Goal: Task Accomplishment & Management: Complete application form

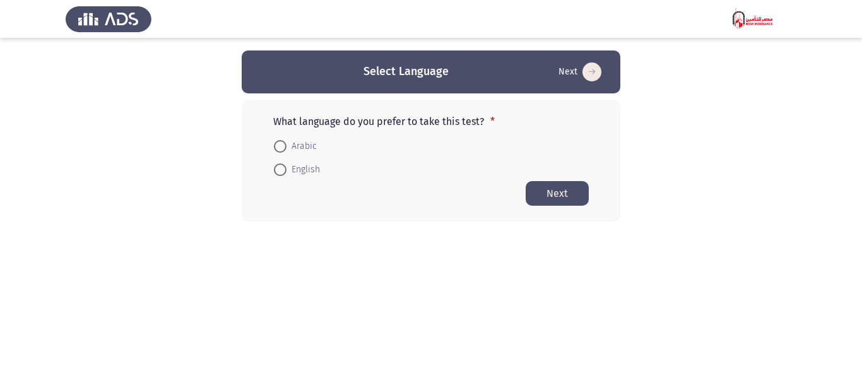
click at [293, 148] on span "Arabic" at bounding box center [301, 146] width 30 height 15
click at [286, 148] on input "Arabic" at bounding box center [280, 146] width 13 height 13
radio input "true"
click at [553, 194] on button "Next" at bounding box center [557, 192] width 63 height 25
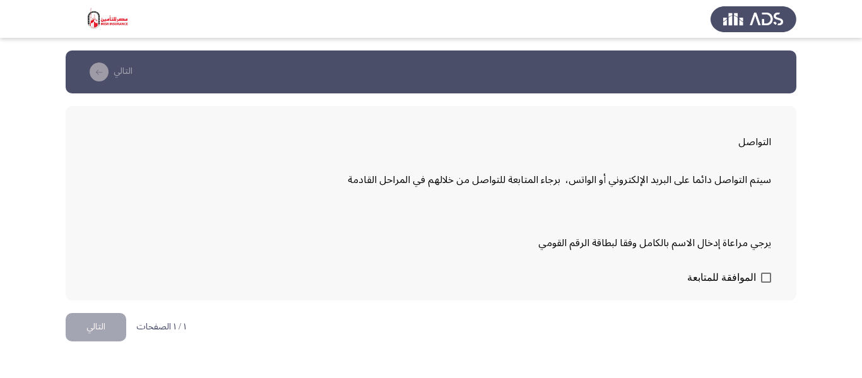
click at [767, 277] on span at bounding box center [766, 278] width 10 height 10
click at [766, 283] on input "الموافقة للمتابعة" at bounding box center [765, 283] width 1 height 1
checkbox input "true"
click at [103, 331] on button "التالي" at bounding box center [96, 327] width 61 height 28
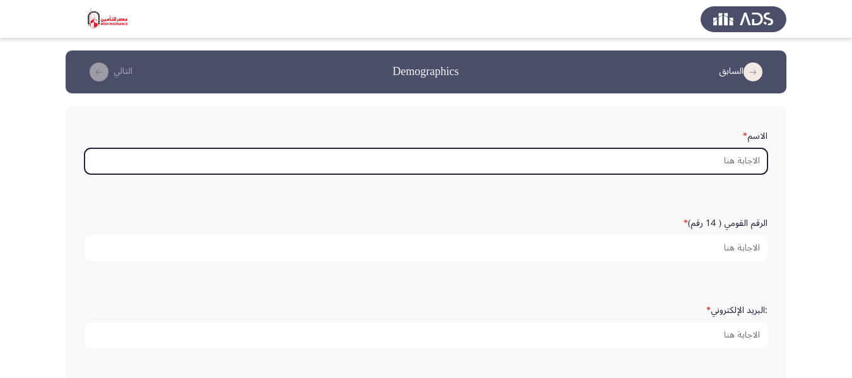
click at [700, 165] on input "الاسم *" at bounding box center [426, 161] width 683 height 26
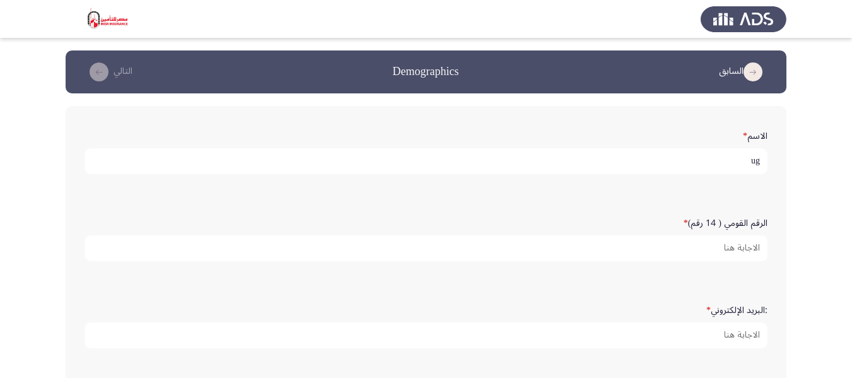
type input "u"
type input "علياء [PERSON_NAME]"
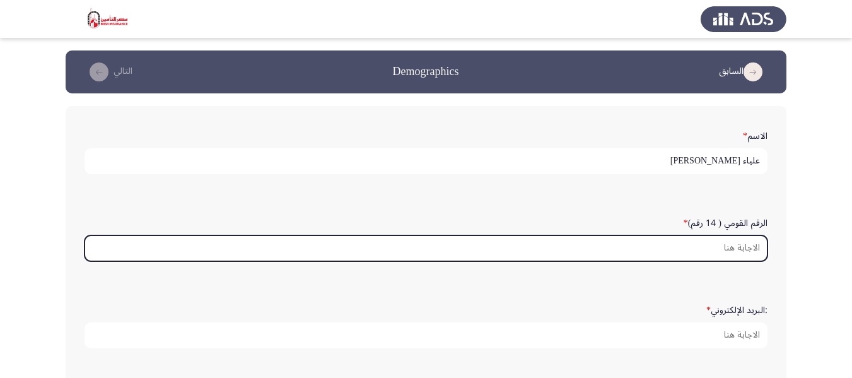
click at [711, 243] on input "الرقم القومي ( 14 رقم) *" at bounding box center [426, 248] width 683 height 26
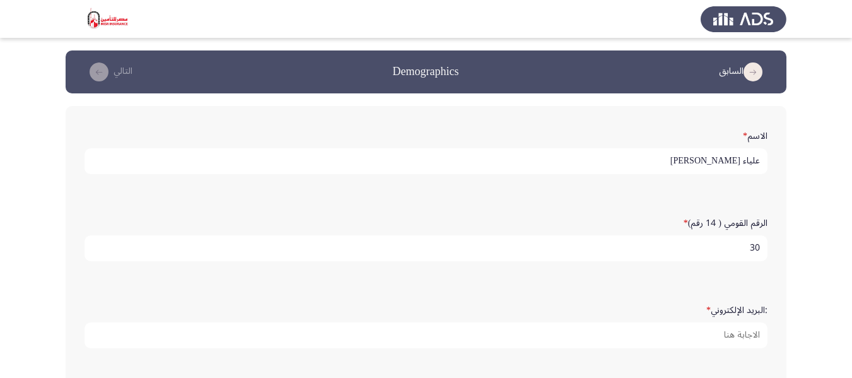
type input "3"
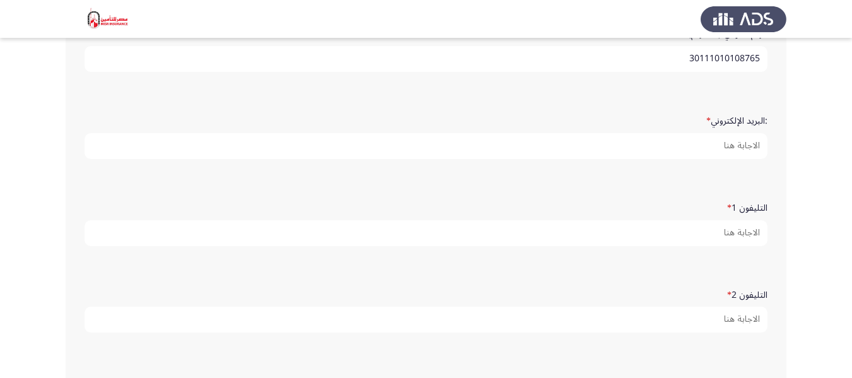
scroll to position [126, 0]
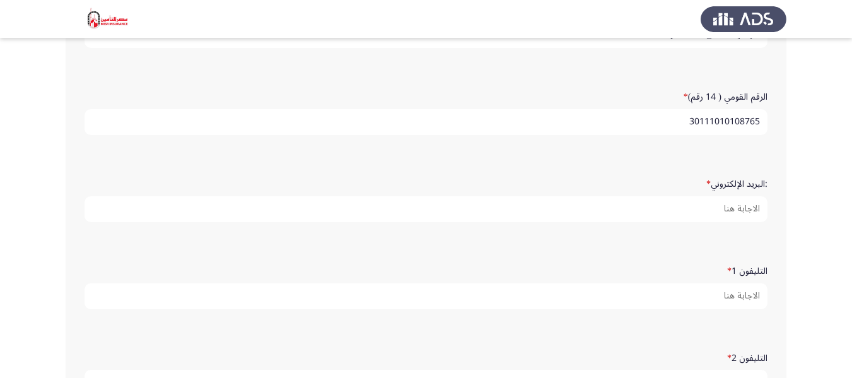
type input "30111010108765"
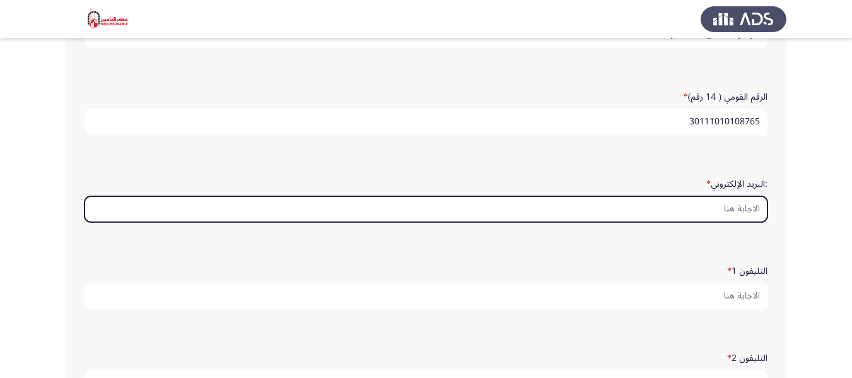
click at [714, 211] on input ":البريد الإلكتروني *" at bounding box center [426, 209] width 683 height 26
type input "ش"
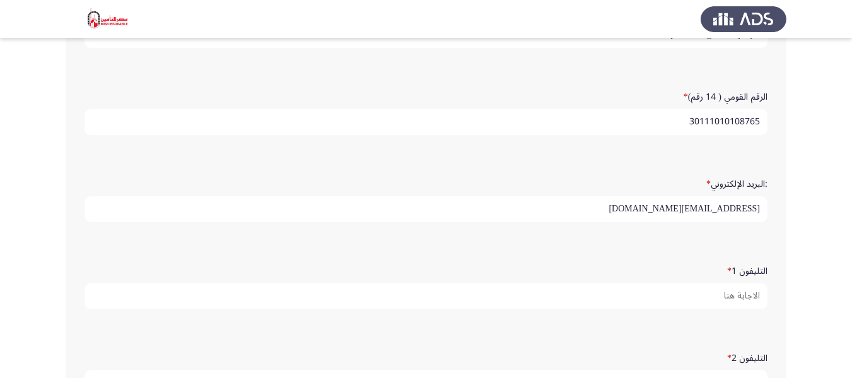
type input "[EMAIL_ADDRESS][DOMAIN_NAME]"
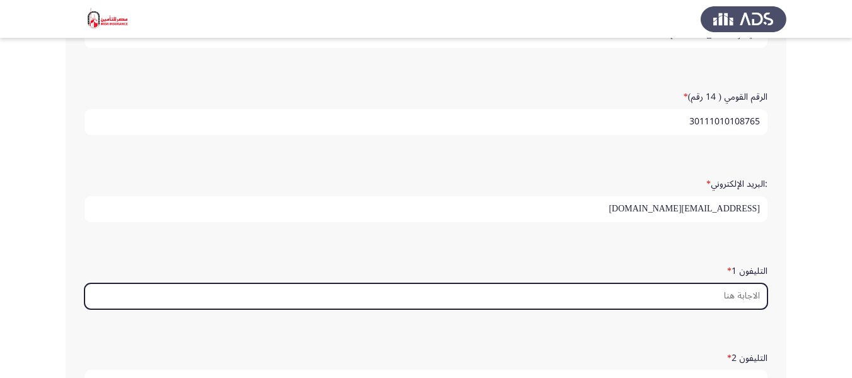
click at [757, 291] on input "التليفون 1 *" at bounding box center [426, 296] width 683 height 26
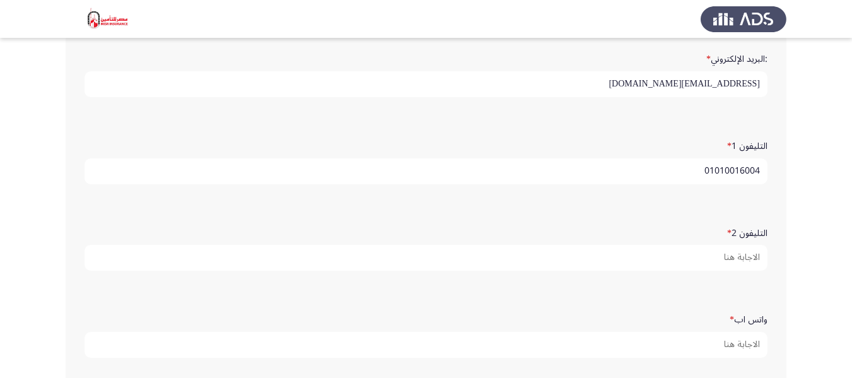
scroll to position [252, 0]
type input "01010016004"
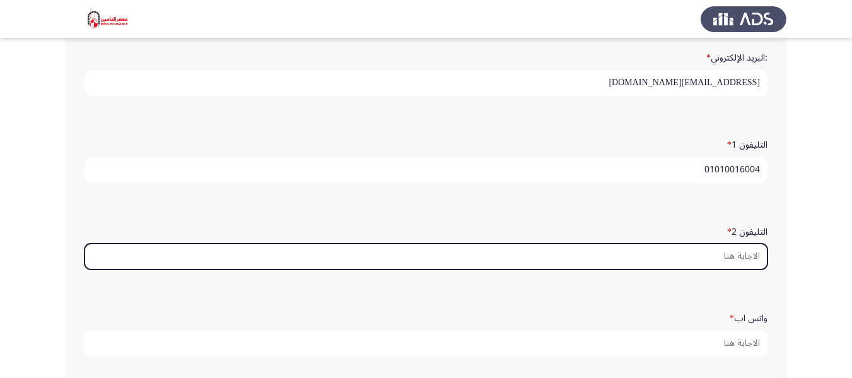
click at [731, 264] on input "التليفون 2 *" at bounding box center [426, 257] width 683 height 26
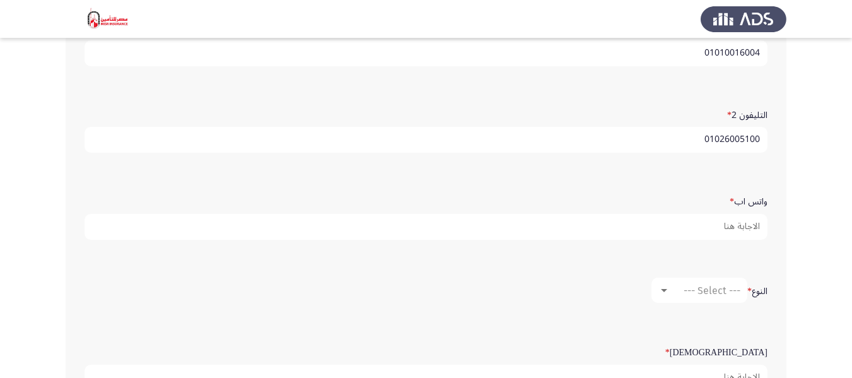
scroll to position [379, 0]
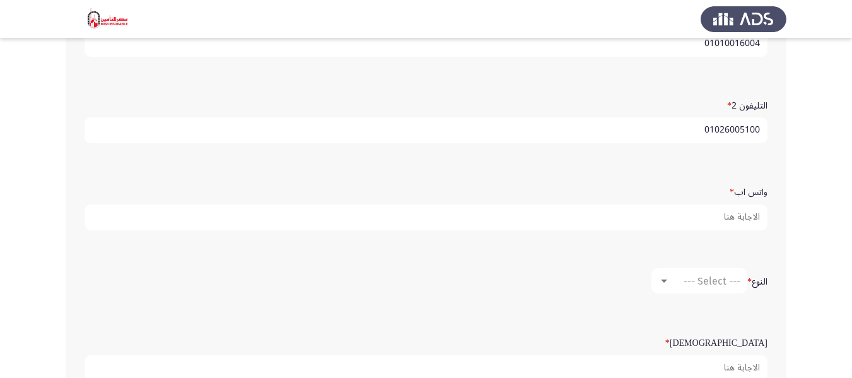
type input "01026005100"
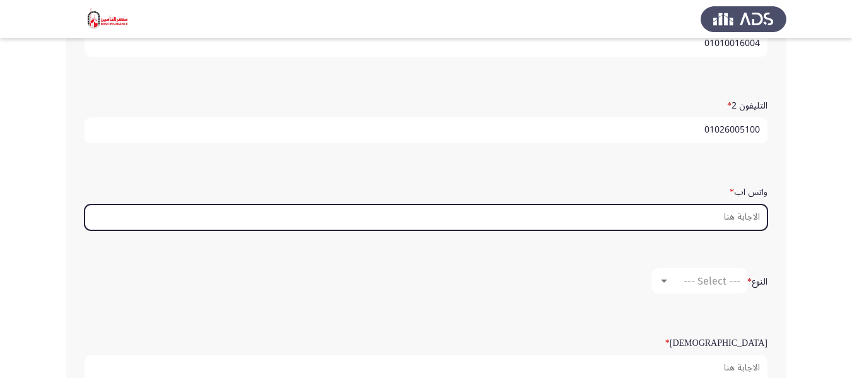
click at [754, 217] on input "واتس اب *" at bounding box center [426, 217] width 683 height 26
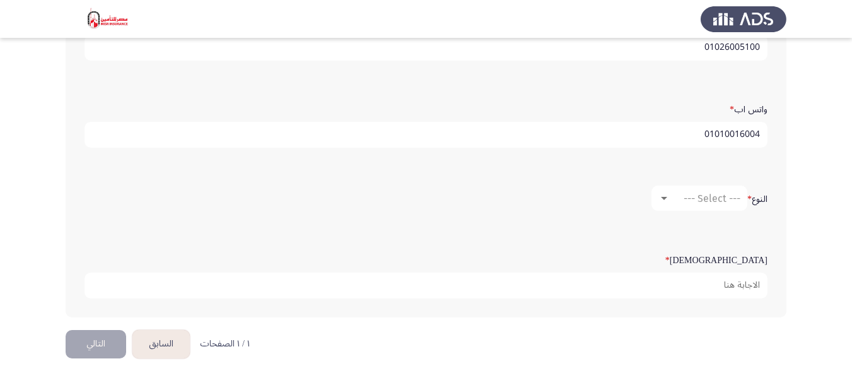
scroll to position [464, 0]
type input "01010016004"
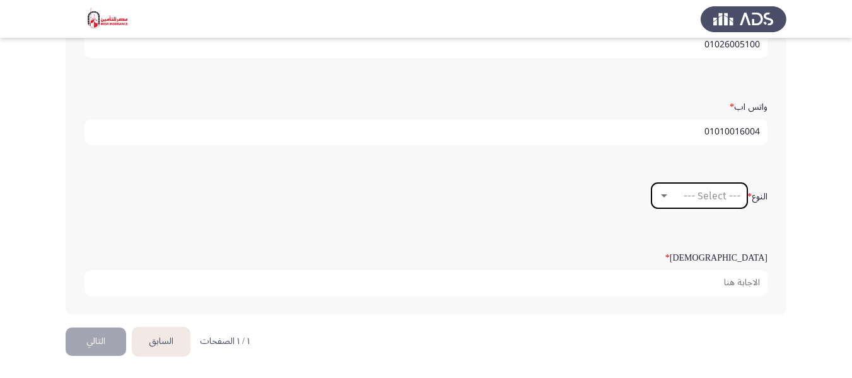
click at [687, 192] on span "--- Select ---" at bounding box center [712, 196] width 57 height 12
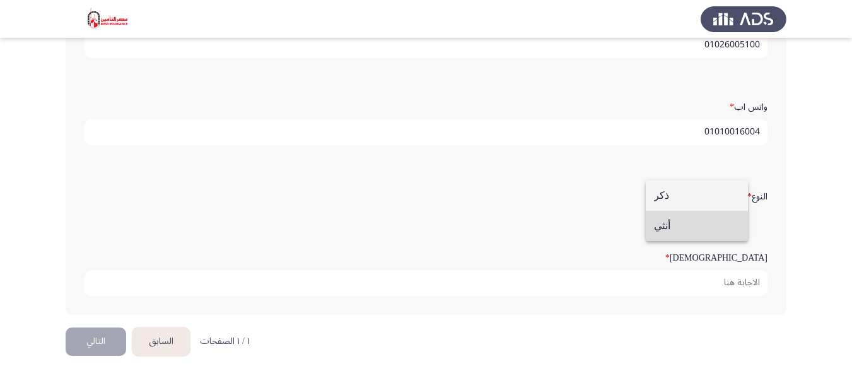
click at [676, 227] on span "أنثي" at bounding box center [697, 226] width 86 height 30
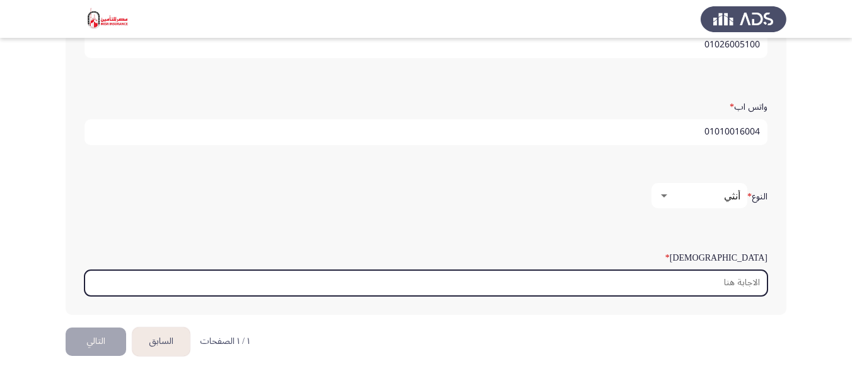
click at [716, 283] on input "السن *" at bounding box center [426, 283] width 683 height 26
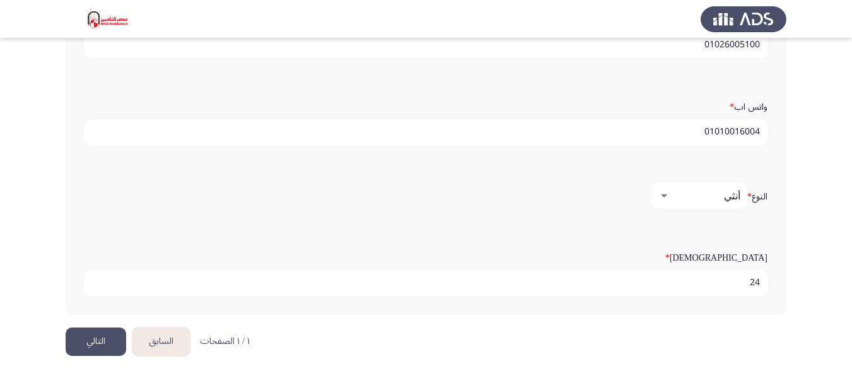
type input "24"
click at [80, 338] on button "التالي" at bounding box center [96, 341] width 61 height 28
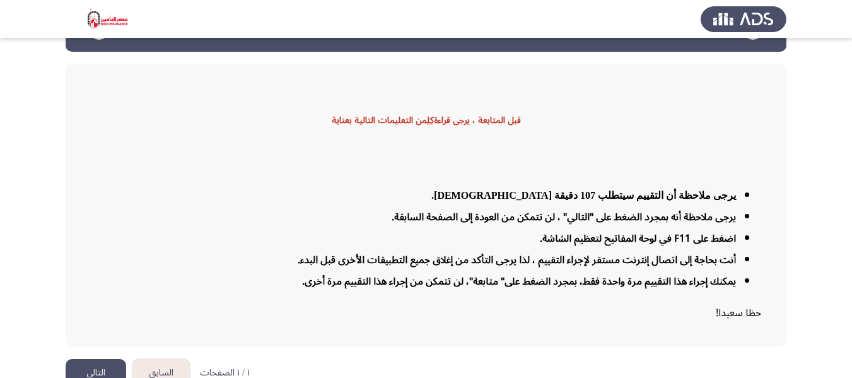
scroll to position [64, 0]
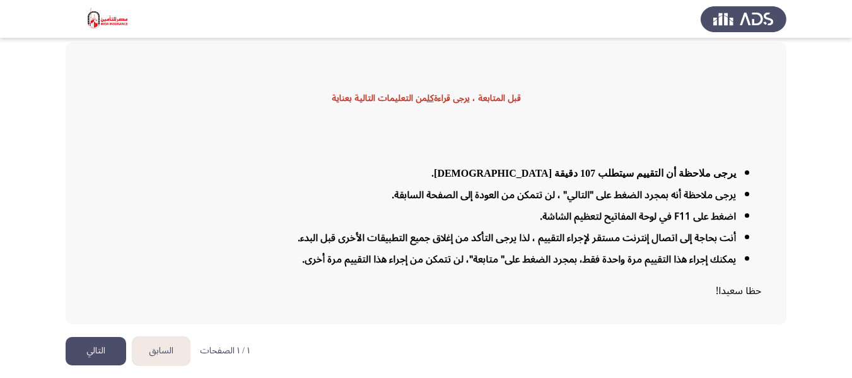
click at [105, 350] on button "التالي" at bounding box center [96, 351] width 61 height 28
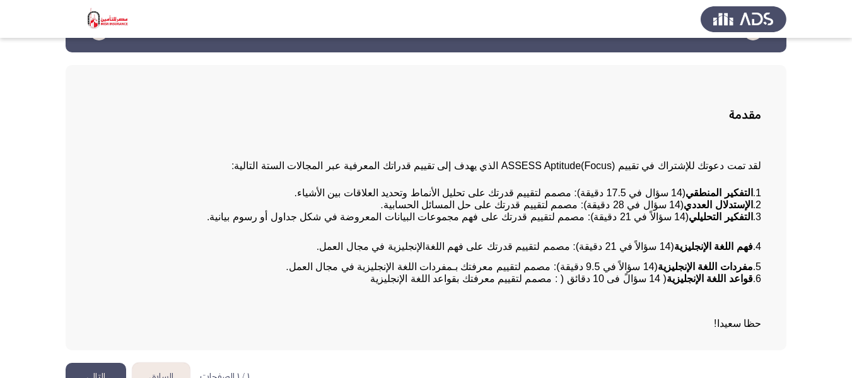
scroll to position [71, 0]
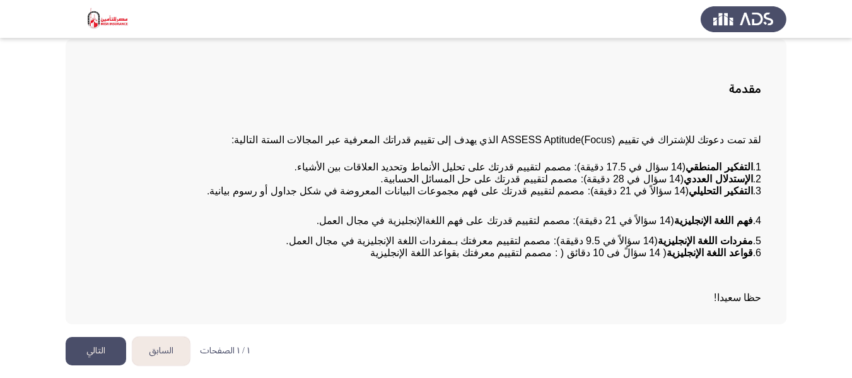
click at [103, 358] on button "التالي" at bounding box center [96, 351] width 61 height 28
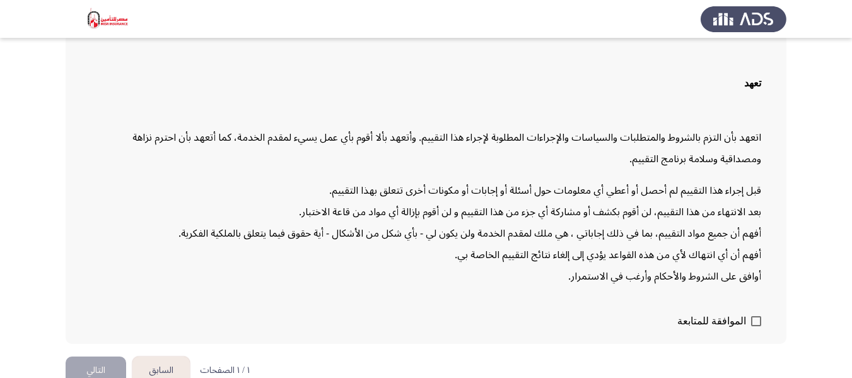
scroll to position [98, 0]
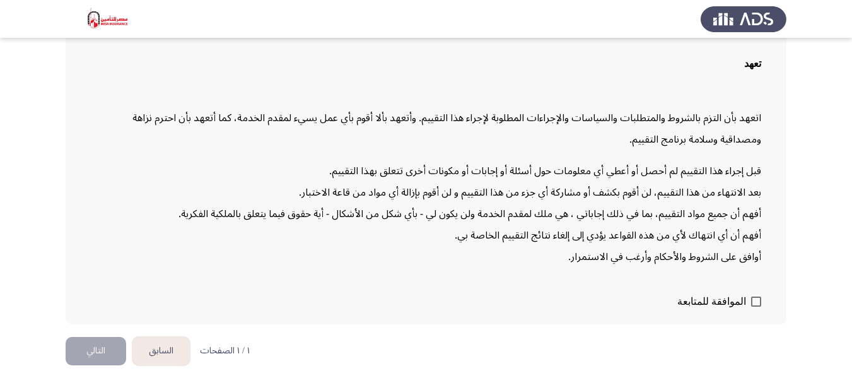
click at [740, 297] on span "الموافقة للمتابعة" at bounding box center [712, 301] width 69 height 15
click at [756, 307] on input "الموافقة للمتابعة" at bounding box center [756, 307] width 1 height 1
checkbox input "true"
click at [104, 350] on button "التالي" at bounding box center [96, 351] width 61 height 28
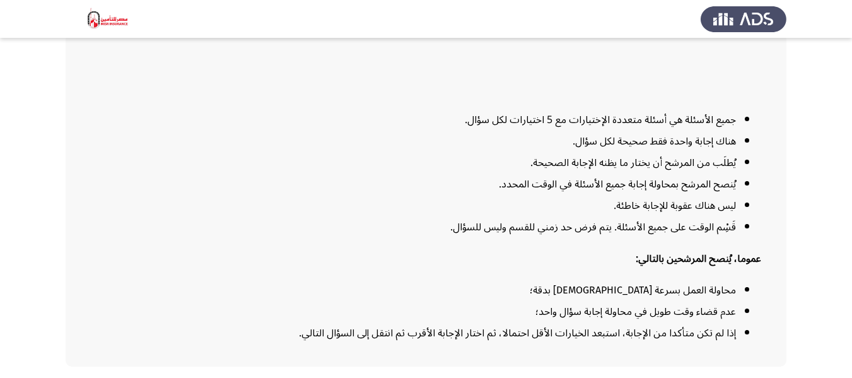
scroll to position [168, 0]
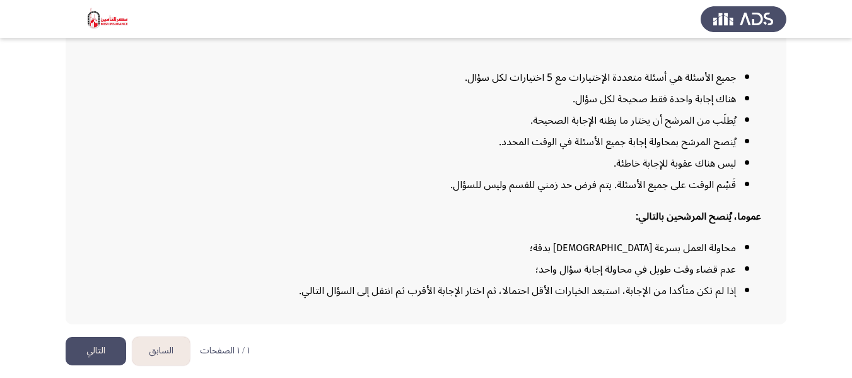
click at [90, 351] on button "التالي" at bounding box center [96, 351] width 61 height 28
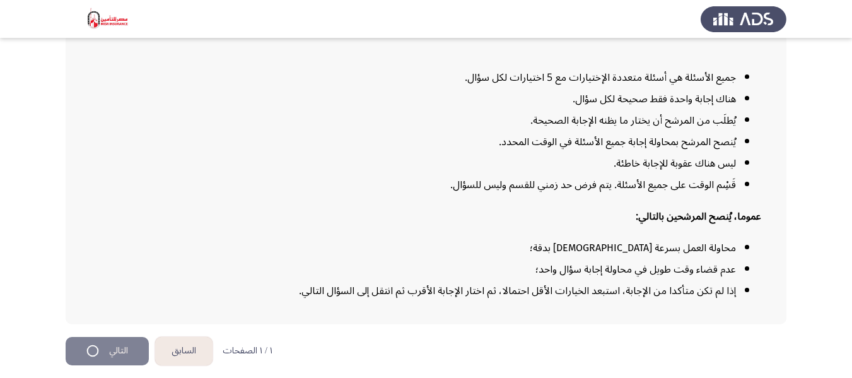
scroll to position [0, 0]
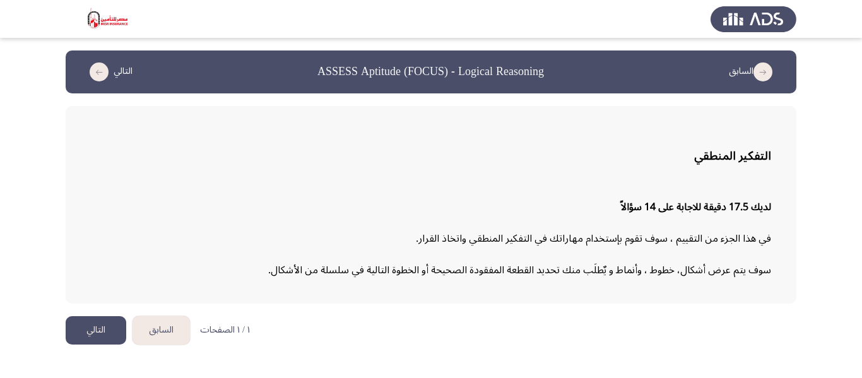
click at [109, 332] on button "التالي" at bounding box center [96, 330] width 61 height 28
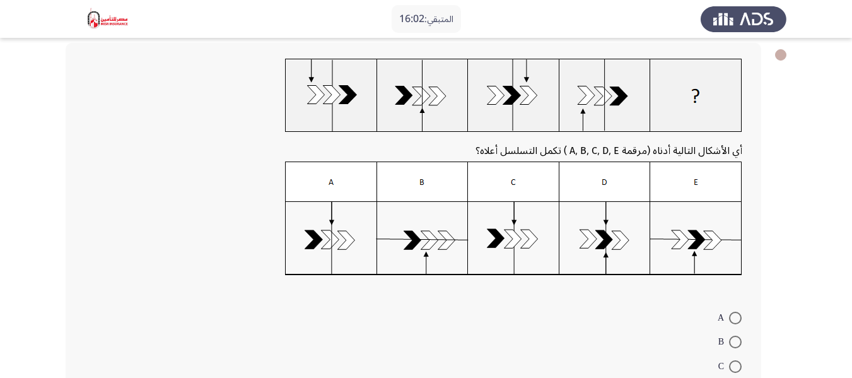
scroll to position [126, 0]
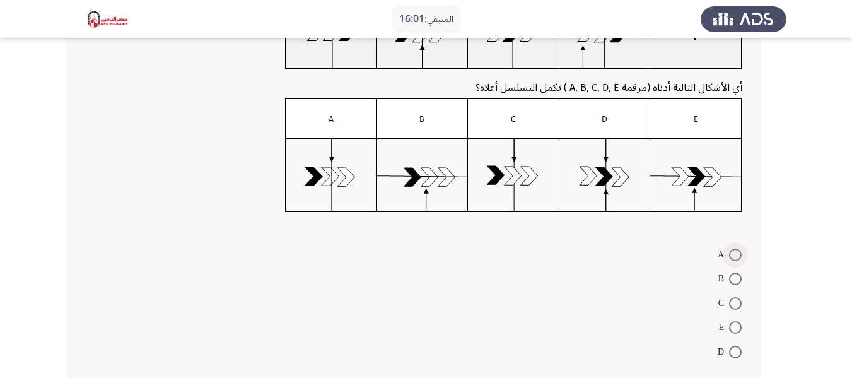
click at [736, 255] on span at bounding box center [735, 255] width 13 height 13
click at [736, 255] on input "A" at bounding box center [735, 255] width 13 height 13
radio input "true"
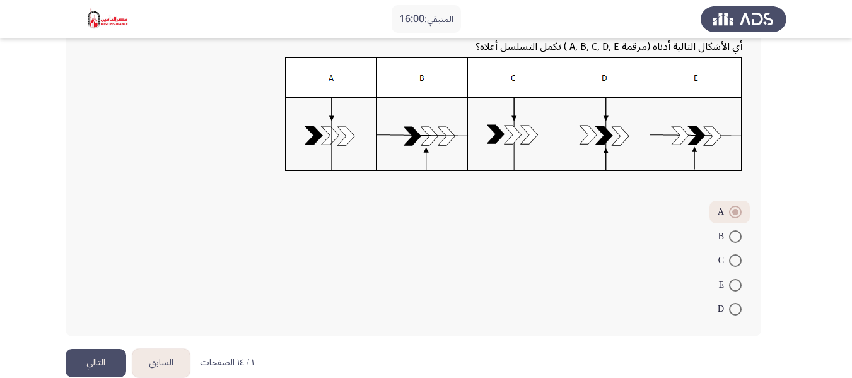
scroll to position [189, 0]
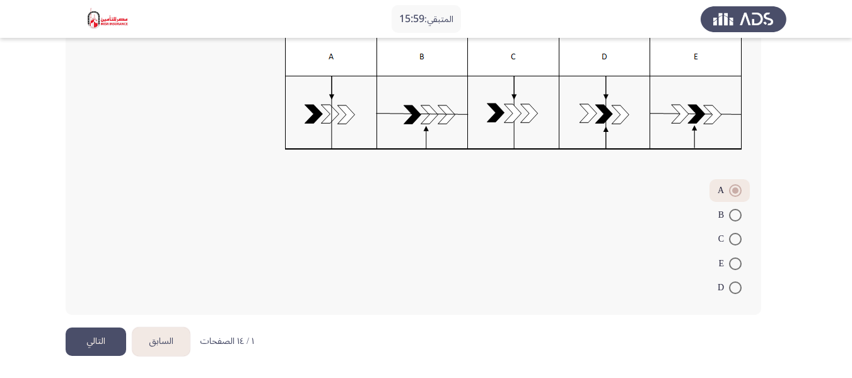
click at [92, 328] on button "التالي" at bounding box center [96, 341] width 61 height 28
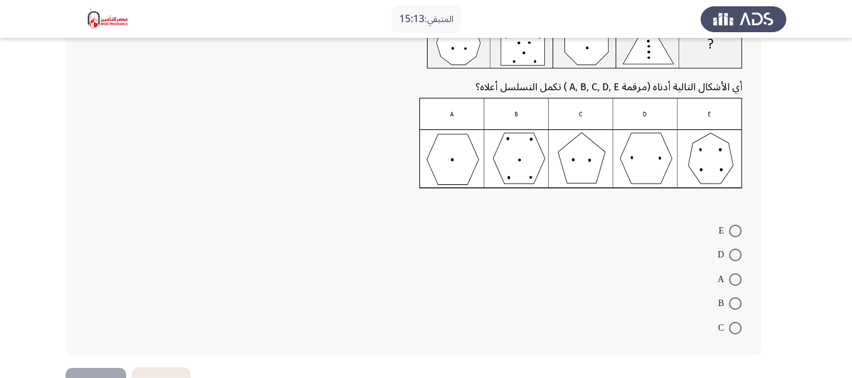
scroll to position [126, 0]
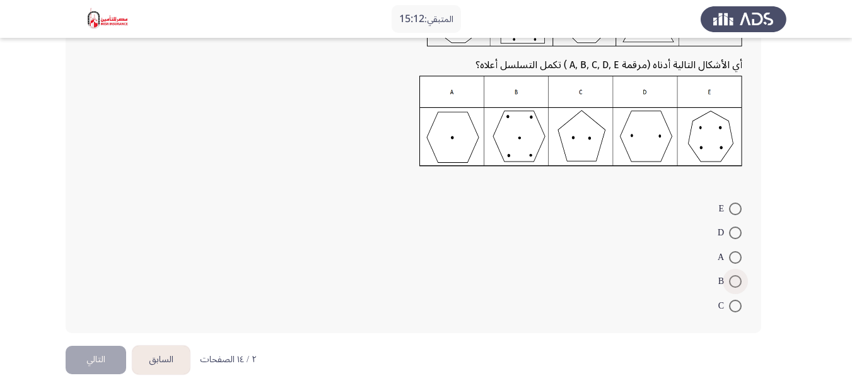
click at [731, 280] on span at bounding box center [735, 281] width 13 height 13
click at [731, 280] on input "B" at bounding box center [735, 281] width 13 height 13
radio input "true"
click at [106, 356] on button "التالي" at bounding box center [96, 358] width 61 height 28
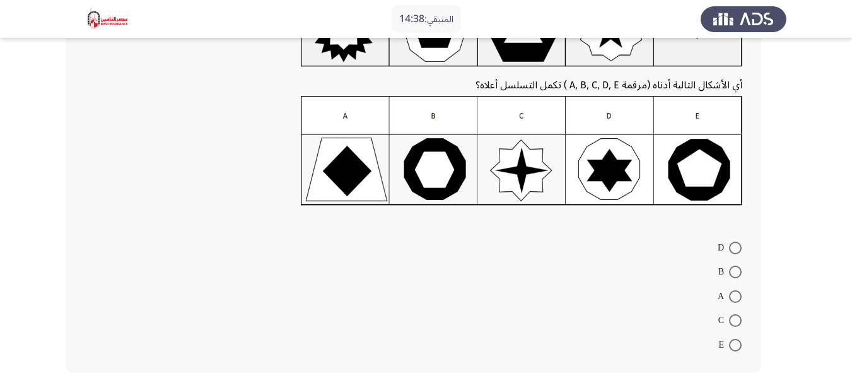
scroll to position [63, 0]
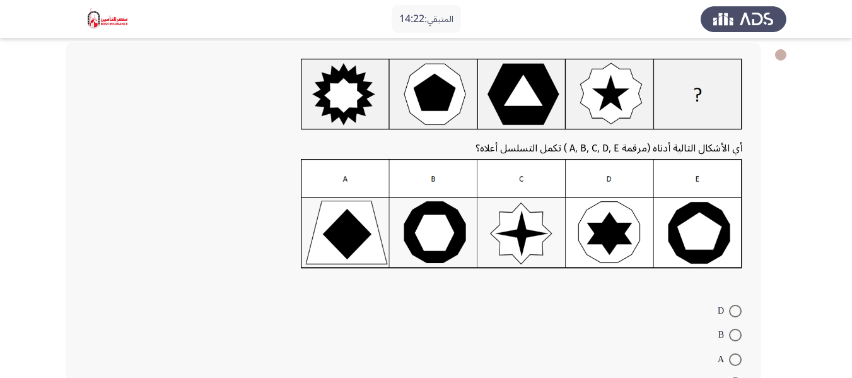
click at [733, 332] on span at bounding box center [735, 335] width 13 height 13
click at [733, 332] on input "B" at bounding box center [735, 335] width 13 height 13
radio input "true"
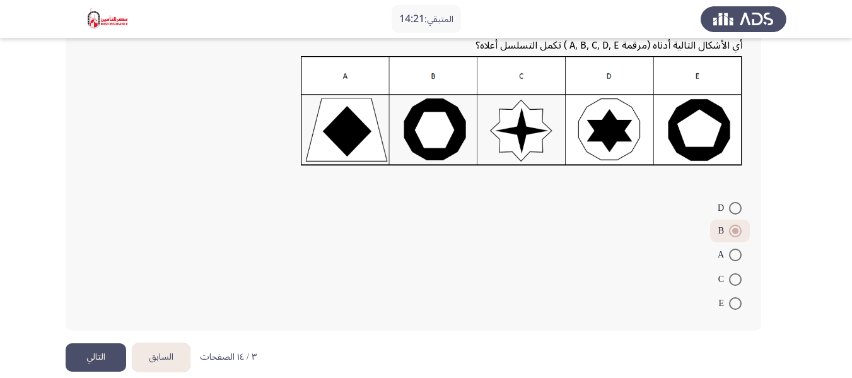
scroll to position [182, 0]
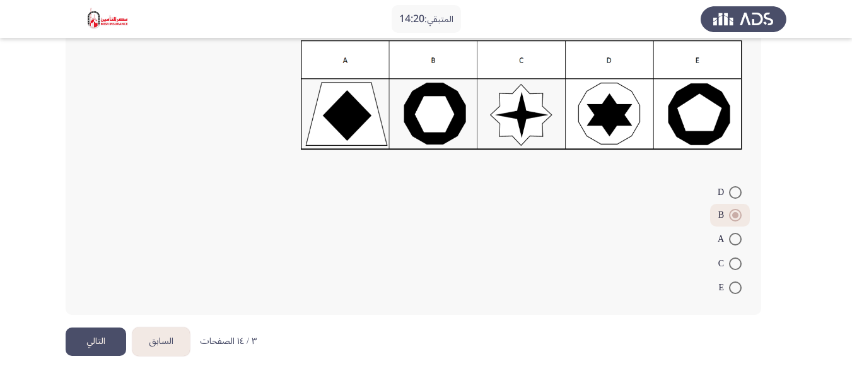
click at [102, 343] on button "التالي" at bounding box center [96, 341] width 61 height 28
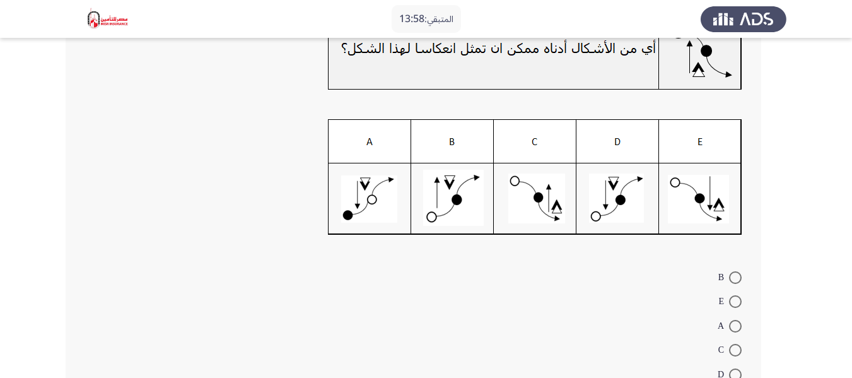
scroll to position [126, 0]
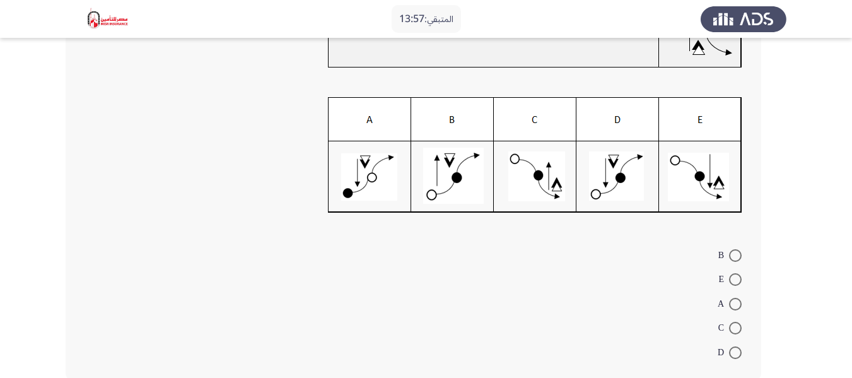
click at [732, 352] on span at bounding box center [735, 352] width 13 height 13
click at [732, 352] on input "D" at bounding box center [735, 352] width 13 height 13
radio input "true"
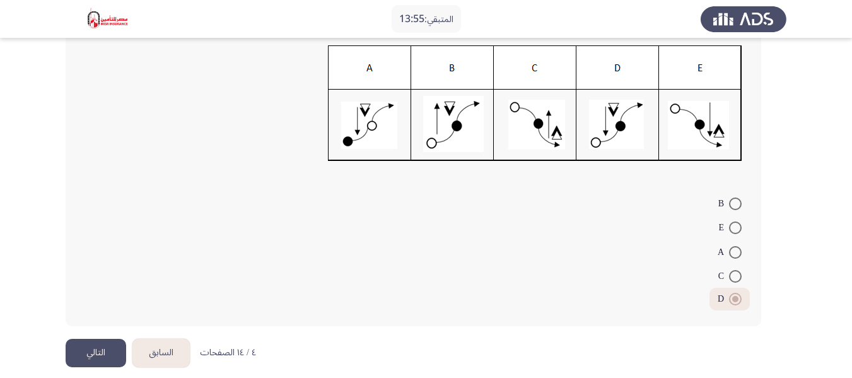
scroll to position [189, 0]
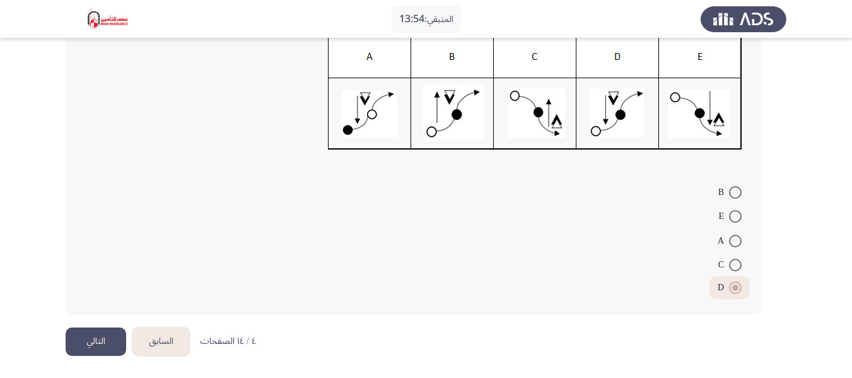
click at [94, 345] on button "التالي" at bounding box center [96, 341] width 61 height 28
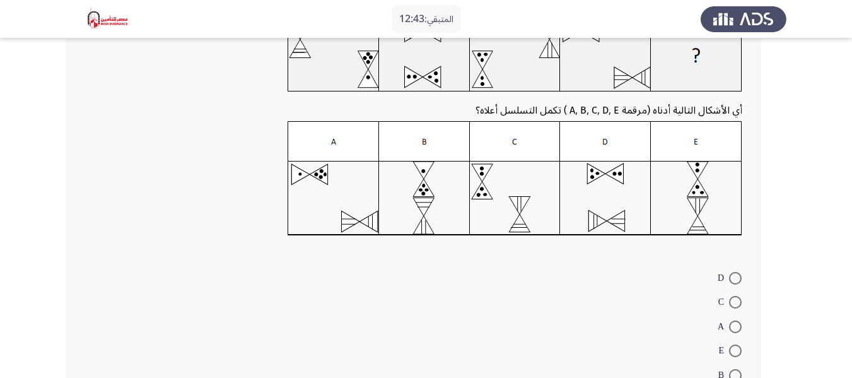
scroll to position [126, 0]
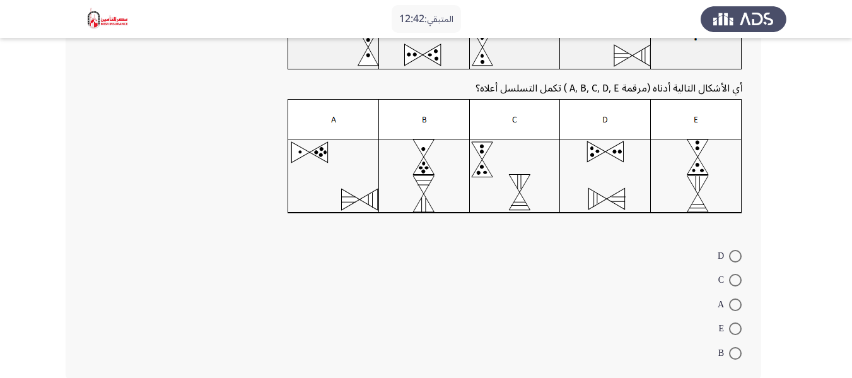
click at [531, 184] on img at bounding box center [515, 156] width 455 height 115
click at [731, 282] on span at bounding box center [735, 280] width 13 height 13
click at [731, 282] on input "C" at bounding box center [735, 280] width 13 height 13
radio input "true"
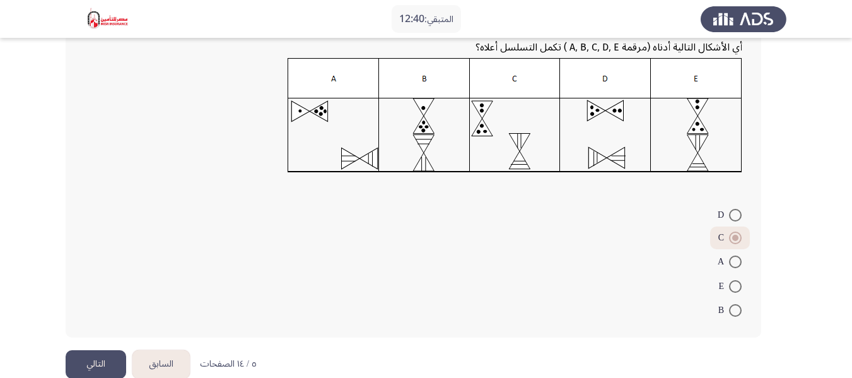
scroll to position [189, 0]
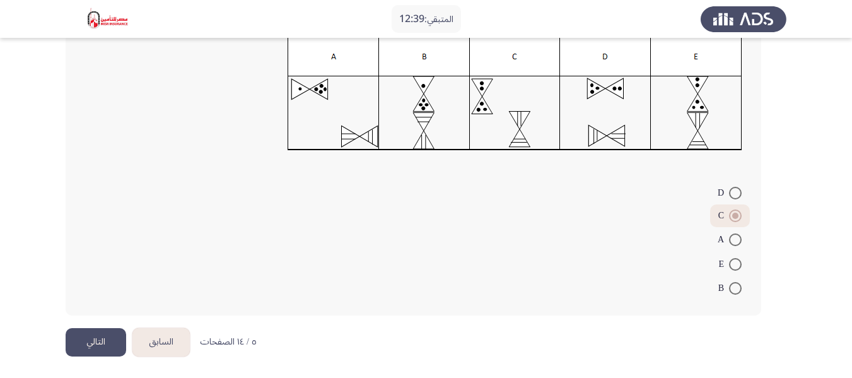
click at [100, 330] on button "التالي" at bounding box center [96, 342] width 61 height 28
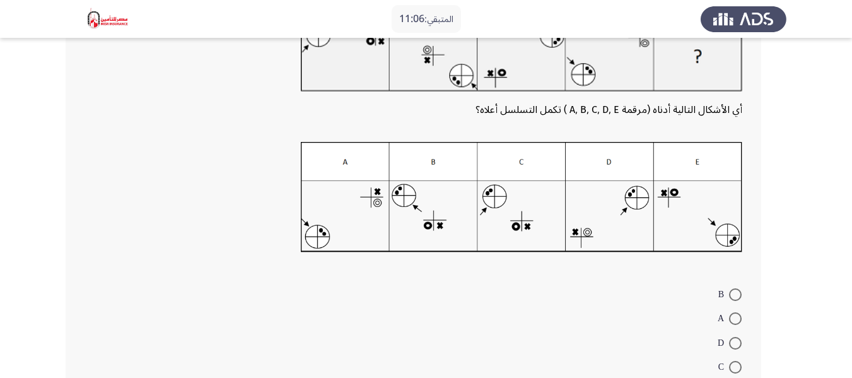
scroll to position [80, 0]
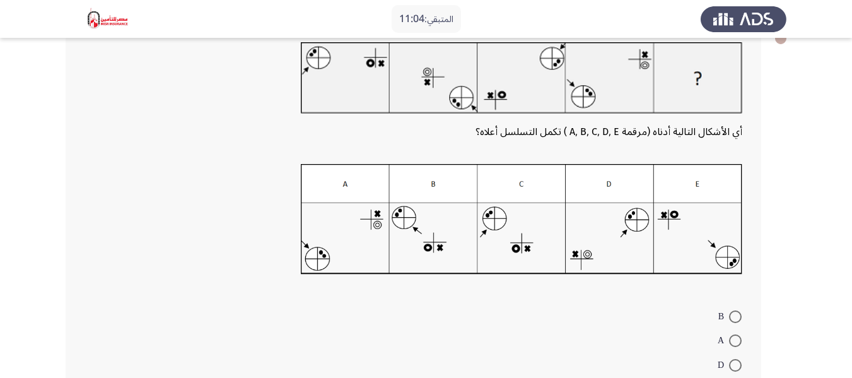
click at [724, 336] on span "A" at bounding box center [723, 340] width 11 height 15
click at [729, 336] on input "A" at bounding box center [735, 340] width 13 height 13
radio input "true"
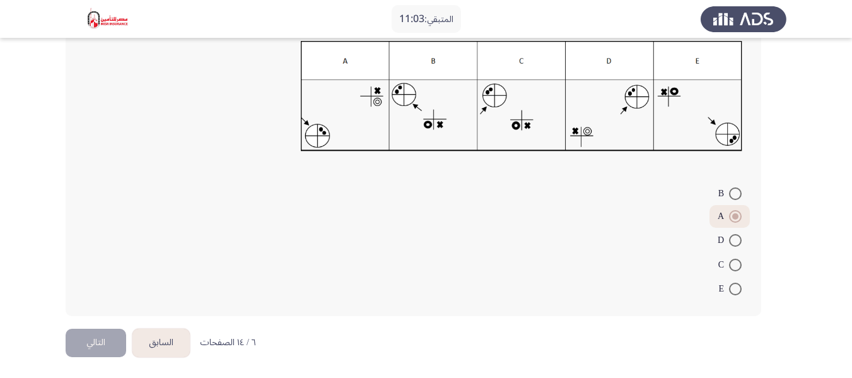
scroll to position [204, 0]
click at [109, 343] on button "التالي" at bounding box center [96, 341] width 61 height 28
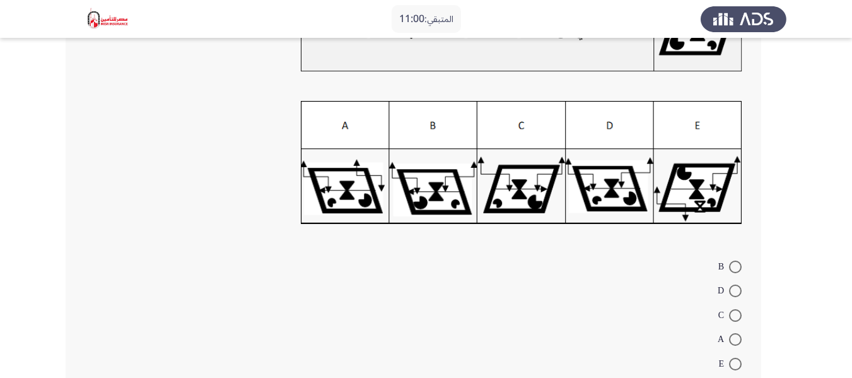
scroll to position [63, 0]
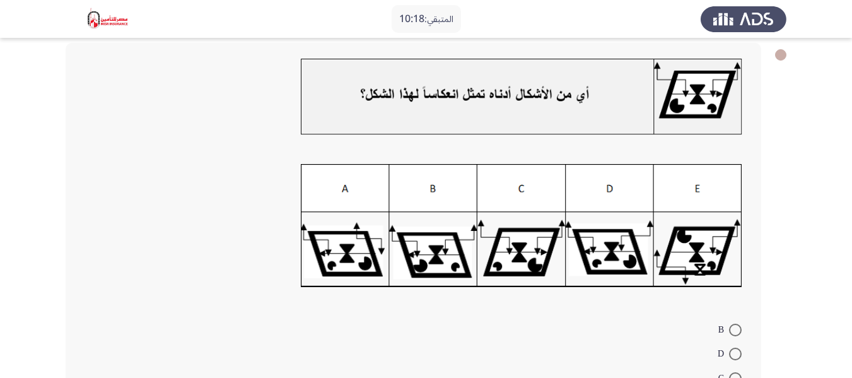
click at [630, 266] on img at bounding box center [522, 226] width 442 height 124
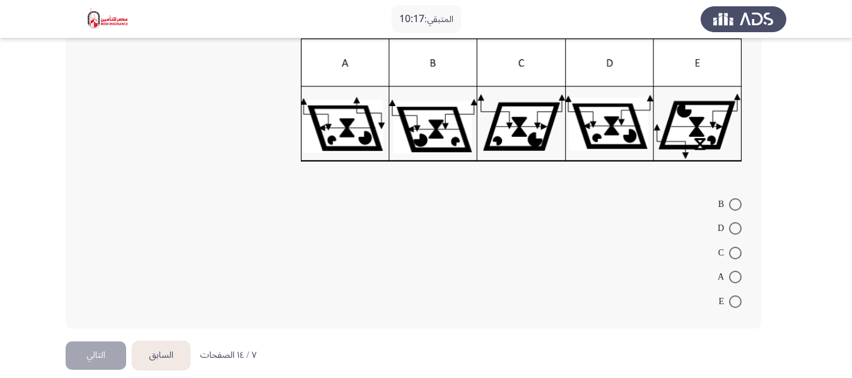
scroll to position [189, 0]
click at [738, 227] on span at bounding box center [735, 227] width 13 height 13
click at [738, 227] on input "D" at bounding box center [735, 227] width 13 height 13
radio input "true"
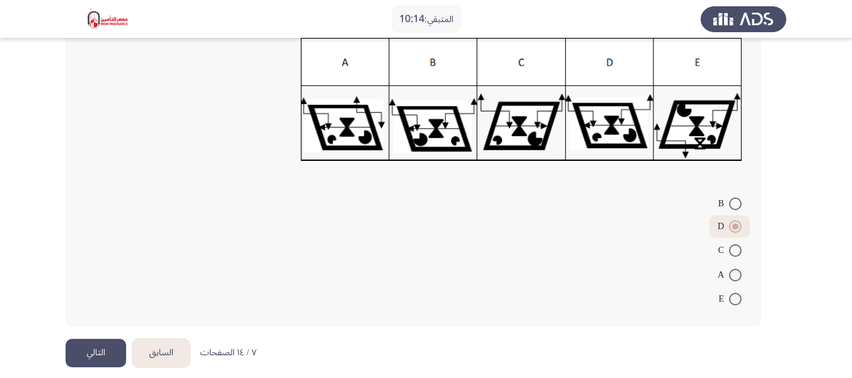
click at [112, 348] on button "التالي" at bounding box center [96, 353] width 61 height 28
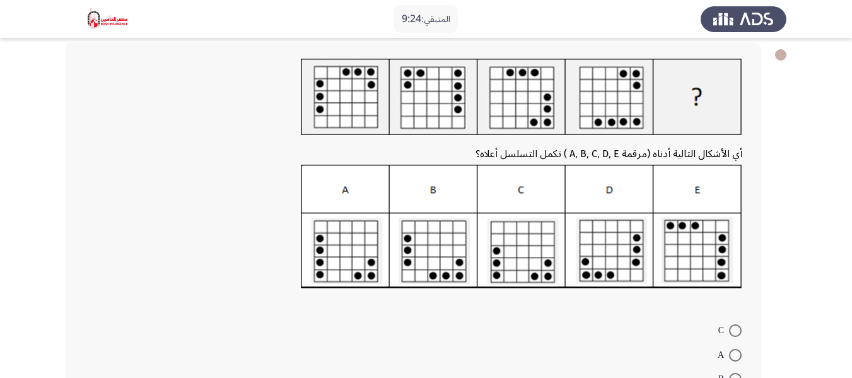
scroll to position [126, 0]
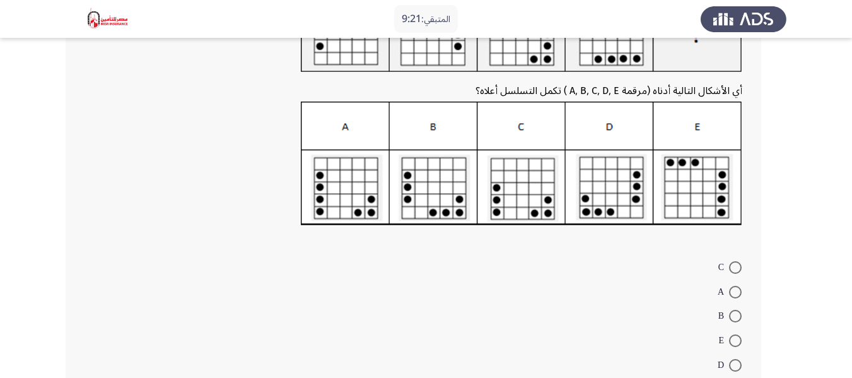
click at [734, 367] on span at bounding box center [735, 365] width 13 height 13
click at [734, 367] on input "D" at bounding box center [735, 365] width 13 height 13
radio input "true"
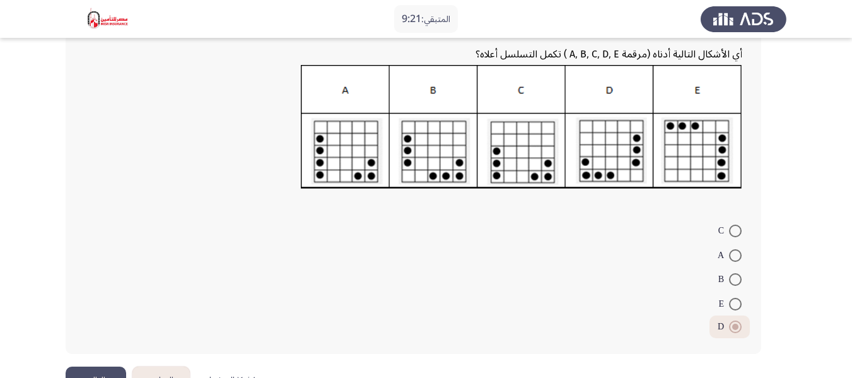
scroll to position [202, 0]
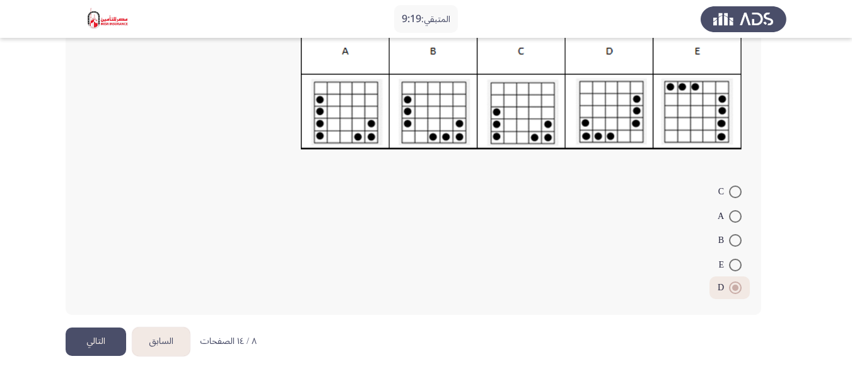
click at [102, 344] on button "التالي" at bounding box center [96, 341] width 61 height 28
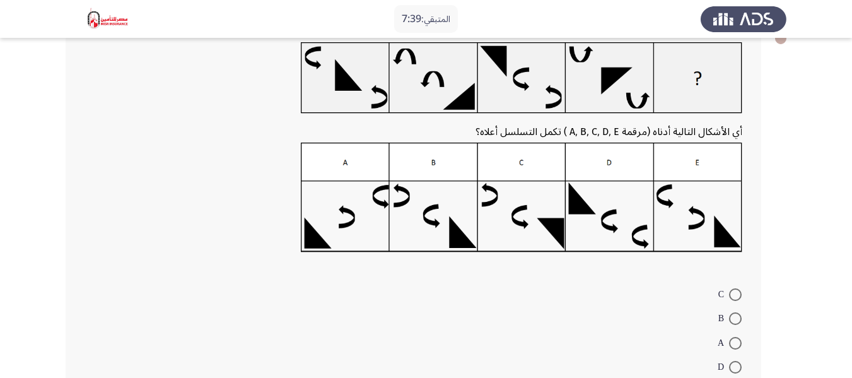
scroll to position [57, 0]
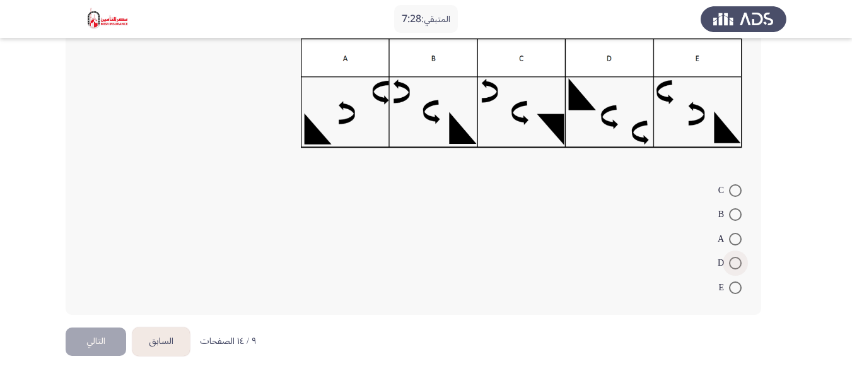
click at [736, 267] on span at bounding box center [735, 263] width 13 height 13
click at [736, 267] on input "D" at bounding box center [735, 263] width 13 height 13
radio input "true"
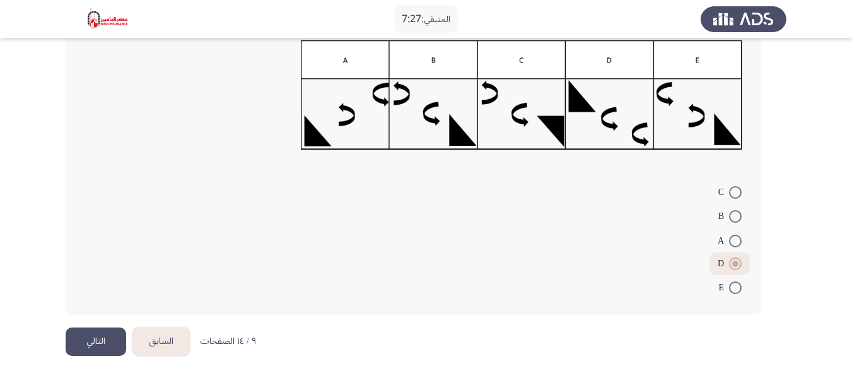
click at [93, 349] on button "التالي" at bounding box center [96, 341] width 61 height 28
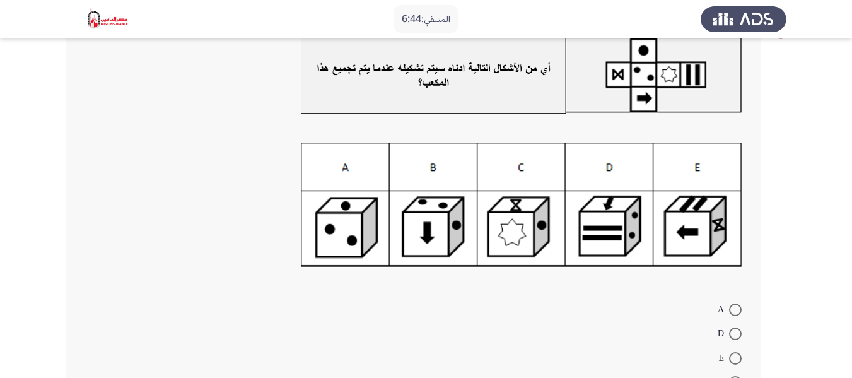
scroll to position [63, 0]
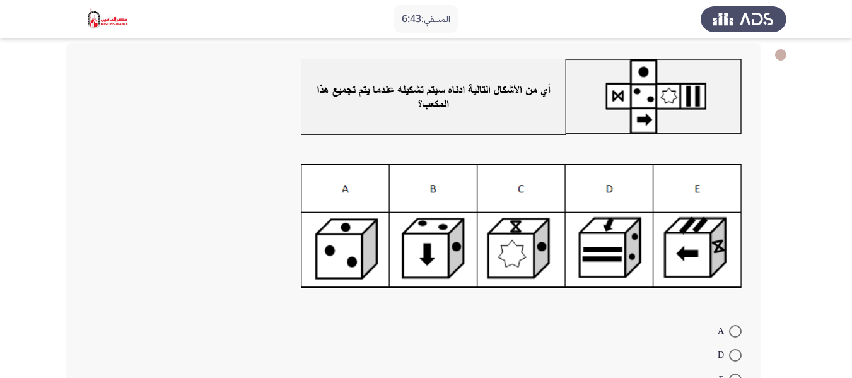
click at [690, 235] on img at bounding box center [522, 226] width 442 height 125
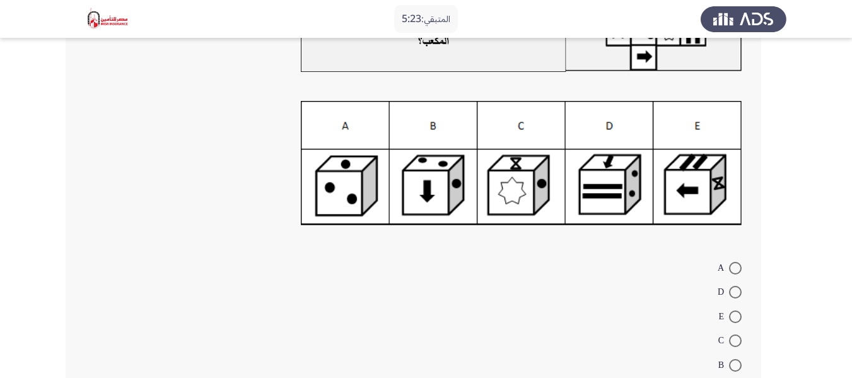
click at [353, 195] on img at bounding box center [522, 163] width 442 height 125
click at [731, 268] on span at bounding box center [735, 268] width 13 height 13
click at [731, 268] on input "A" at bounding box center [735, 268] width 13 height 13
radio input "true"
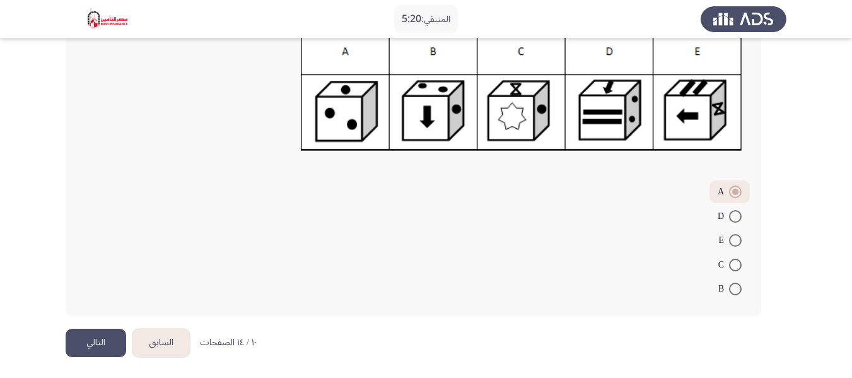
scroll to position [202, 0]
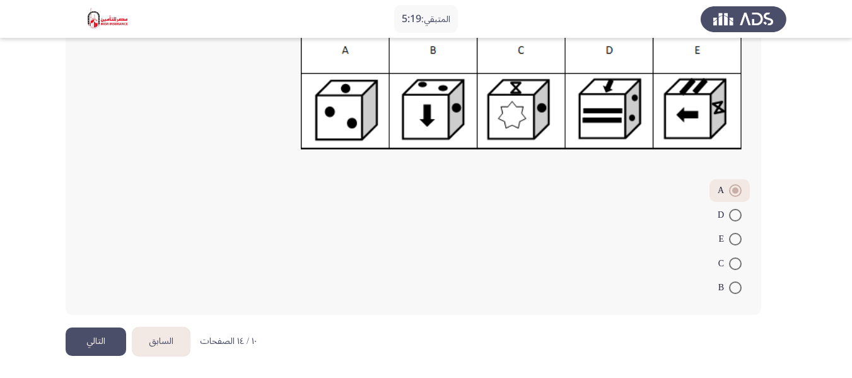
click at [91, 342] on button "التالي" at bounding box center [96, 341] width 61 height 28
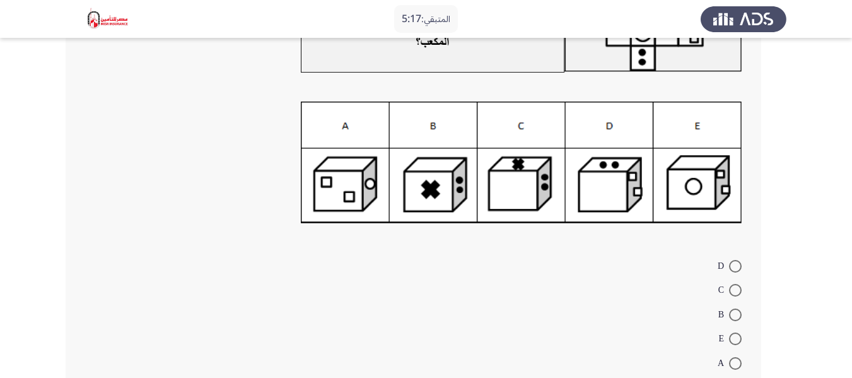
scroll to position [63, 0]
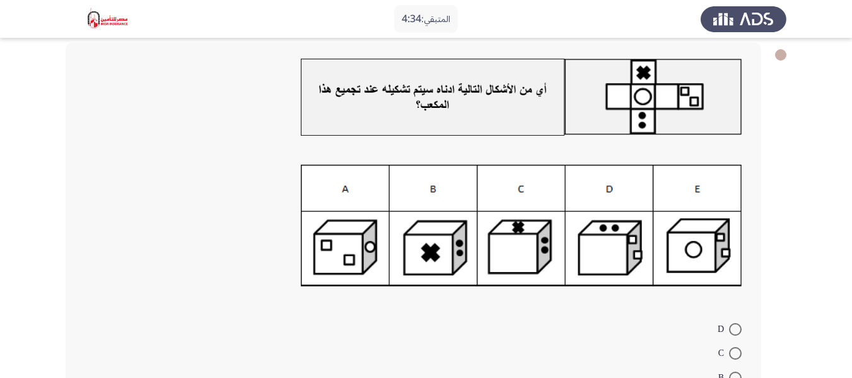
click at [710, 251] on img at bounding box center [522, 226] width 442 height 122
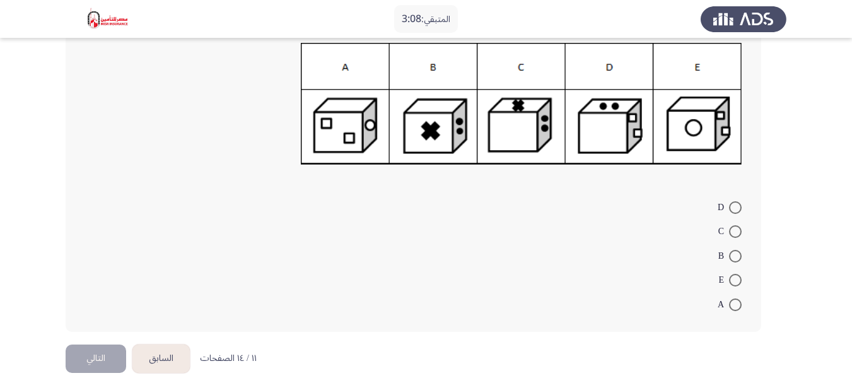
scroll to position [139, 0]
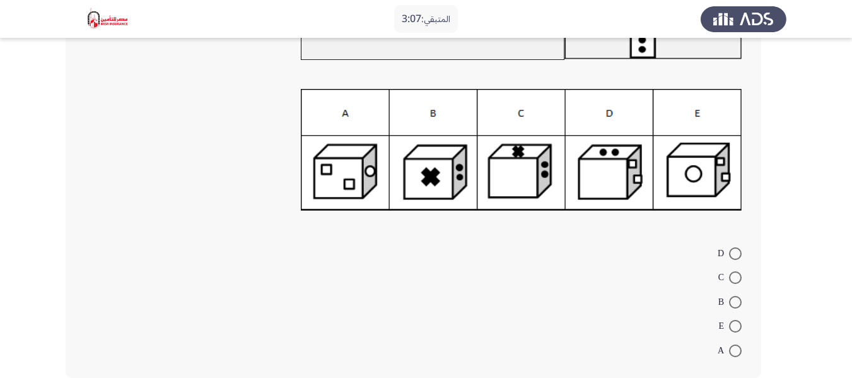
click at [740, 302] on span at bounding box center [735, 302] width 13 height 13
click at [740, 302] on input "B" at bounding box center [735, 302] width 13 height 13
radio input "true"
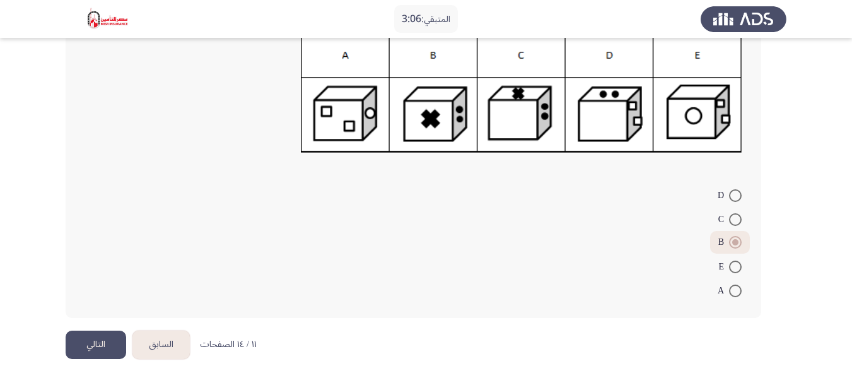
scroll to position [200, 0]
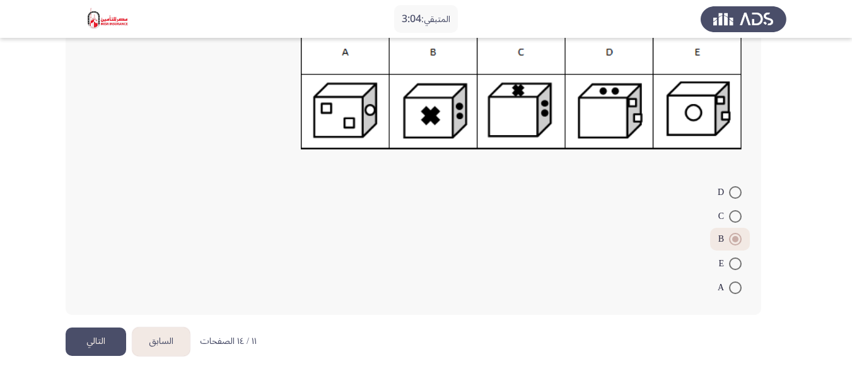
click at [100, 339] on button "التالي" at bounding box center [96, 341] width 61 height 28
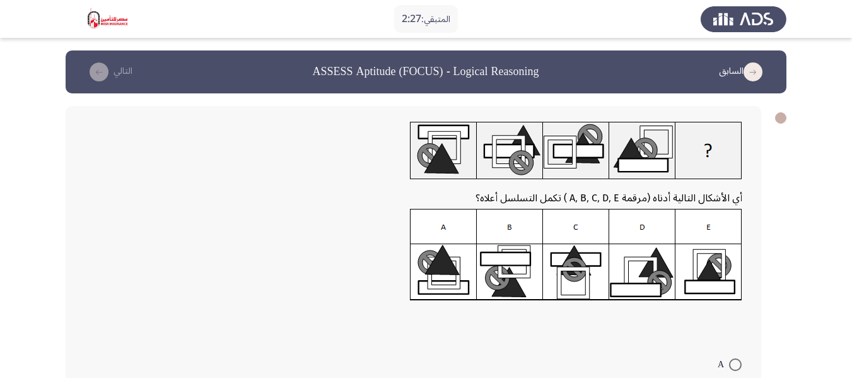
scroll to position [63, 0]
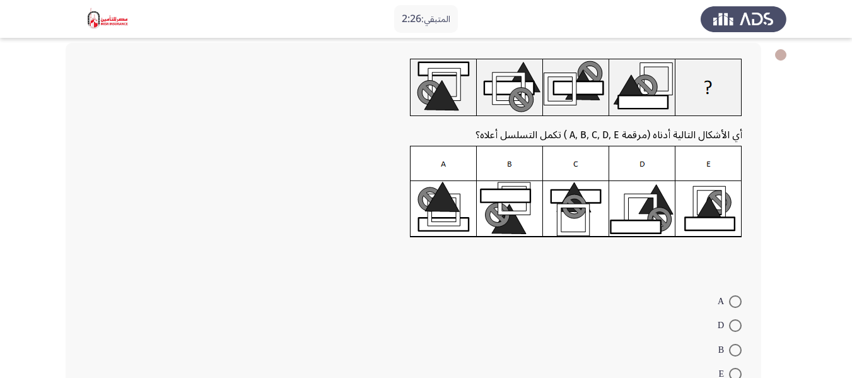
click at [737, 301] on span at bounding box center [735, 301] width 13 height 13
click at [737, 301] on input "A" at bounding box center [735, 301] width 13 height 13
radio input "true"
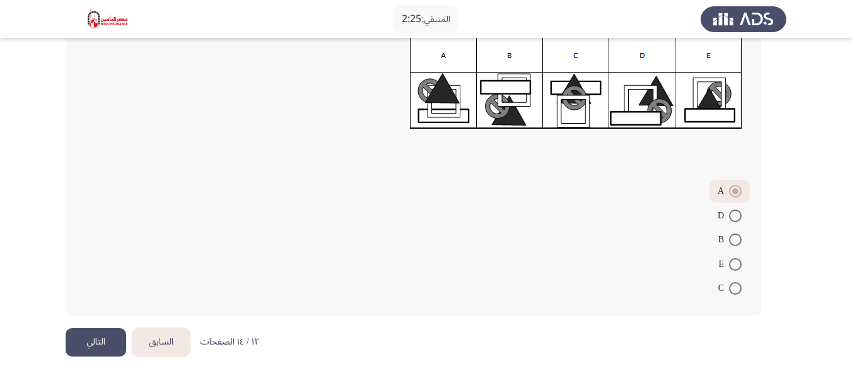
scroll to position [172, 0]
click at [96, 336] on button "التالي" at bounding box center [96, 341] width 61 height 28
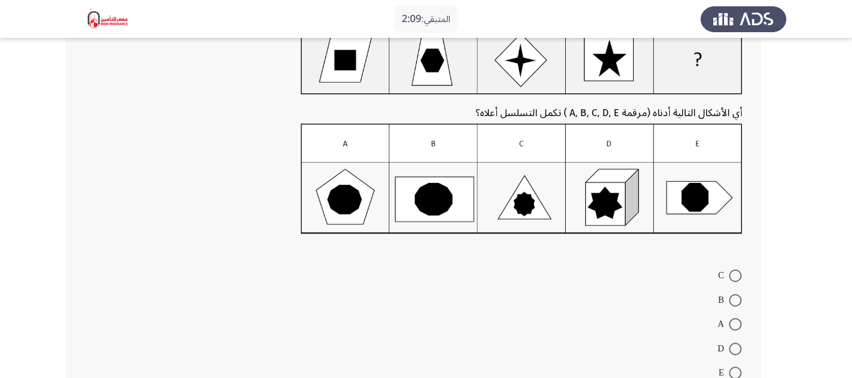
scroll to position [126, 0]
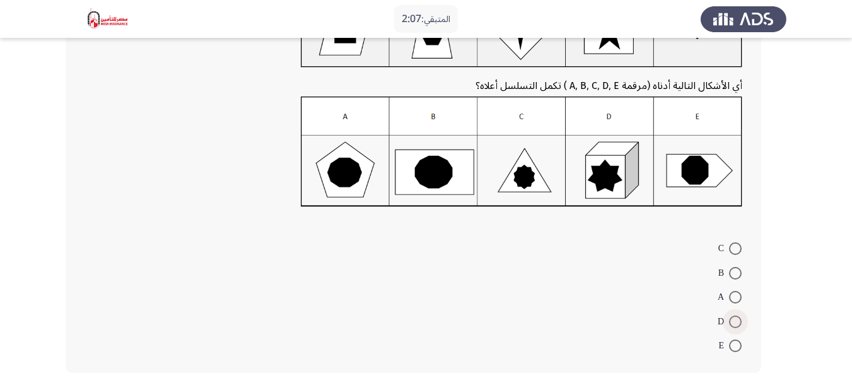
click at [730, 317] on span at bounding box center [735, 321] width 13 height 13
click at [730, 317] on input "D" at bounding box center [735, 321] width 13 height 13
radio input "true"
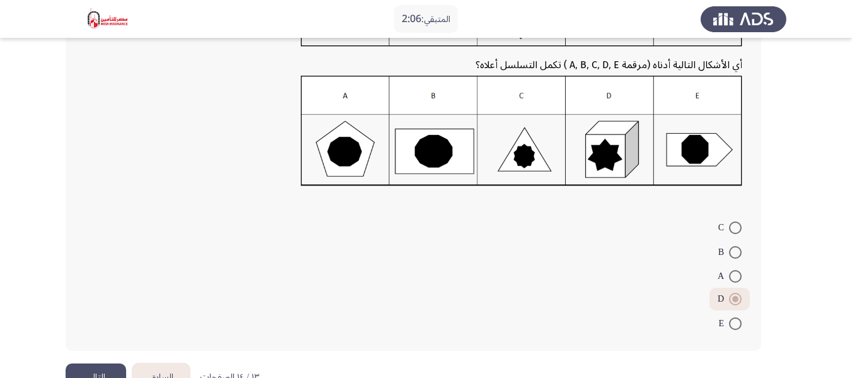
scroll to position [183, 0]
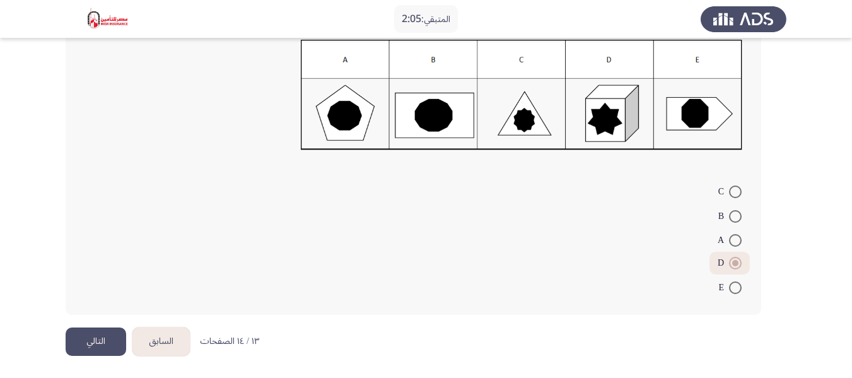
click at [73, 345] on button "التالي" at bounding box center [96, 341] width 61 height 28
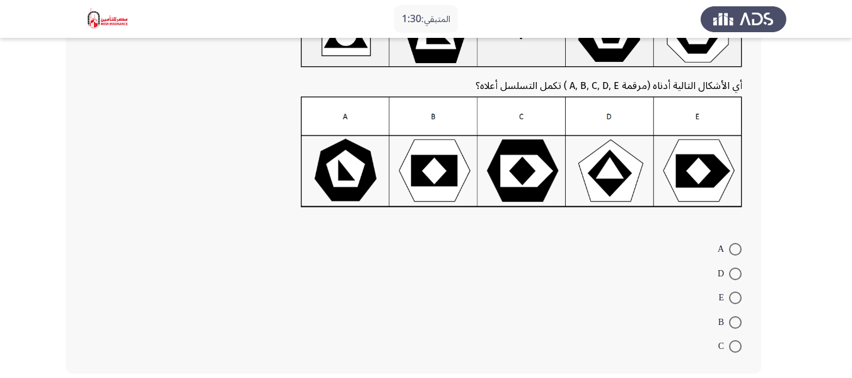
scroll to position [0, 0]
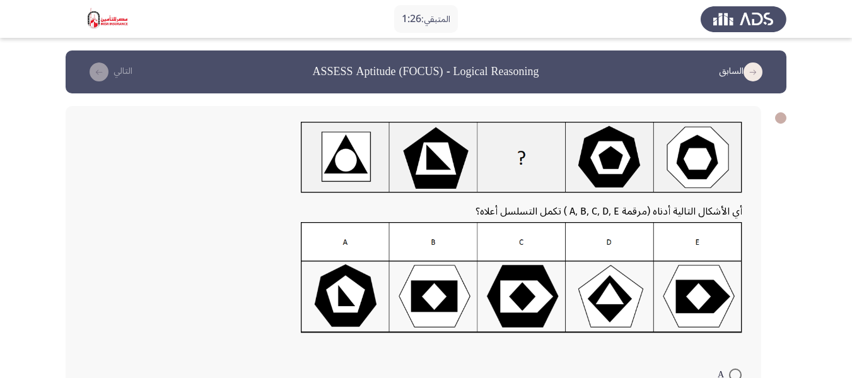
drag, startPoint x: 511, startPoint y: 210, endPoint x: 571, endPoint y: 215, distance: 60.2
click at [571, 215] on span "أي الأشكال التالية أدناه (مرقمة A, B, C, D, E ) تكمل التسلسل أعلاه؟" at bounding box center [609, 211] width 267 height 21
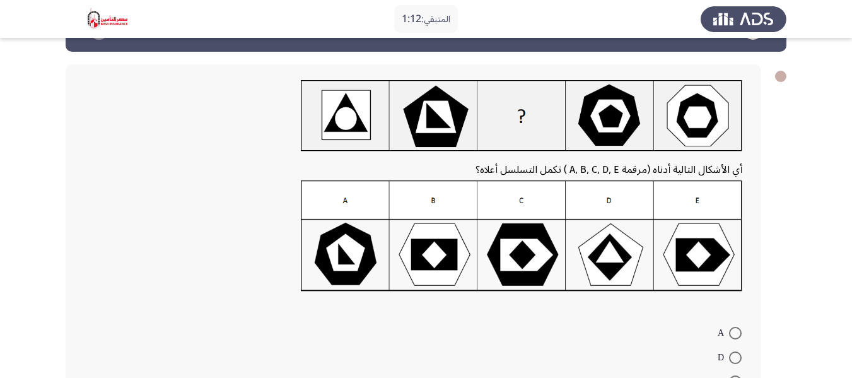
scroll to position [63, 0]
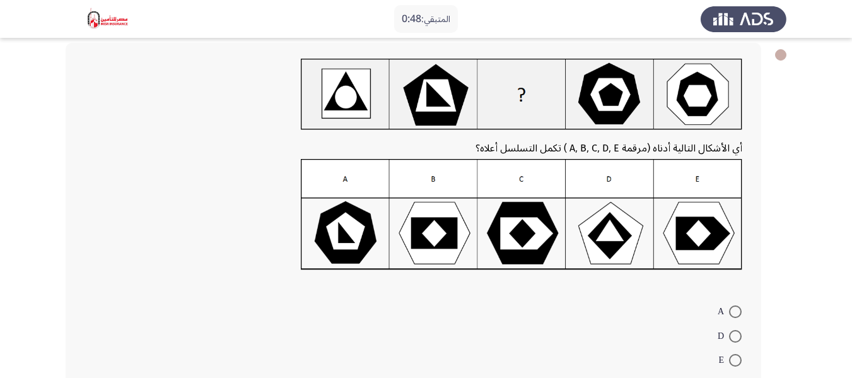
click at [454, 242] on img at bounding box center [522, 214] width 442 height 111
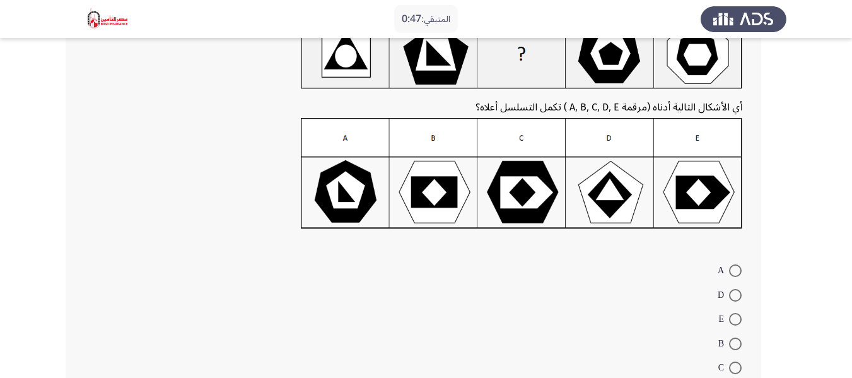
scroll to position [126, 0]
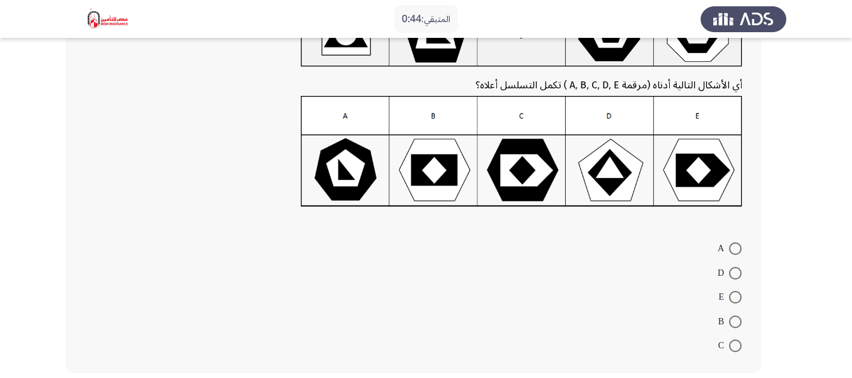
click at [738, 325] on span at bounding box center [735, 321] width 13 height 13
click at [738, 325] on input "B" at bounding box center [735, 321] width 13 height 13
radio input "true"
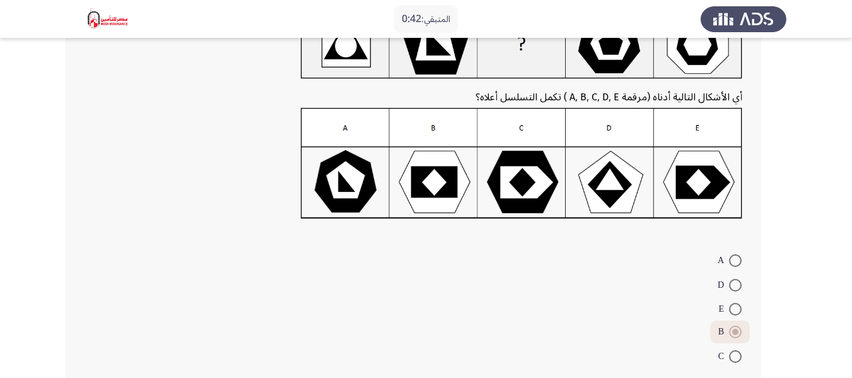
scroll to position [183, 0]
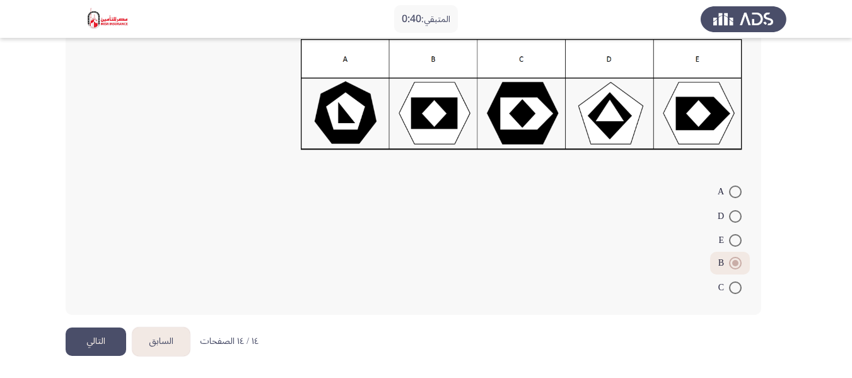
click at [114, 346] on button "التالي" at bounding box center [96, 341] width 61 height 28
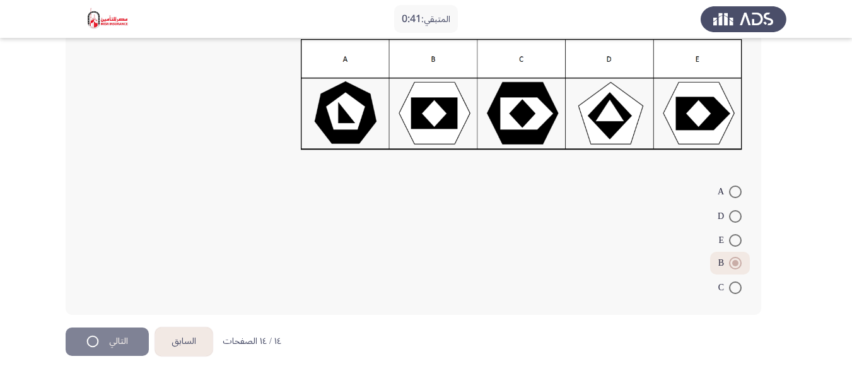
scroll to position [0, 0]
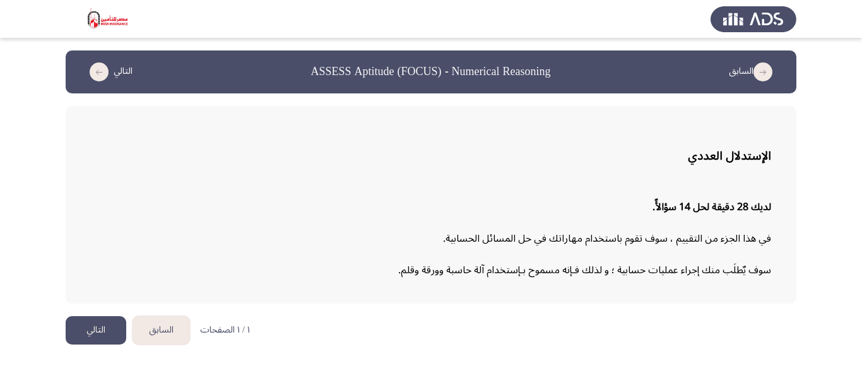
click at [109, 334] on button "التالي" at bounding box center [96, 330] width 61 height 28
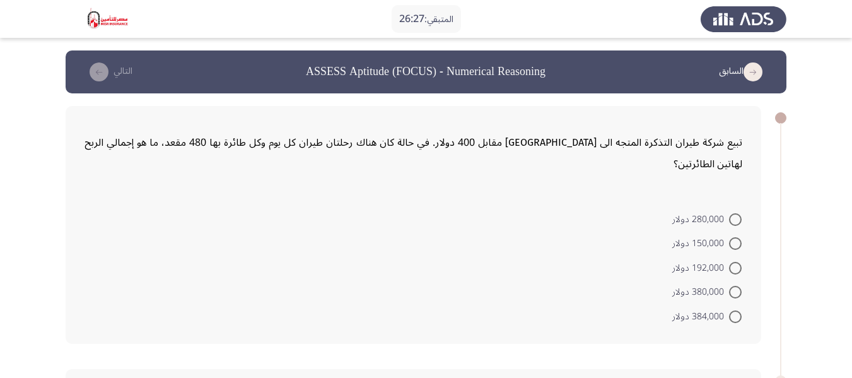
click at [729, 309] on span "384,000 دولار" at bounding box center [701, 316] width 57 height 15
click at [729, 310] on input "384,000 دولار" at bounding box center [735, 316] width 13 height 13
radio input "true"
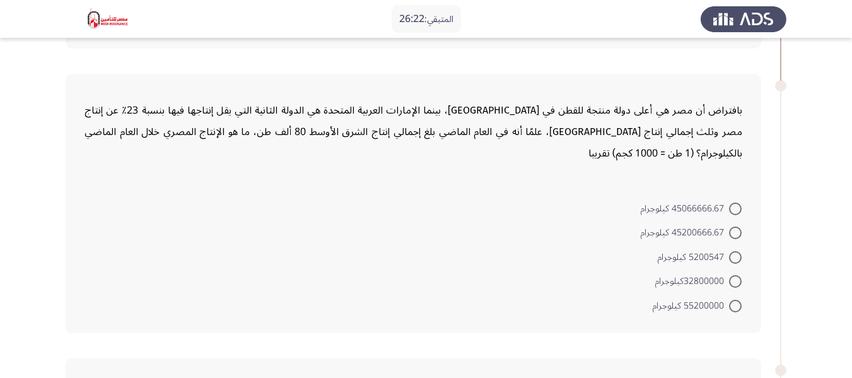
scroll to position [315, 0]
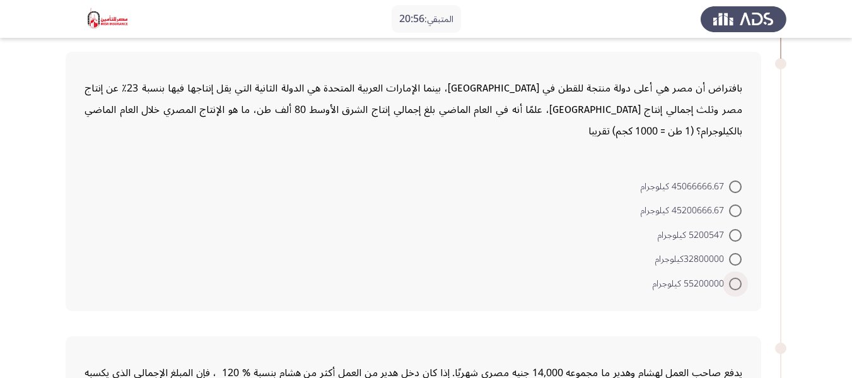
click at [736, 278] on span at bounding box center [735, 284] width 13 height 13
click at [736, 278] on input "55200000 كيلوجرام" at bounding box center [735, 284] width 13 height 13
radio input "true"
click at [736, 278] on span at bounding box center [735, 284] width 13 height 13
click at [736, 278] on input "55200000 كيلوجرام" at bounding box center [735, 284] width 13 height 13
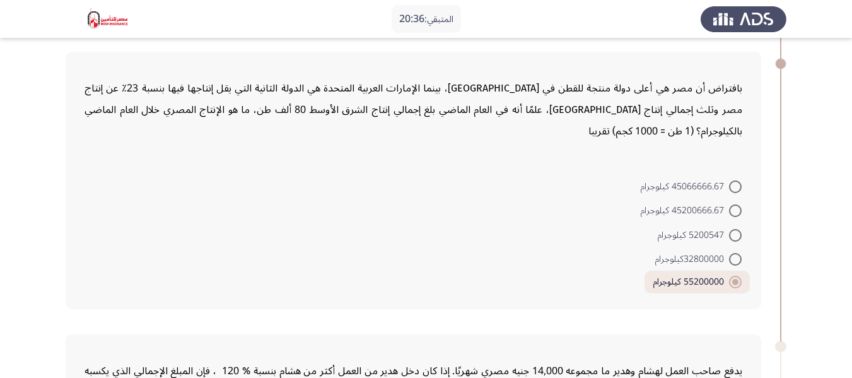
click at [733, 229] on span at bounding box center [735, 235] width 13 height 13
click at [733, 229] on input "5200547 كيلوجرام" at bounding box center [735, 235] width 13 height 13
radio input "true"
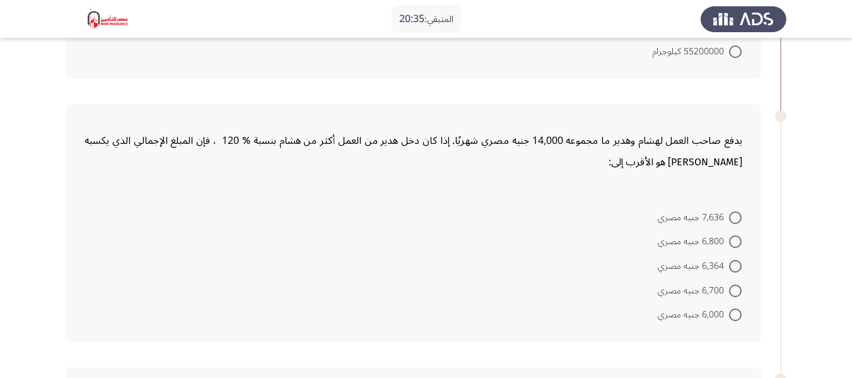
scroll to position [568, 0]
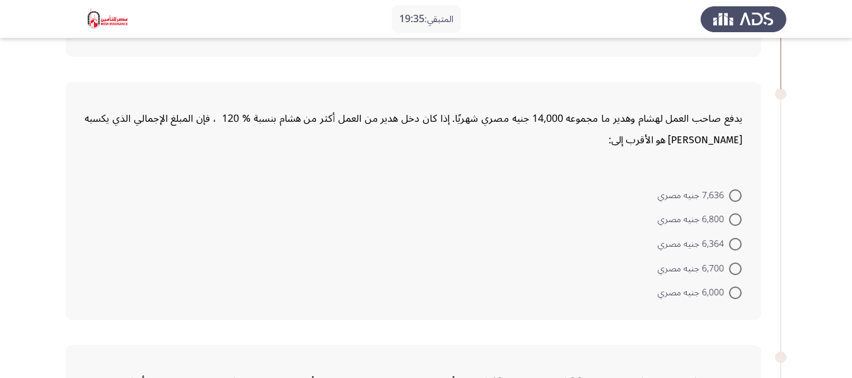
click at [735, 286] on span at bounding box center [735, 292] width 13 height 13
click at [735, 286] on input "6,000 جنيه مصري" at bounding box center [735, 292] width 13 height 13
radio input "true"
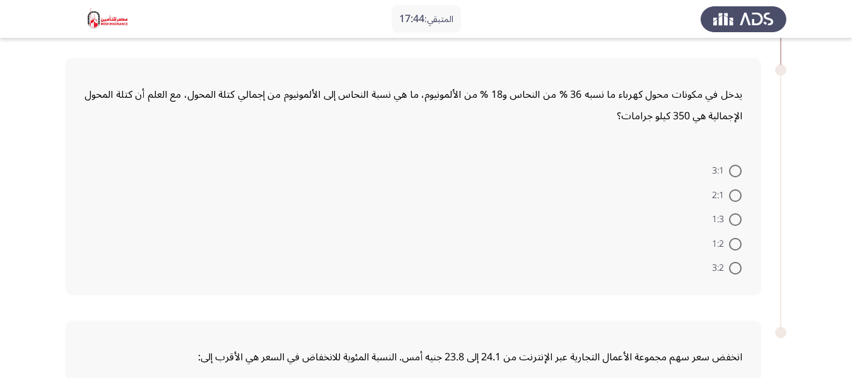
scroll to position [820, 0]
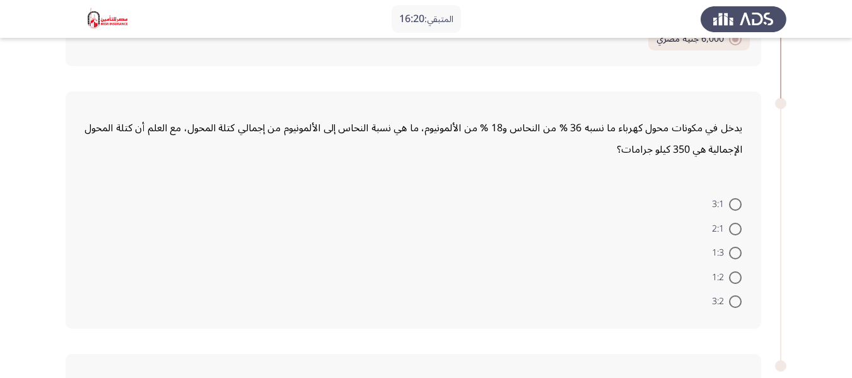
click at [736, 223] on span at bounding box center [735, 229] width 13 height 13
click at [736, 223] on input "2:1" at bounding box center [735, 229] width 13 height 13
radio input "true"
click at [735, 269] on span at bounding box center [735, 275] width 13 height 13
click at [735, 269] on input "1:2" at bounding box center [735, 275] width 13 height 13
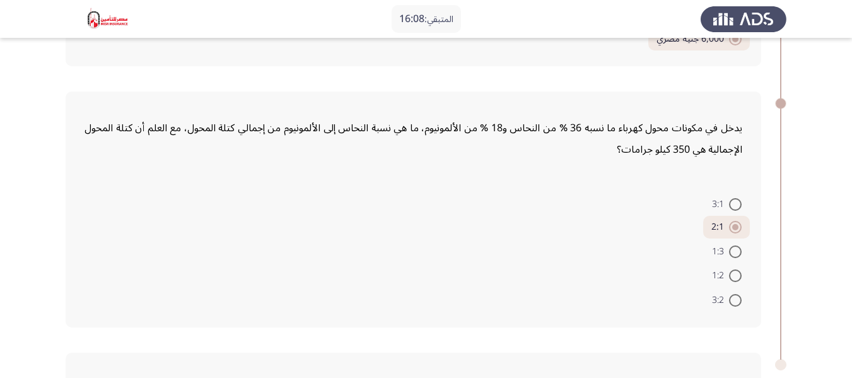
radio input "true"
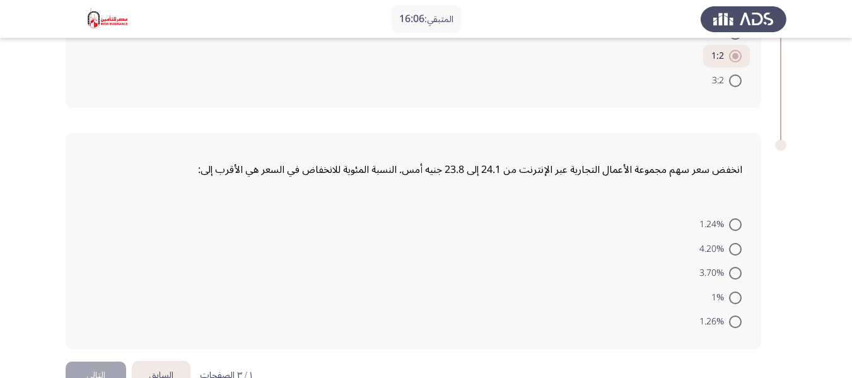
scroll to position [1052, 0]
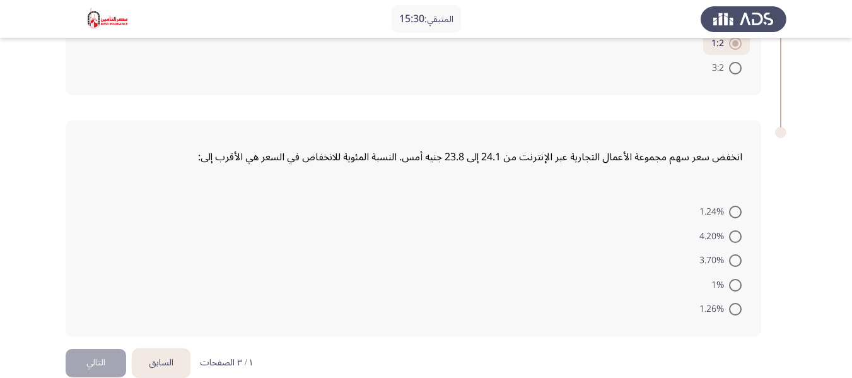
click at [740, 254] on span at bounding box center [735, 260] width 13 height 13
click at [740, 254] on input "3.70%" at bounding box center [735, 260] width 13 height 13
radio input "true"
click at [97, 349] on button "التالي" at bounding box center [96, 363] width 61 height 28
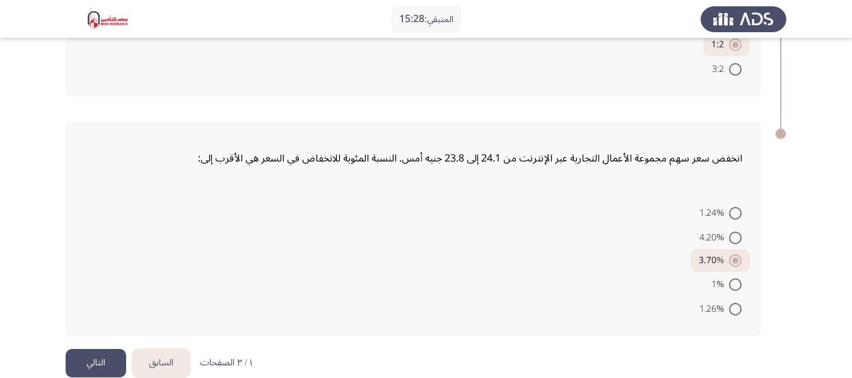
scroll to position [0, 0]
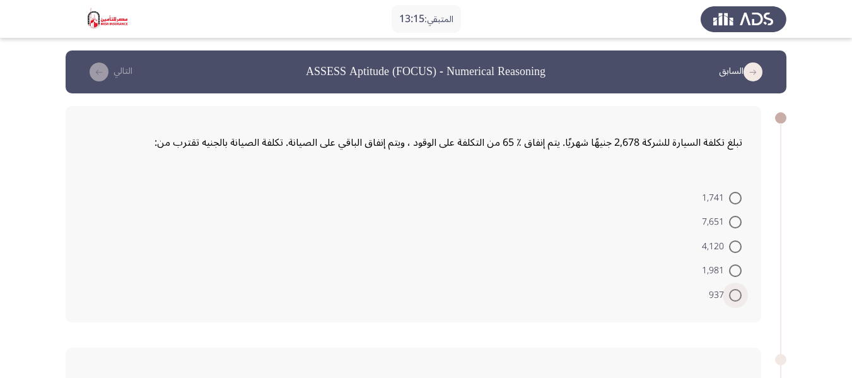
click at [740, 294] on span at bounding box center [735, 295] width 13 height 13
click at [740, 294] on input "937" at bounding box center [735, 295] width 13 height 13
radio input "true"
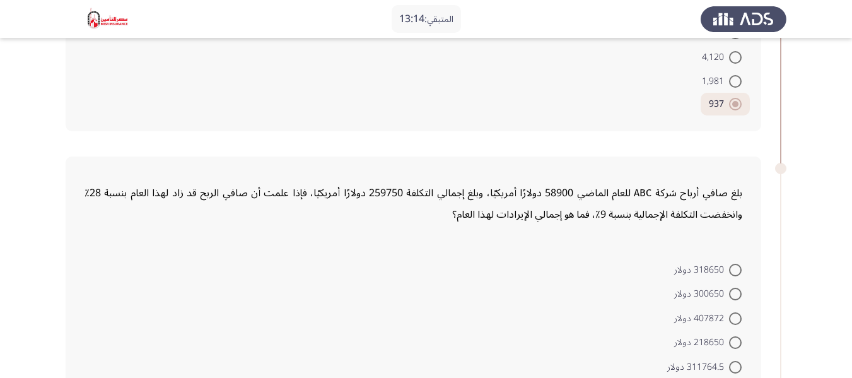
scroll to position [252, 0]
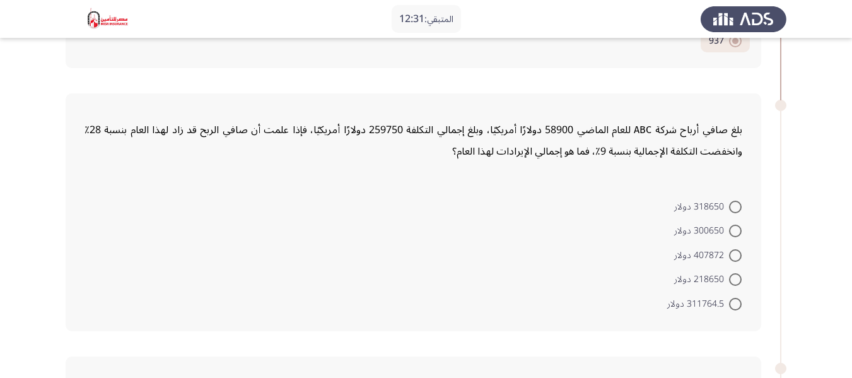
click at [733, 268] on mat-radio-button "218650 دولار" at bounding box center [708, 279] width 84 height 25
click at [718, 241] on mat-radio-button "300650 دولار" at bounding box center [708, 230] width 84 height 25
click at [733, 230] on span at bounding box center [735, 231] width 13 height 13
click at [733, 230] on input "300650 دولار" at bounding box center [735, 231] width 13 height 13
radio input "true"
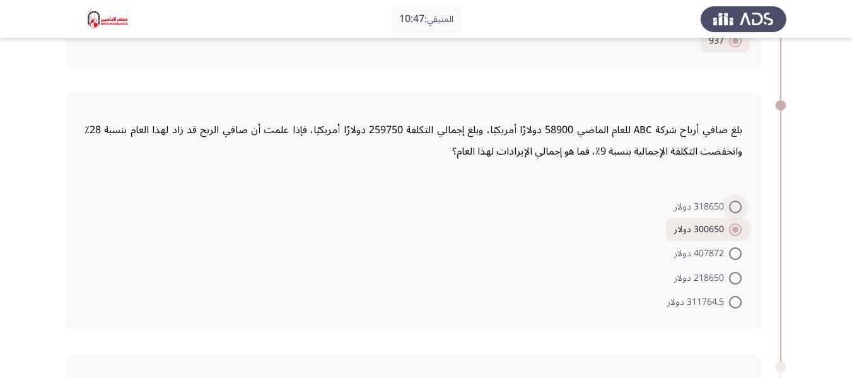
click at [732, 203] on span at bounding box center [735, 207] width 13 height 13
click at [732, 203] on input "318650 دولار" at bounding box center [735, 207] width 13 height 13
radio input "true"
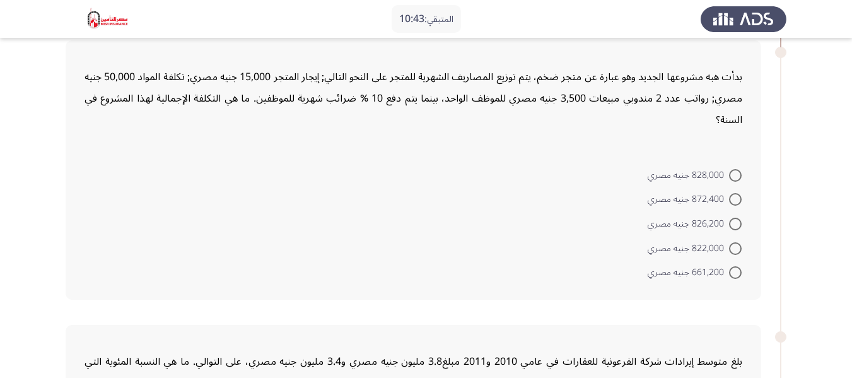
scroll to position [568, 0]
click at [734, 215] on label "826,200 جنيه مصري" at bounding box center [695, 222] width 94 height 15
click at [734, 216] on input "826,200 جنيه مصري" at bounding box center [735, 222] width 13 height 13
radio input "true"
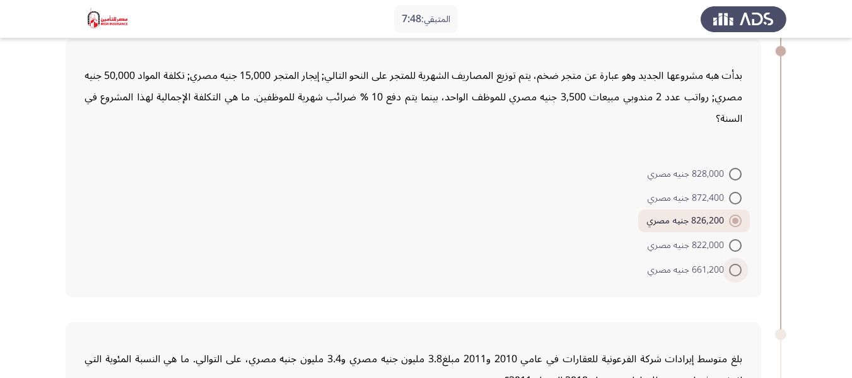
click at [729, 267] on span "661,200 جنيه مصري" at bounding box center [688, 269] width 81 height 15
click at [729, 267] on input "661,200 جنيه مصري" at bounding box center [735, 270] width 13 height 13
radio input "true"
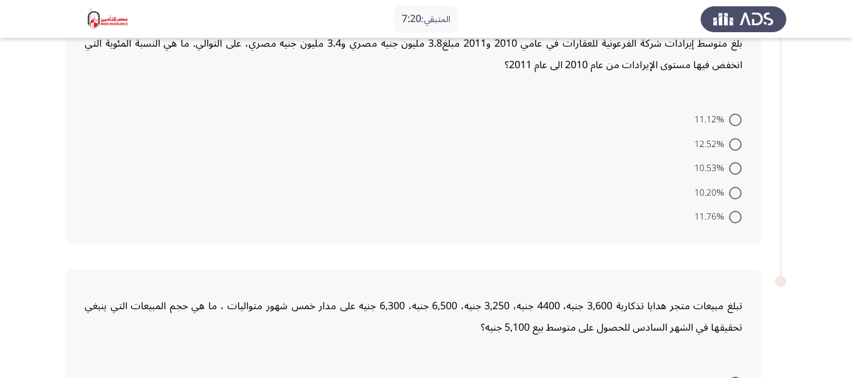
scroll to position [820, 0]
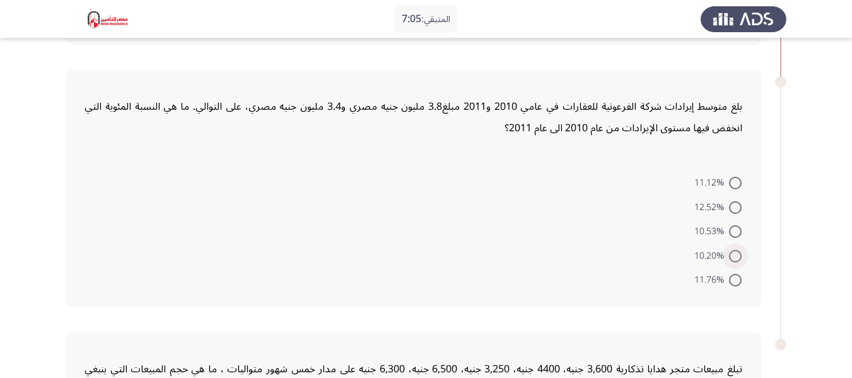
click at [729, 254] on span at bounding box center [735, 256] width 13 height 13
click at [729, 254] on input "10.20%" at bounding box center [735, 256] width 13 height 13
radio input "true"
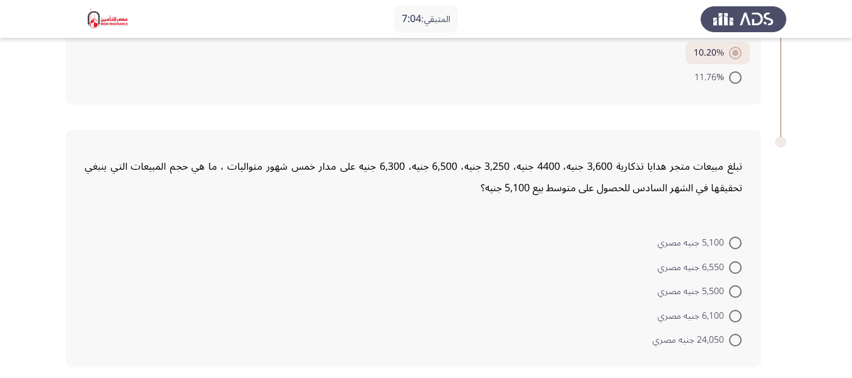
scroll to position [1073, 0]
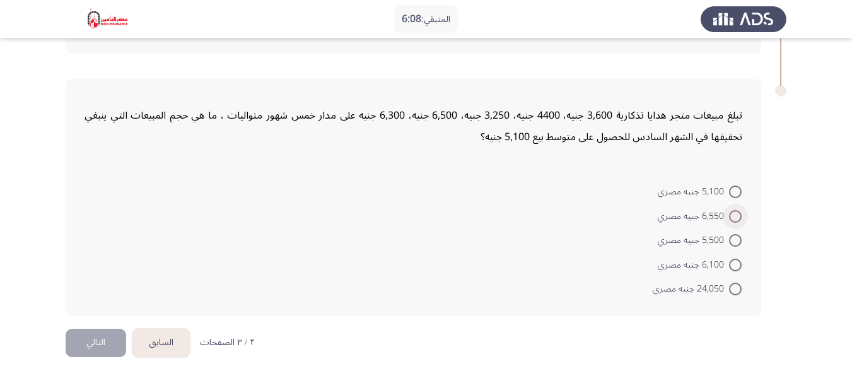
click at [734, 214] on span at bounding box center [735, 216] width 13 height 13
click at [734, 214] on input "6,550 جنيه مصري" at bounding box center [735, 216] width 13 height 13
radio input "true"
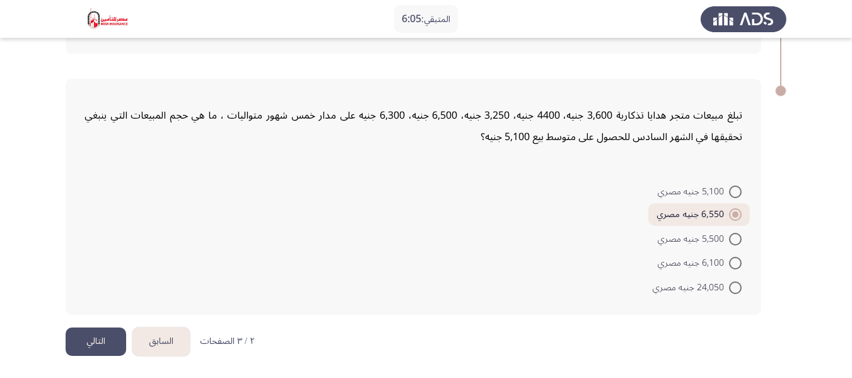
click at [107, 343] on button "التالي" at bounding box center [96, 341] width 61 height 28
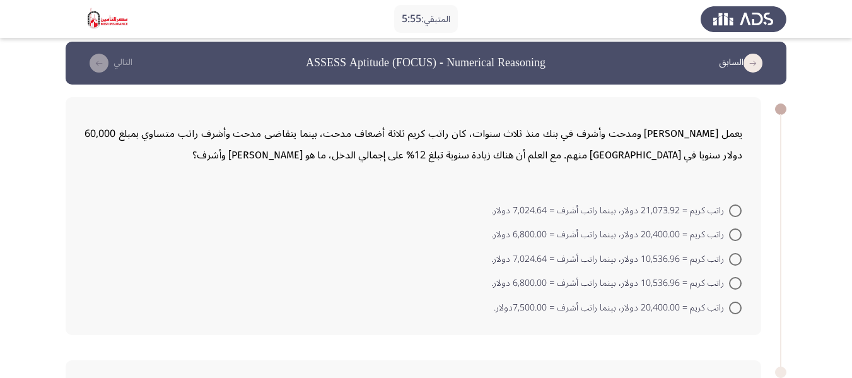
scroll to position [72, 0]
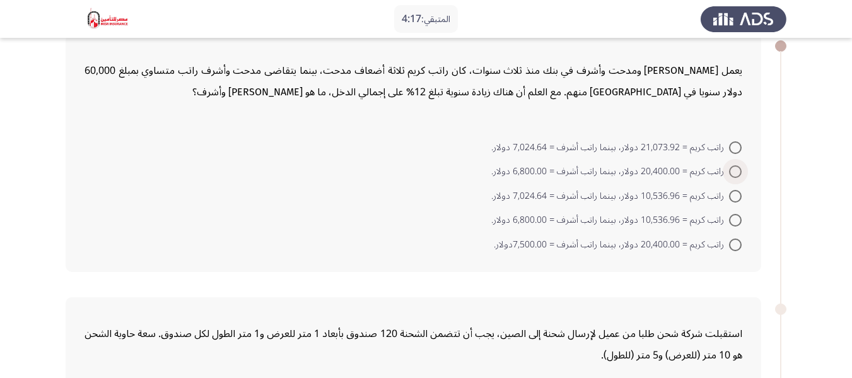
click at [618, 173] on span "راتب كريم = 20,400.00 دولار، بينما راتب أشرف = 6,800.00 دولار." at bounding box center [611, 171] width 238 height 15
click at [729, 173] on input "راتب كريم = 20,400.00 دولار، بينما راتب أشرف = 6,800.00 دولار." at bounding box center [735, 171] width 13 height 13
radio input "true"
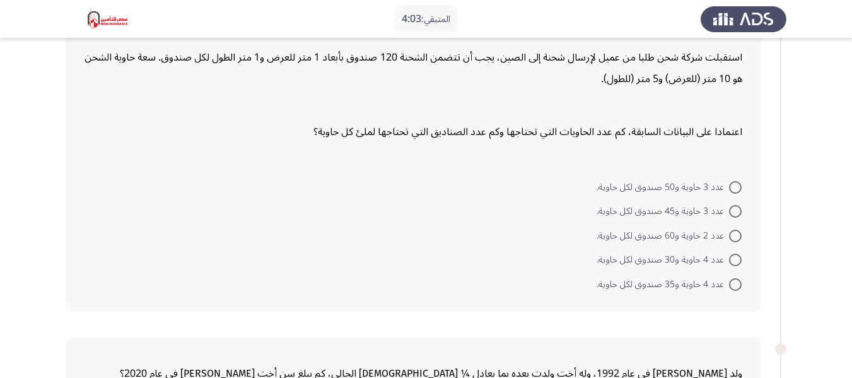
scroll to position [324, 0]
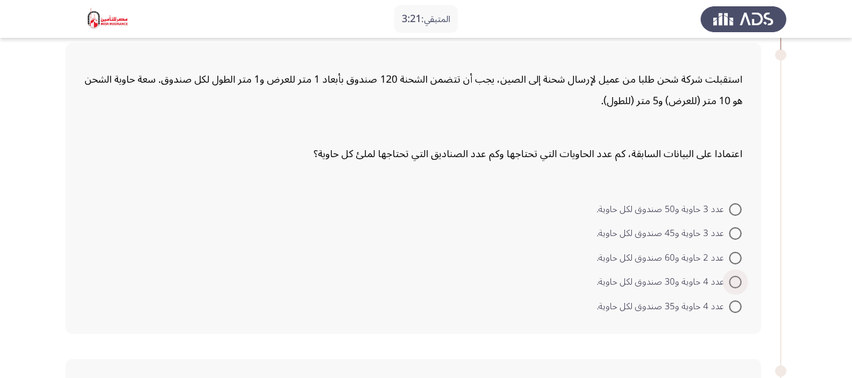
click at [733, 274] on label "عدد 4 حاوية و30 صندوق لكل حاوية." at bounding box center [669, 281] width 145 height 15
click at [733, 276] on input "عدد 4 حاوية و30 صندوق لكل حاوية." at bounding box center [735, 282] width 13 height 13
radio input "true"
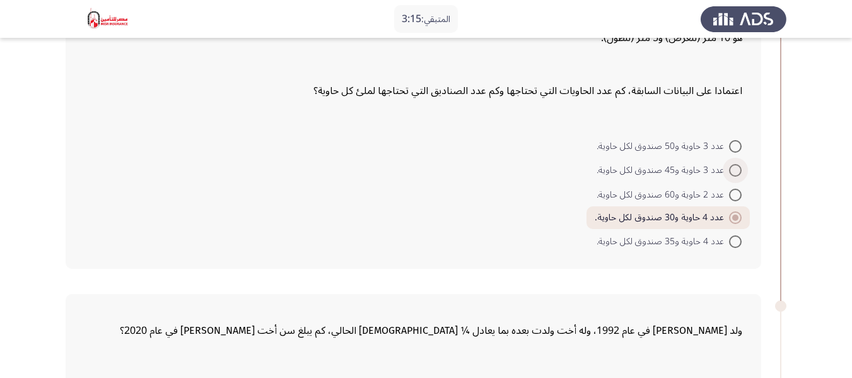
click at [738, 170] on span at bounding box center [735, 170] width 13 height 13
click at [738, 170] on input "عدد 3 حاوية و45 صندوق لكل حاوية." at bounding box center [735, 170] width 13 height 13
radio input "true"
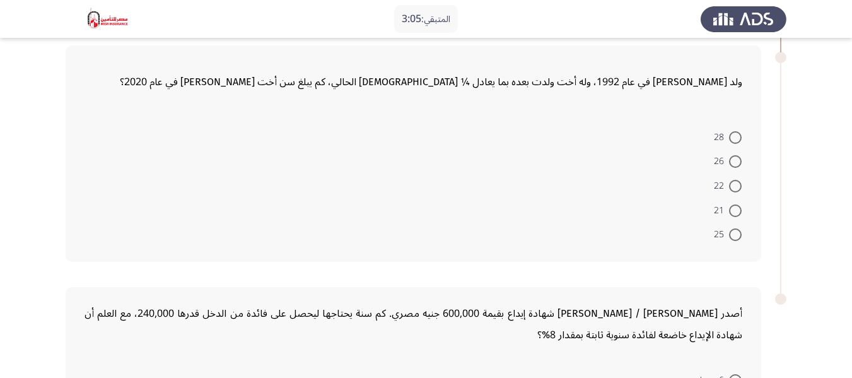
scroll to position [637, 0]
click at [740, 213] on span at bounding box center [735, 210] width 13 height 13
click at [740, 213] on input "21" at bounding box center [735, 210] width 13 height 13
radio input "true"
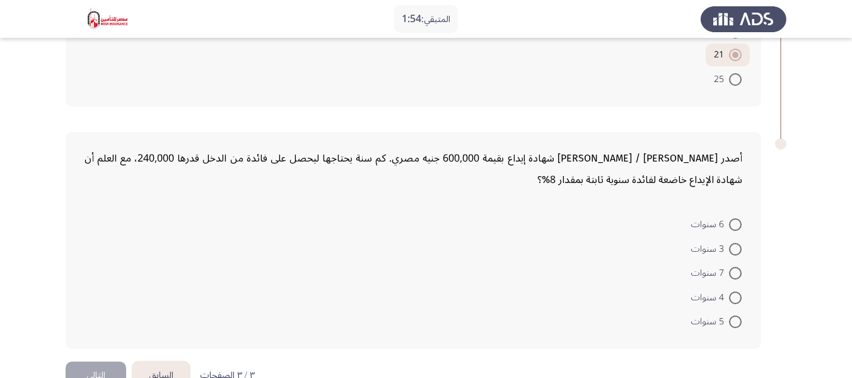
scroll to position [824, 0]
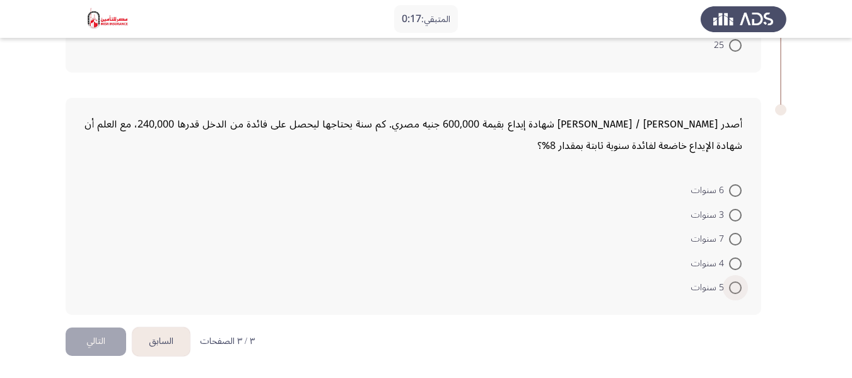
click at [736, 281] on label "5 سنوات" at bounding box center [717, 287] width 50 height 15
click at [736, 281] on input "5 سنوات" at bounding box center [735, 287] width 13 height 13
radio input "true"
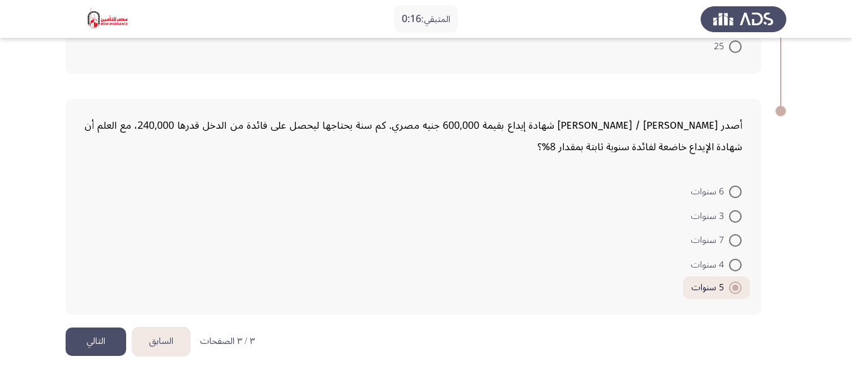
click at [88, 344] on button "التالي" at bounding box center [96, 341] width 61 height 28
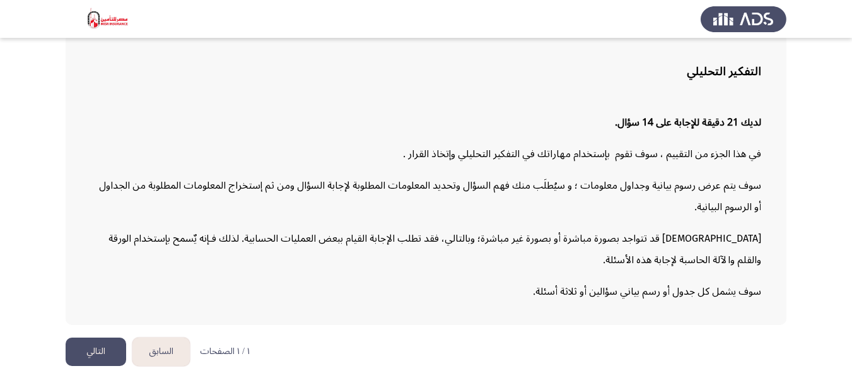
scroll to position [85, 0]
click at [115, 352] on button "التالي" at bounding box center [96, 351] width 61 height 28
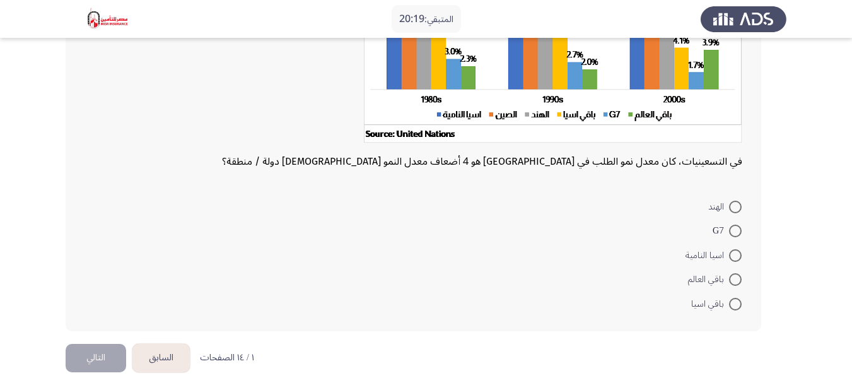
scroll to position [189, 0]
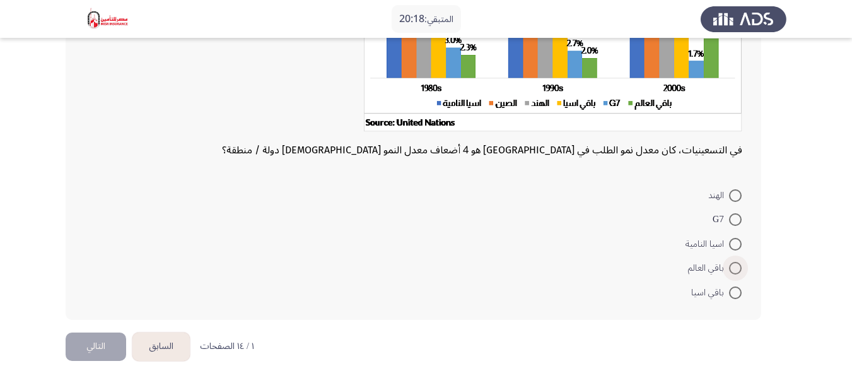
click at [726, 268] on span "باقي العالم" at bounding box center [708, 268] width 41 height 15
click at [729, 268] on input "باقي العالم" at bounding box center [735, 268] width 13 height 13
radio input "true"
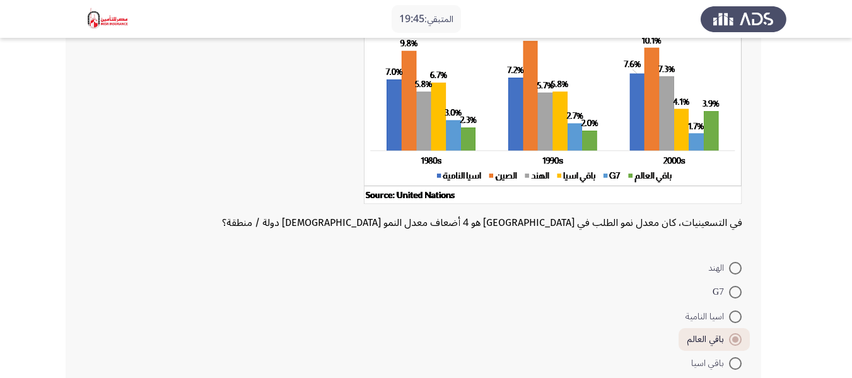
scroll to position [192, 0]
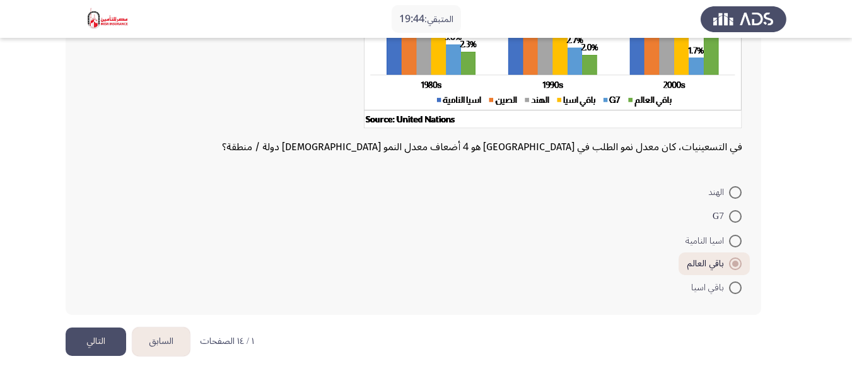
click at [80, 333] on button "التالي" at bounding box center [96, 341] width 61 height 28
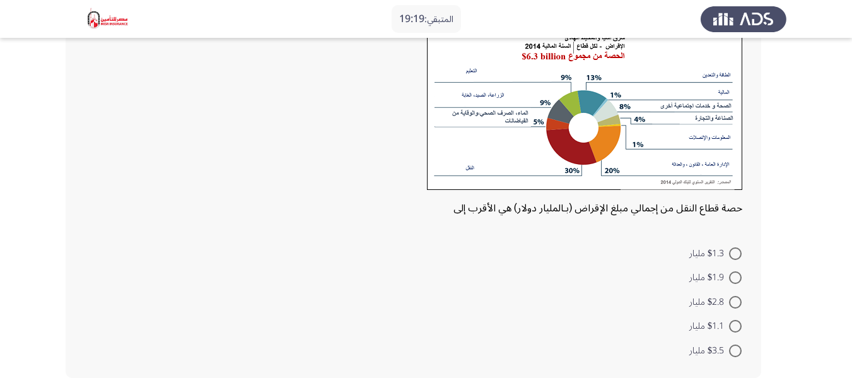
scroll to position [156, 0]
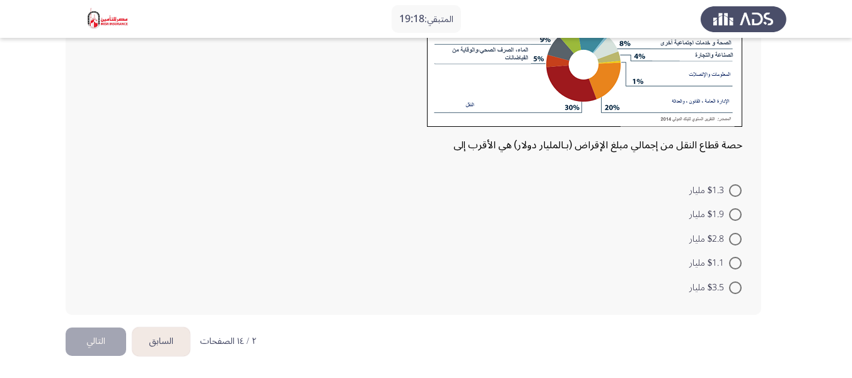
click at [736, 272] on mat-radio-button "$1.1 مليار" at bounding box center [715, 263] width 69 height 25
click at [731, 214] on span at bounding box center [735, 214] width 13 height 13
click at [731, 214] on input "$1.9 مليار" at bounding box center [735, 214] width 13 height 13
radio input "true"
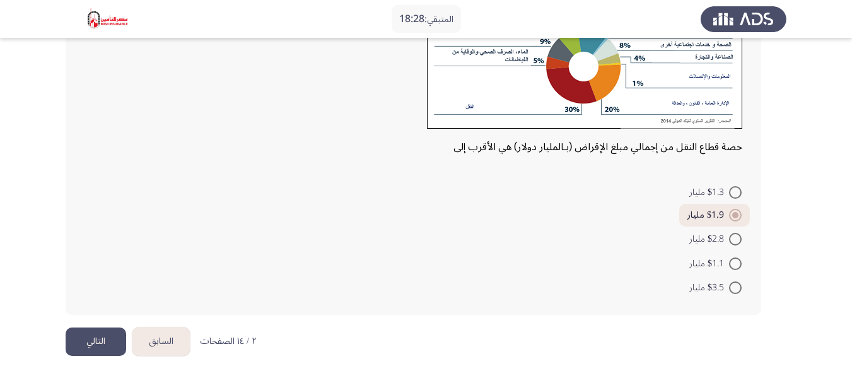
click at [103, 343] on button "التالي" at bounding box center [96, 341] width 61 height 28
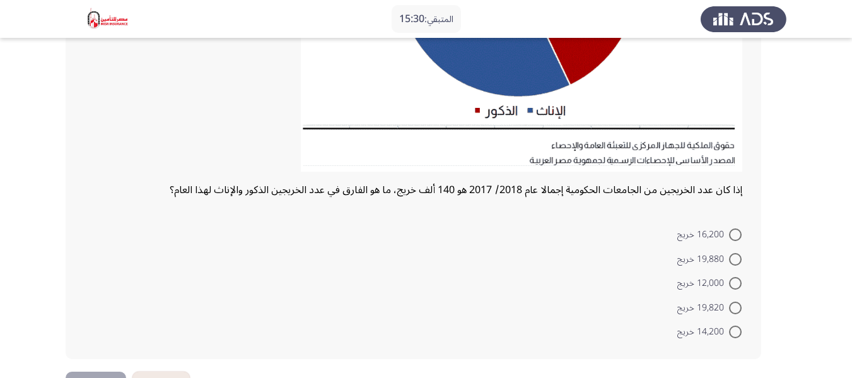
scroll to position [360, 0]
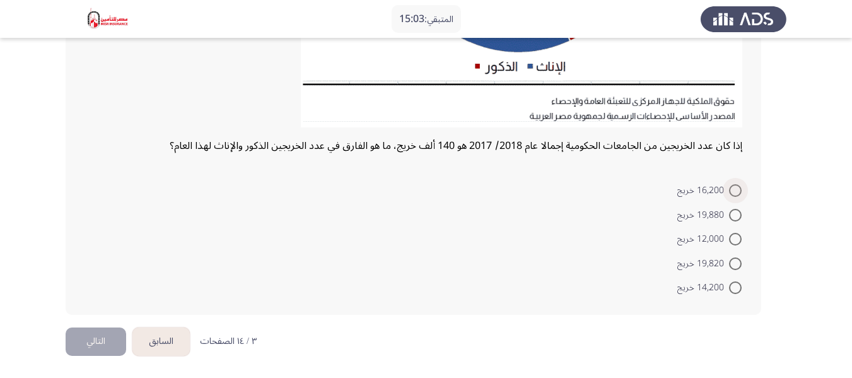
click at [725, 191] on span "16,200 خريج" at bounding box center [704, 190] width 52 height 15
click at [729, 191] on input "16,200 خريج" at bounding box center [735, 190] width 13 height 13
radio input "true"
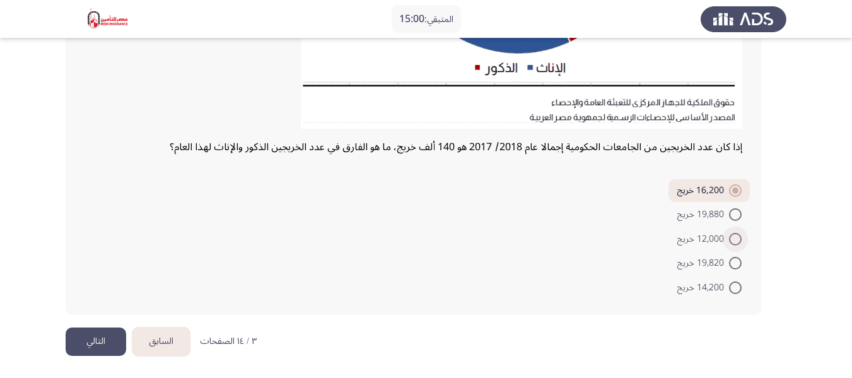
click at [730, 242] on span at bounding box center [735, 239] width 13 height 13
click at [730, 242] on input "12,000 خريج" at bounding box center [735, 239] width 13 height 13
radio input "true"
click at [737, 261] on span at bounding box center [735, 263] width 13 height 13
click at [737, 261] on input "19,820 خريج" at bounding box center [735, 263] width 13 height 13
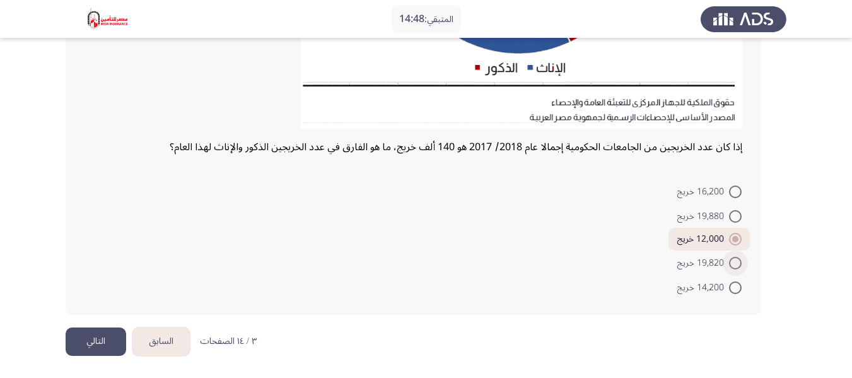
radio input "true"
click at [93, 341] on button "التالي" at bounding box center [96, 341] width 61 height 28
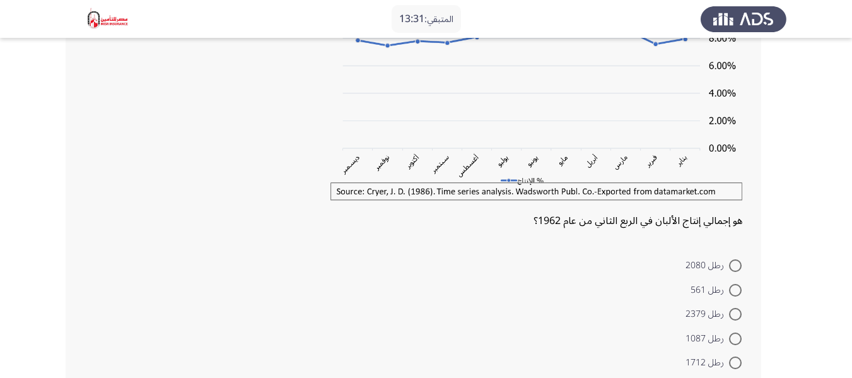
scroll to position [189, 0]
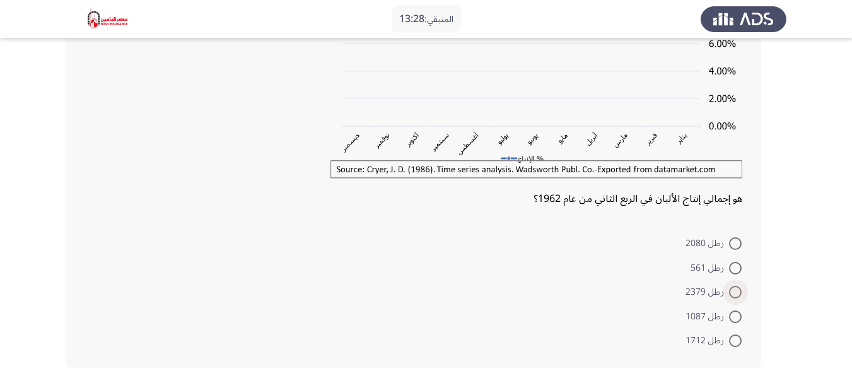
click at [732, 288] on span at bounding box center [735, 292] width 13 height 13
click at [732, 288] on input "رطل 2379" at bounding box center [735, 292] width 13 height 13
radio input "true"
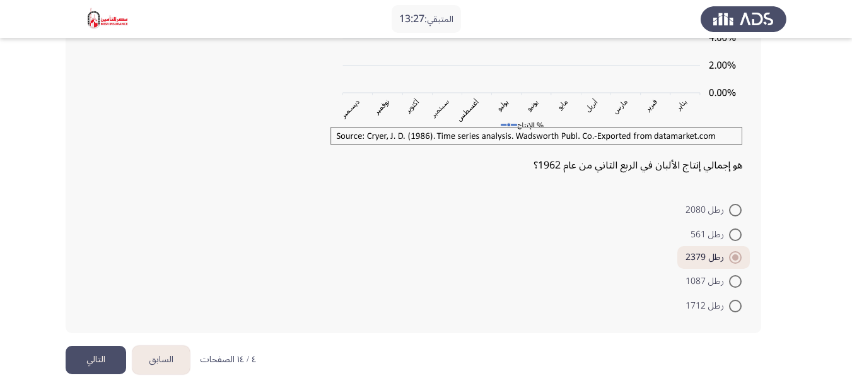
scroll to position [241, 0]
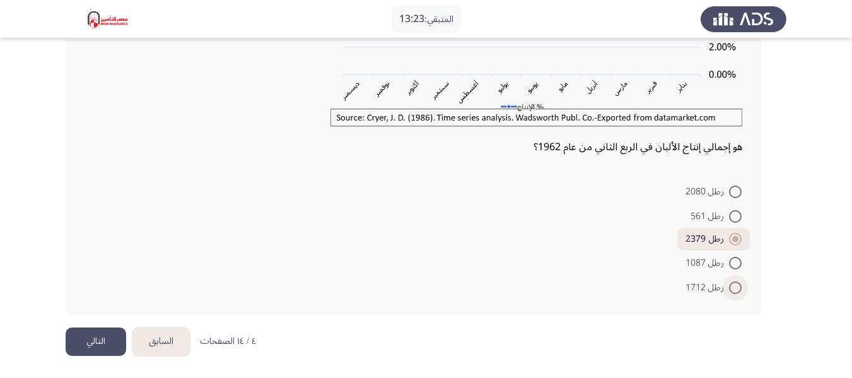
click at [734, 289] on span at bounding box center [735, 287] width 13 height 13
click at [734, 289] on input "رطل 1712" at bounding box center [735, 287] width 13 height 13
radio input "true"
click at [733, 239] on span at bounding box center [735, 240] width 13 height 13
click at [733, 239] on input "رطل 2379" at bounding box center [735, 240] width 13 height 13
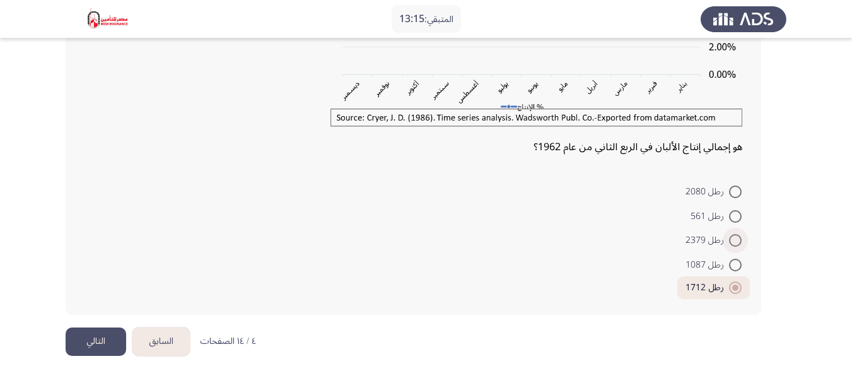
radio input "true"
click at [70, 344] on button "التالي" at bounding box center [96, 341] width 61 height 28
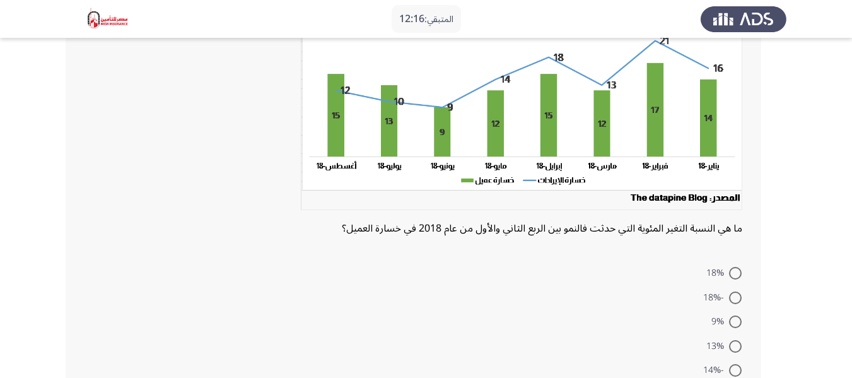
scroll to position [189, 0]
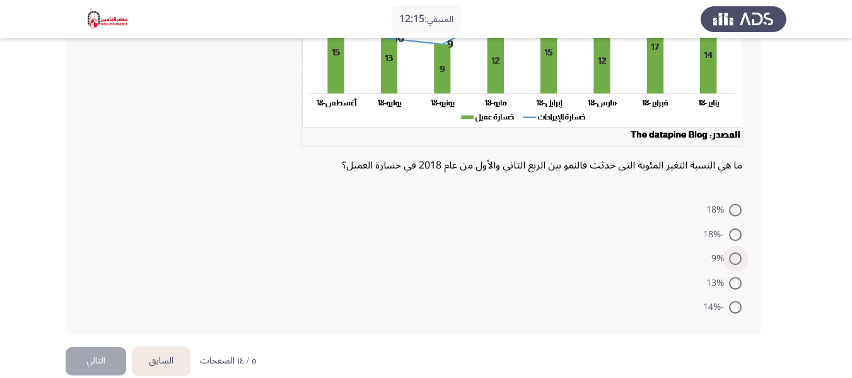
click at [733, 252] on span at bounding box center [735, 258] width 13 height 13
click at [733, 252] on input "9%" at bounding box center [735, 258] width 13 height 13
radio input "true"
click at [733, 214] on span at bounding box center [735, 210] width 13 height 13
click at [733, 214] on input "18%" at bounding box center [735, 210] width 13 height 13
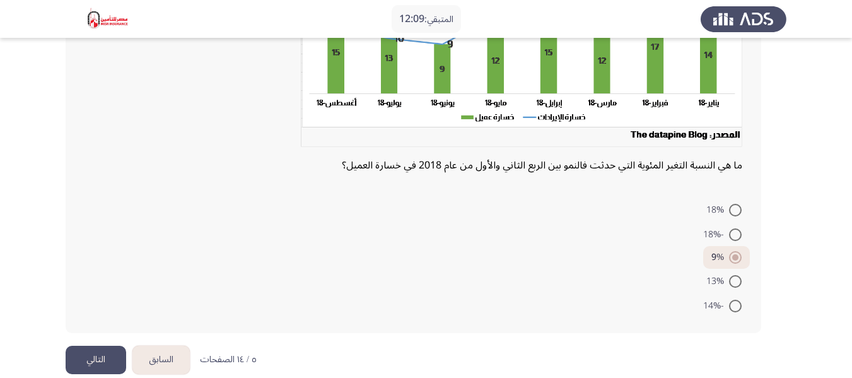
radio input "true"
click at [105, 348] on button "التالي" at bounding box center [96, 360] width 61 height 28
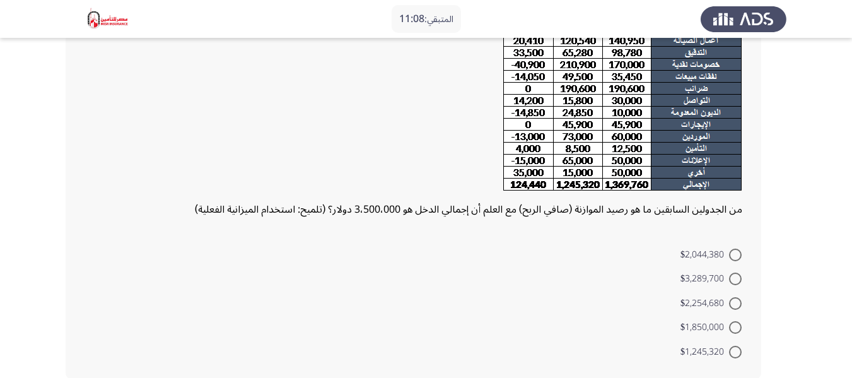
scroll to position [209, 0]
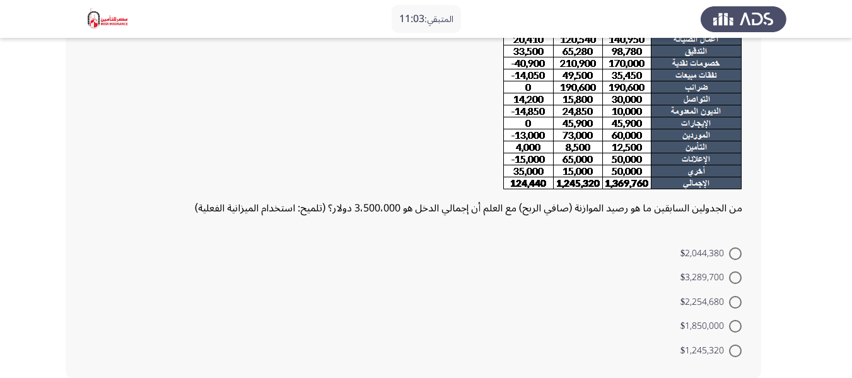
click at [736, 278] on span at bounding box center [736, 278] width 0 height 0
click at [735, 277] on input "$3,289,700" at bounding box center [735, 277] width 13 height 13
radio input "true"
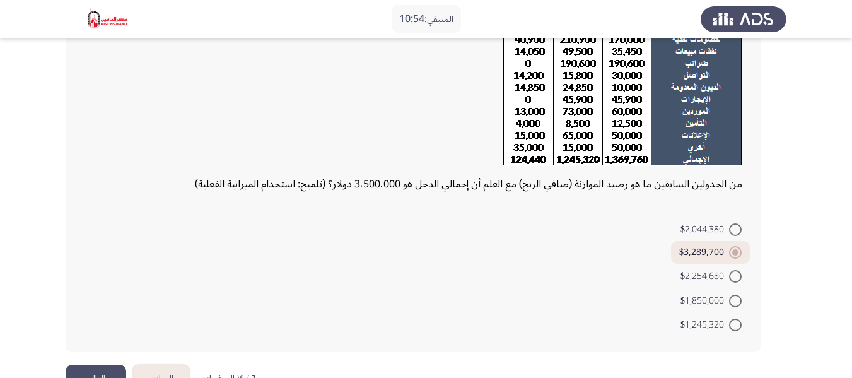
scroll to position [270, 0]
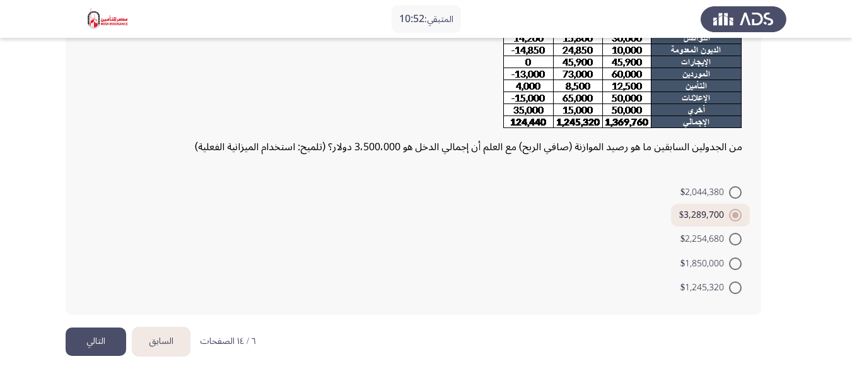
click at [91, 348] on button "التالي" at bounding box center [96, 341] width 61 height 28
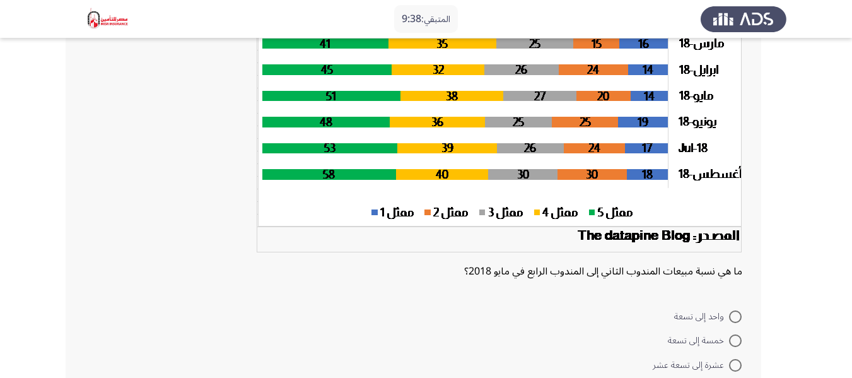
scroll to position [236, 0]
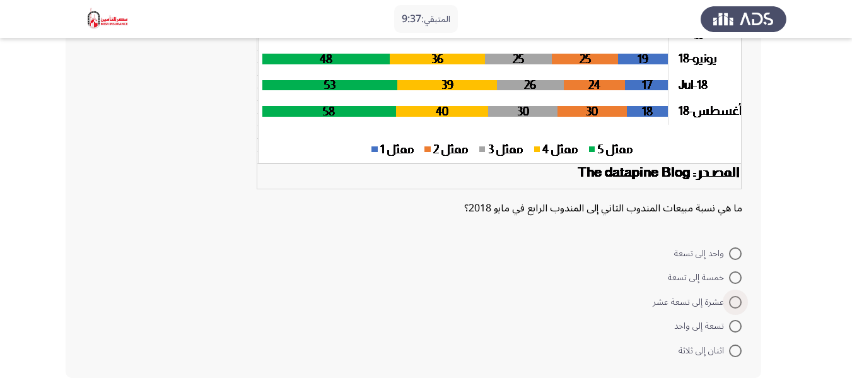
click at [731, 299] on span at bounding box center [735, 302] width 13 height 13
click at [731, 299] on input "عشرة إلى تسعة عشر" at bounding box center [735, 302] width 13 height 13
radio input "true"
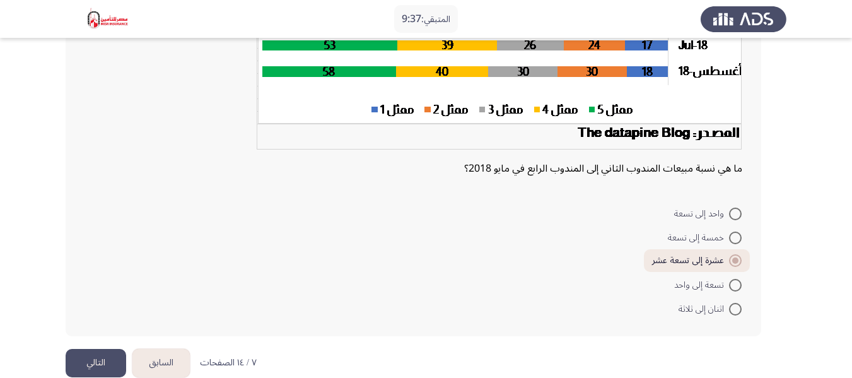
scroll to position [297, 0]
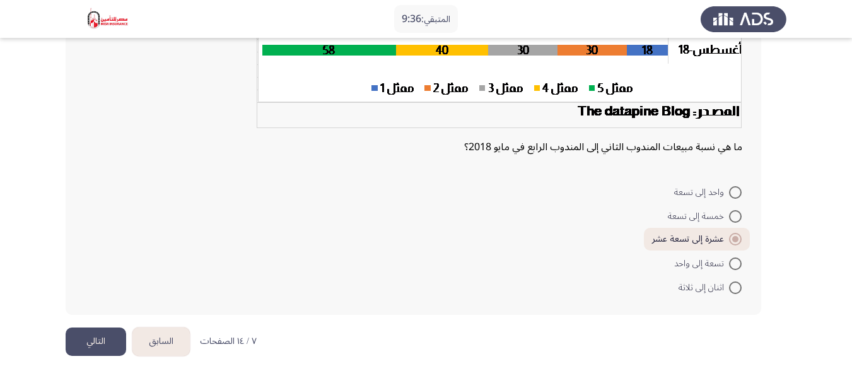
click at [71, 339] on button "التالي" at bounding box center [96, 341] width 61 height 28
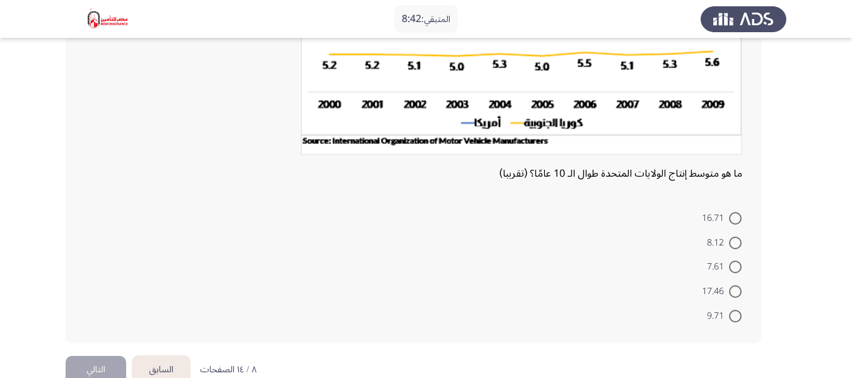
scroll to position [266, 0]
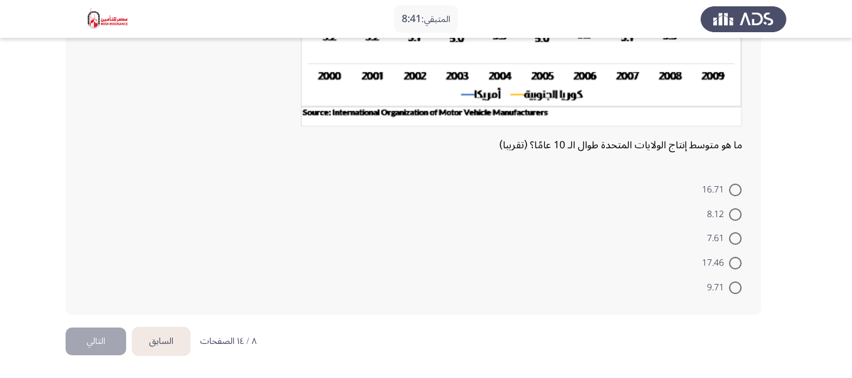
click at [732, 267] on span at bounding box center [735, 263] width 13 height 13
click at [732, 267] on input "17.46" at bounding box center [735, 263] width 13 height 13
radio input "true"
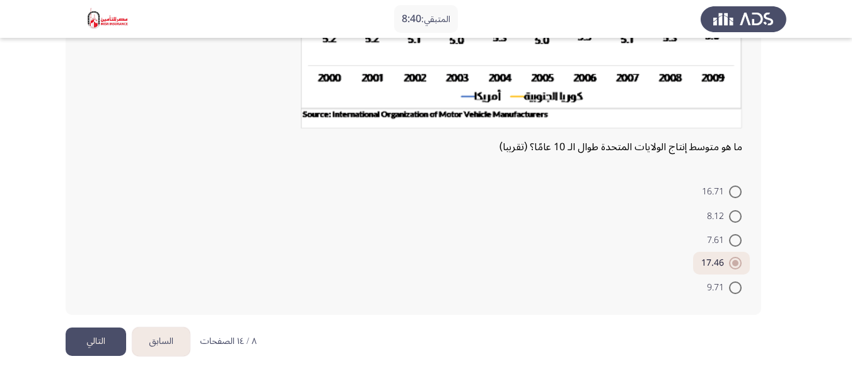
click at [88, 334] on button "التالي" at bounding box center [96, 341] width 61 height 28
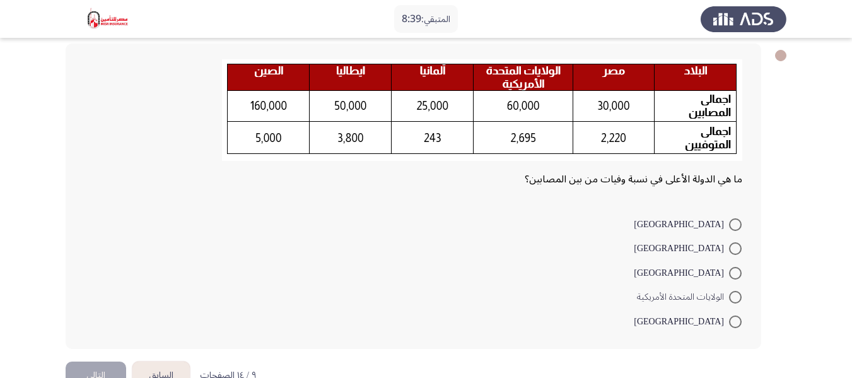
scroll to position [63, 0]
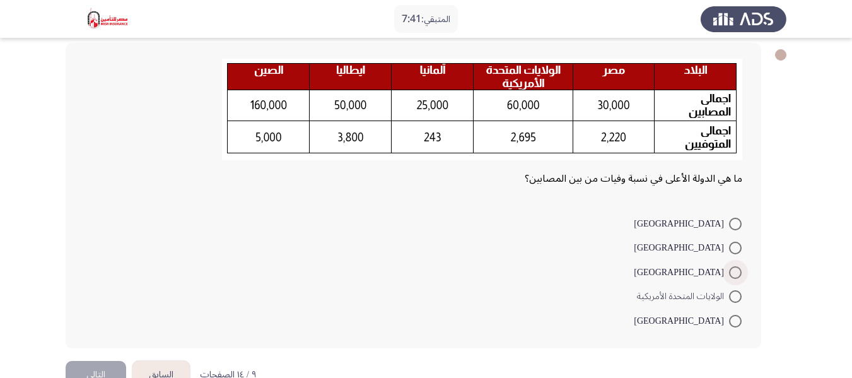
click at [734, 267] on span at bounding box center [735, 272] width 13 height 13
click at [734, 267] on input "[GEOGRAPHIC_DATA]" at bounding box center [735, 272] width 13 height 13
radio input "true"
click at [113, 369] on button "التالي" at bounding box center [96, 373] width 61 height 28
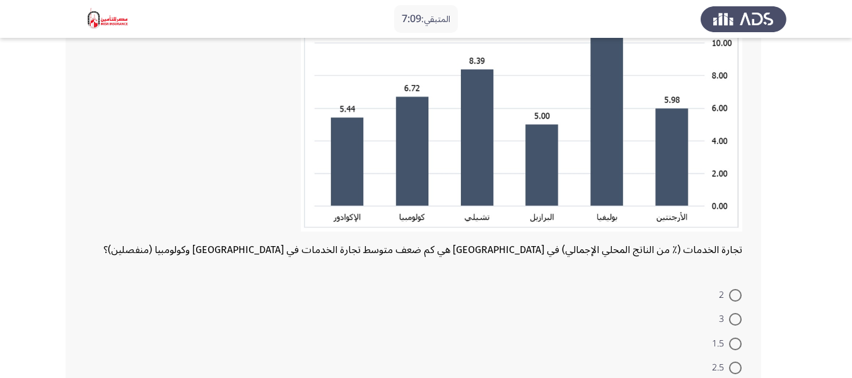
scroll to position [252, 0]
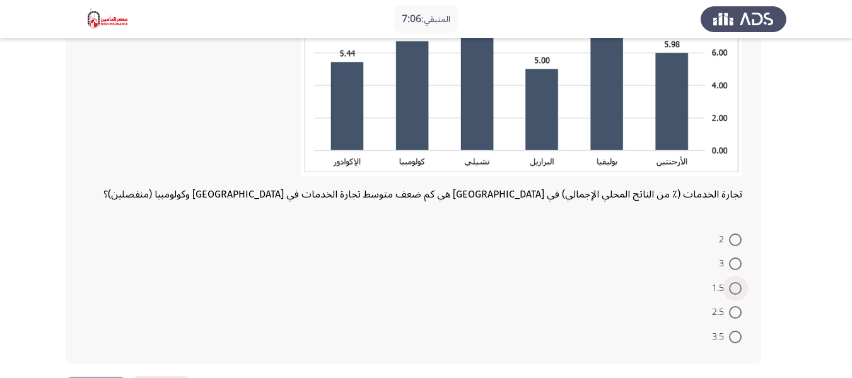
click at [735, 292] on span at bounding box center [735, 288] width 13 height 13
click at [735, 292] on input "1.5" at bounding box center [735, 288] width 13 height 13
radio input "true"
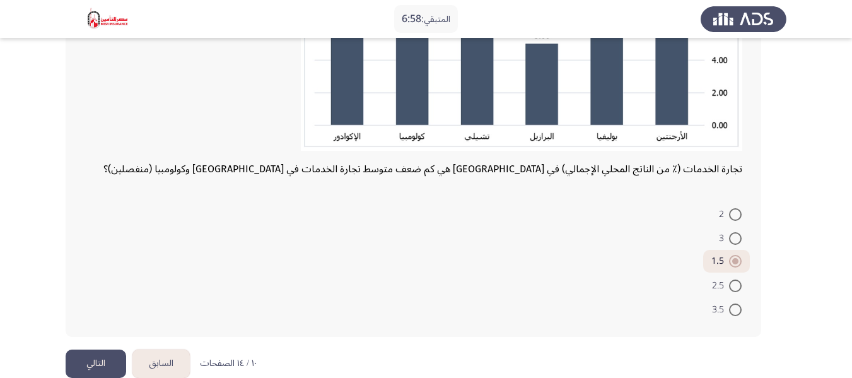
scroll to position [300, 0]
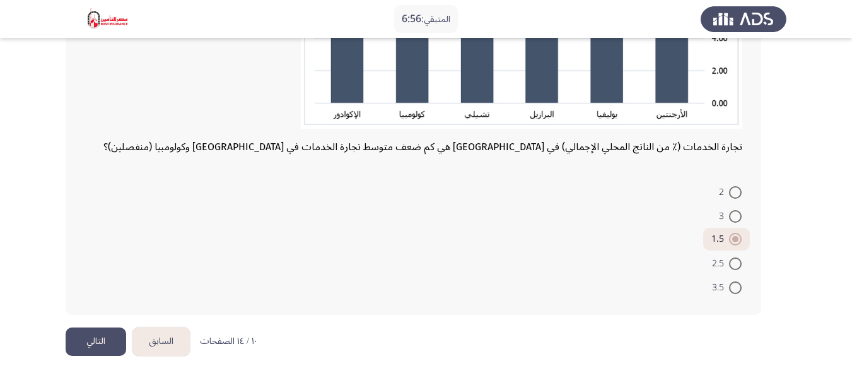
click at [724, 258] on span "2.5" at bounding box center [720, 263] width 17 height 15
click at [729, 258] on input "2.5" at bounding box center [735, 263] width 13 height 13
radio input "true"
click at [97, 346] on button "التالي" at bounding box center [96, 341] width 61 height 28
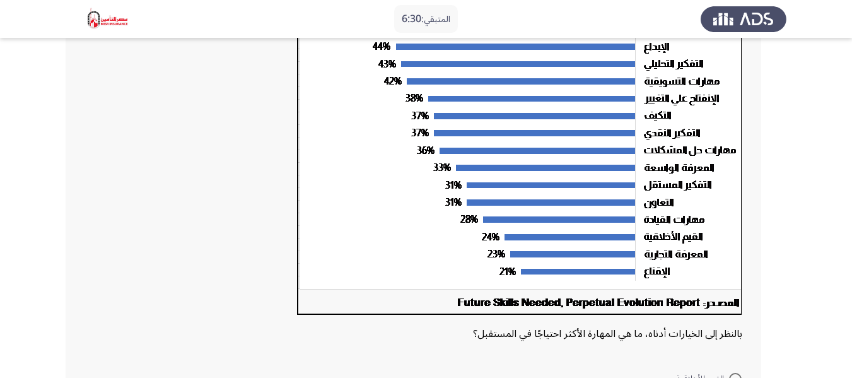
scroll to position [136, 0]
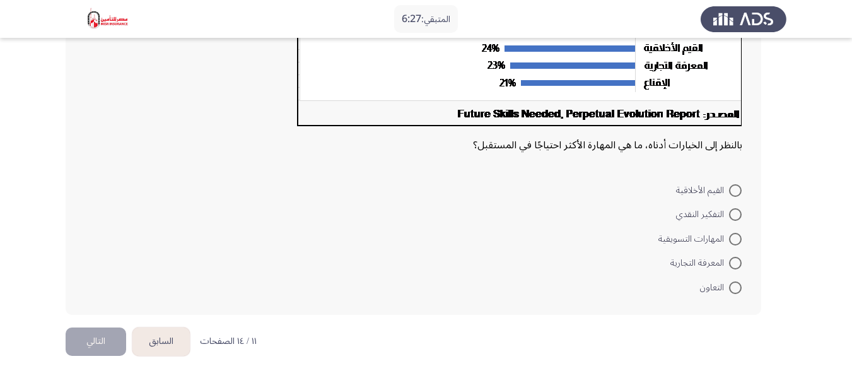
click at [736, 239] on span at bounding box center [736, 239] width 0 height 0
click at [735, 239] on input "المهارات التسويقية" at bounding box center [735, 239] width 13 height 13
radio input "true"
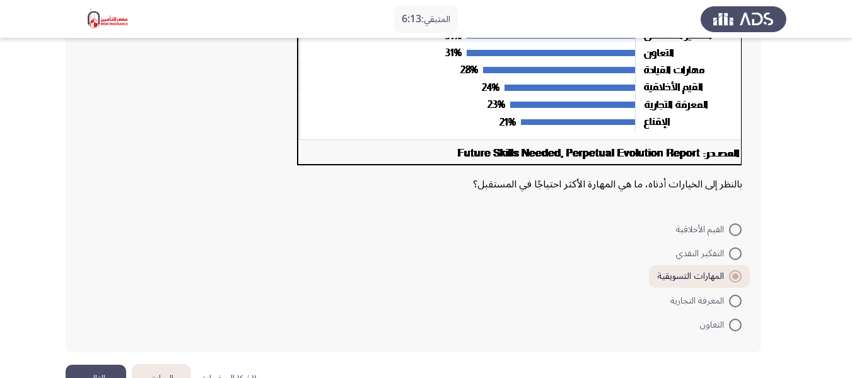
scroll to position [323, 0]
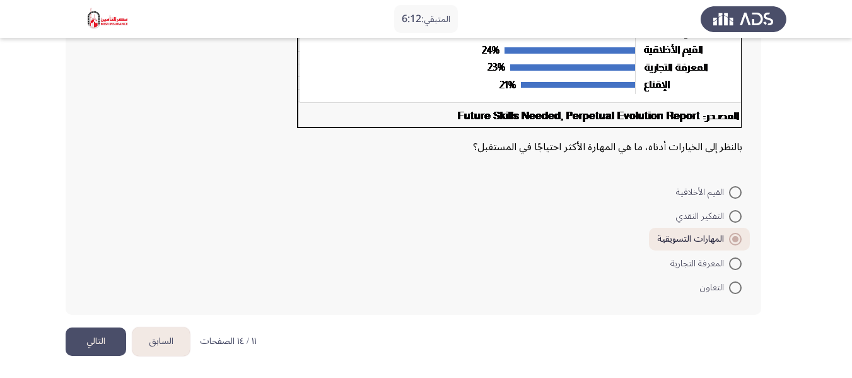
click at [102, 346] on button "التالي" at bounding box center [96, 341] width 61 height 28
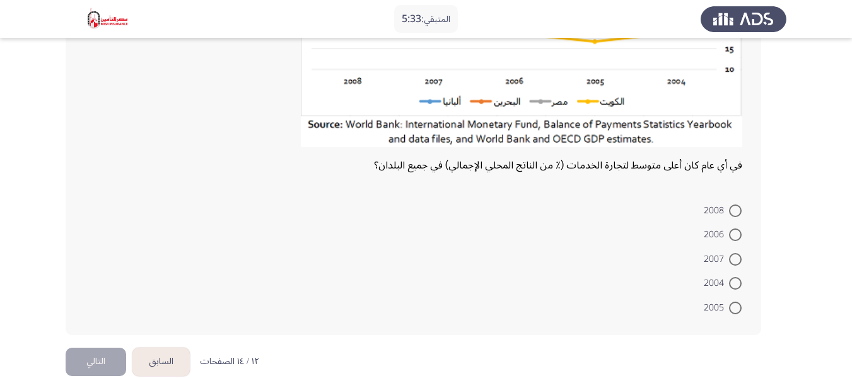
scroll to position [254, 0]
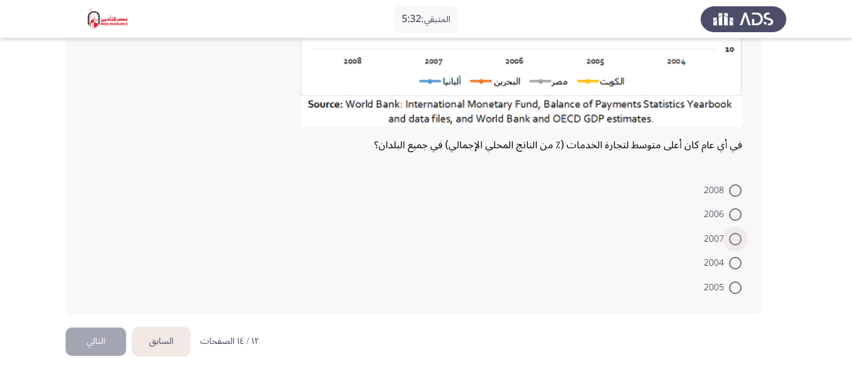
click at [726, 232] on span "2007" at bounding box center [716, 239] width 25 height 15
click at [729, 233] on input "2007" at bounding box center [735, 239] width 13 height 13
radio input "true"
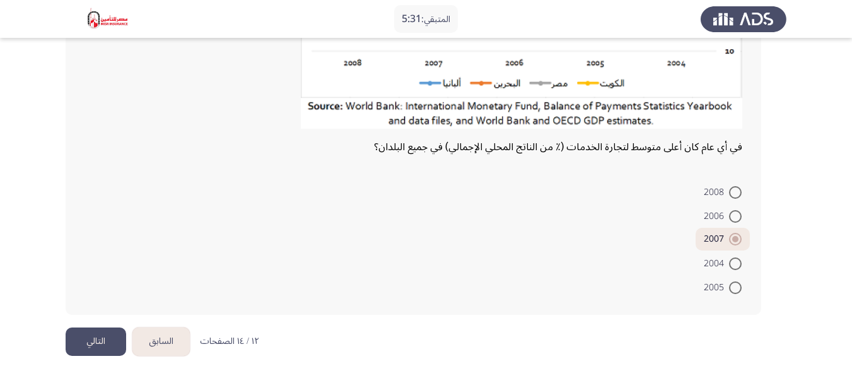
click at [99, 345] on button "التالي" at bounding box center [96, 341] width 61 height 28
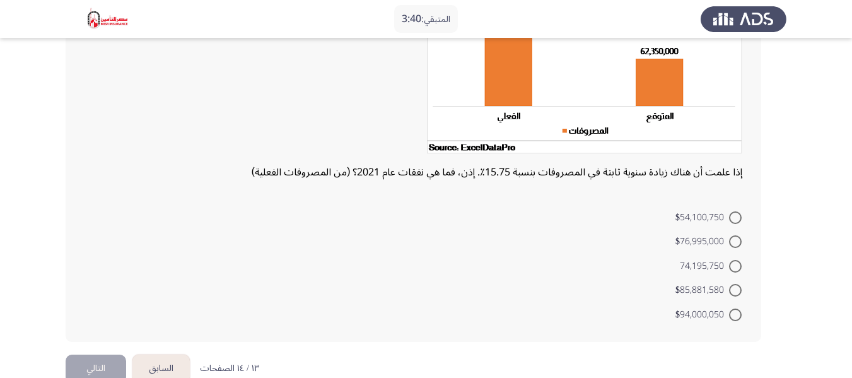
scroll to position [201, 0]
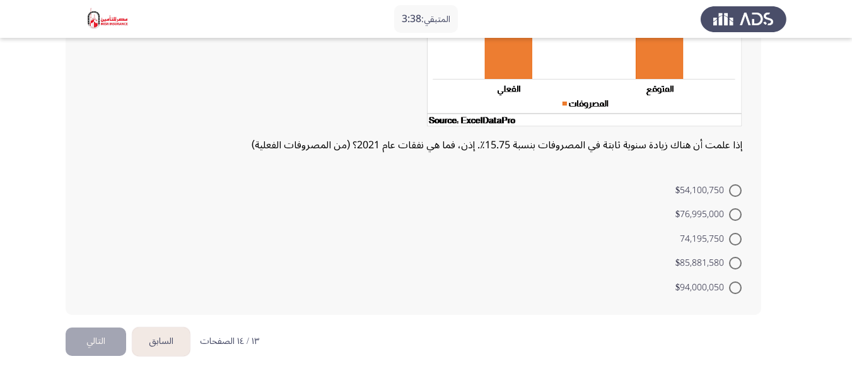
click at [724, 261] on span "$85,881,580" at bounding box center [703, 263] width 54 height 15
click at [729, 261] on input "$85,881,580" at bounding box center [735, 263] width 13 height 13
radio input "true"
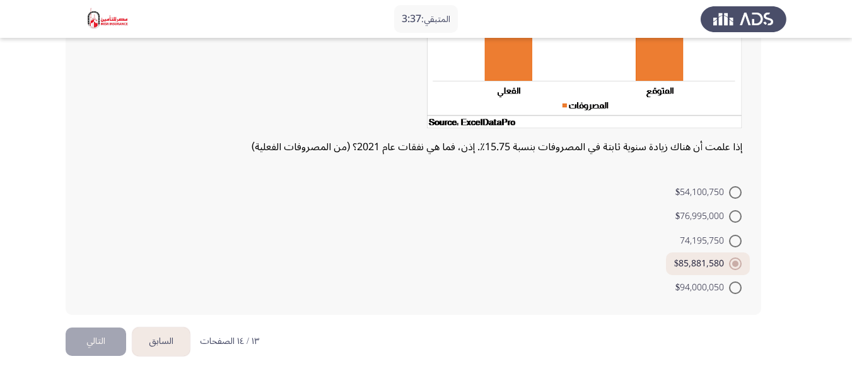
scroll to position [199, 0]
click at [97, 349] on button "التالي" at bounding box center [96, 341] width 61 height 28
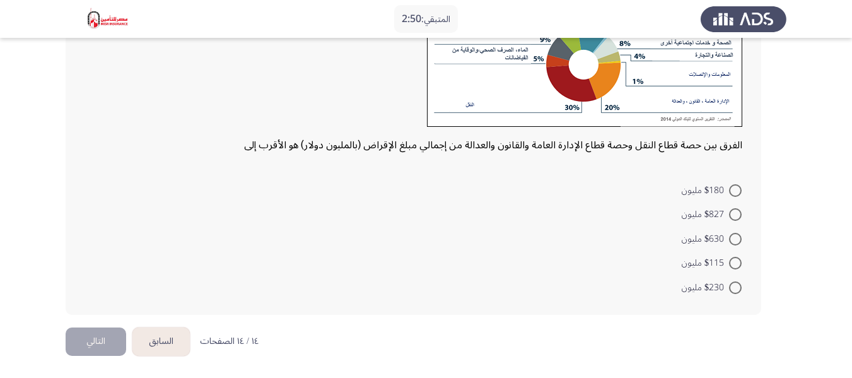
scroll to position [93, 0]
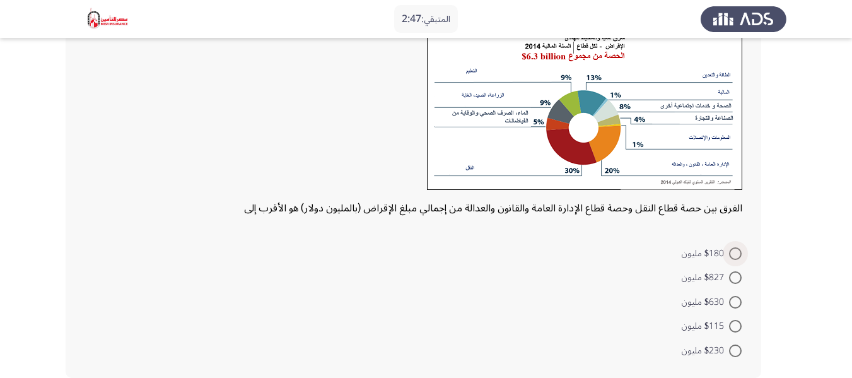
click at [740, 247] on span at bounding box center [735, 253] width 13 height 13
click at [740, 247] on input "$180 مليون" at bounding box center [735, 253] width 13 height 13
radio input "true"
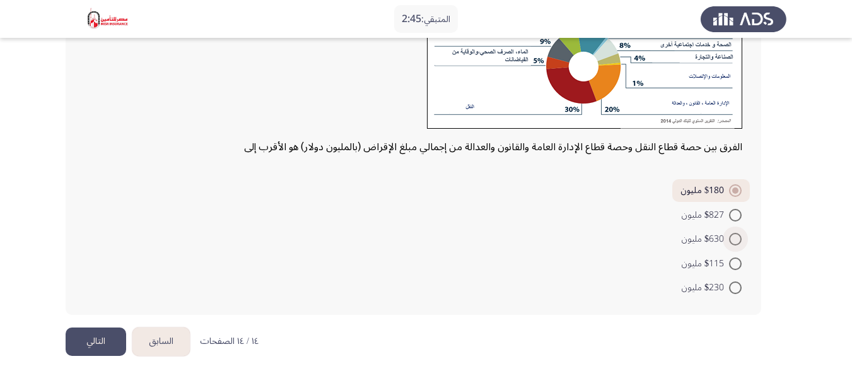
click at [737, 234] on span at bounding box center [735, 239] width 13 height 13
click at [737, 234] on input "$630 مليون" at bounding box center [735, 239] width 13 height 13
radio input "true"
click at [737, 218] on span at bounding box center [735, 216] width 13 height 13
click at [737, 218] on input "$827 مليون" at bounding box center [735, 216] width 13 height 13
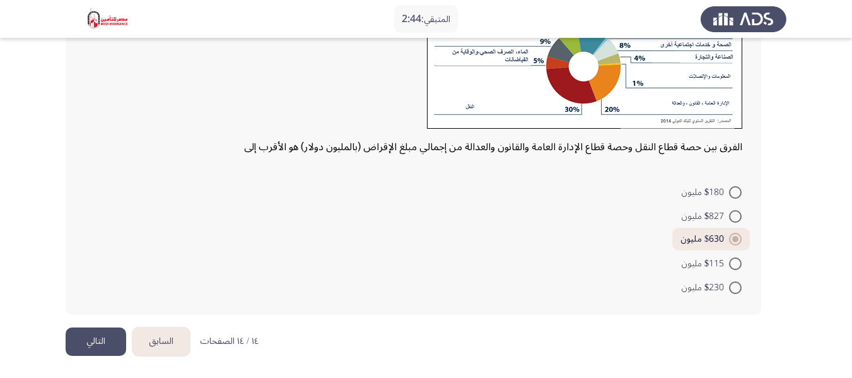
radio input "true"
click at [728, 286] on span "$230 مليون" at bounding box center [705, 287] width 47 height 15
click at [729, 286] on input "$230 مليون" at bounding box center [735, 287] width 13 height 13
radio input "true"
click at [120, 346] on button "التالي" at bounding box center [96, 341] width 61 height 28
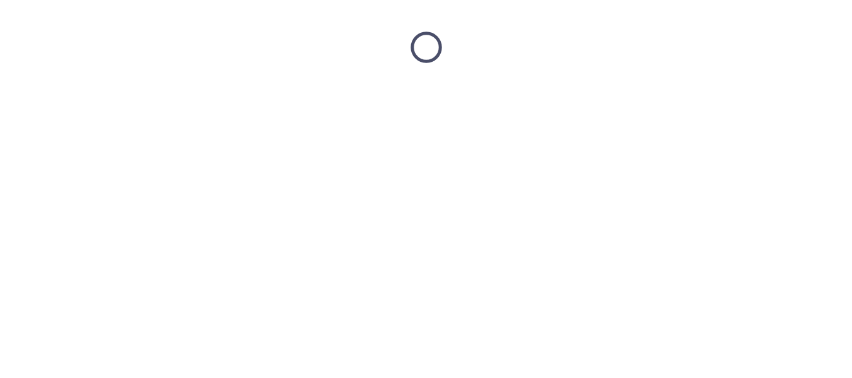
scroll to position [0, 0]
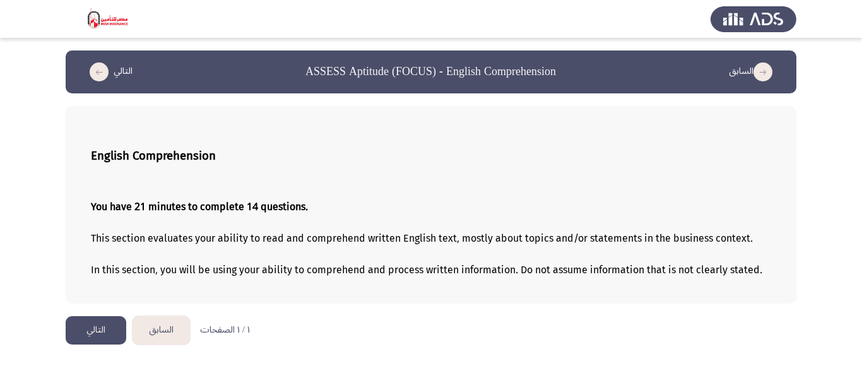
click at [122, 332] on button "التالي" at bounding box center [96, 330] width 61 height 28
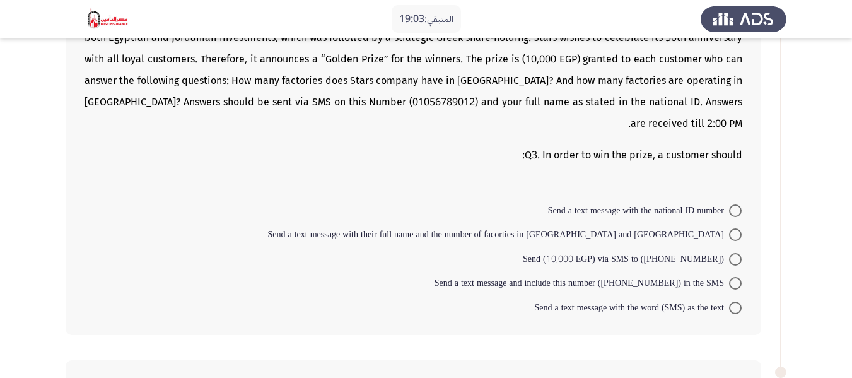
scroll to position [63, 0]
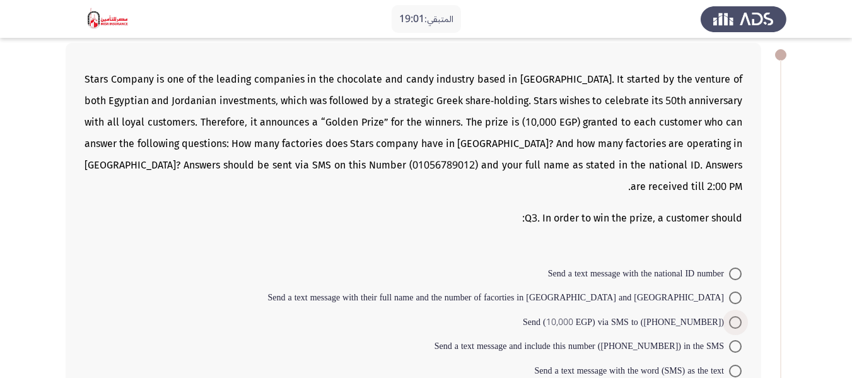
click at [594, 315] on span "Send (10,000 EGP) via SMS to ([PHONE_NUMBER])" at bounding box center [626, 322] width 206 height 15
click at [729, 316] on input "Send (10,000 EGP) via SMS to ([PHONE_NUMBER])" at bounding box center [735, 322] width 13 height 13
radio input "true"
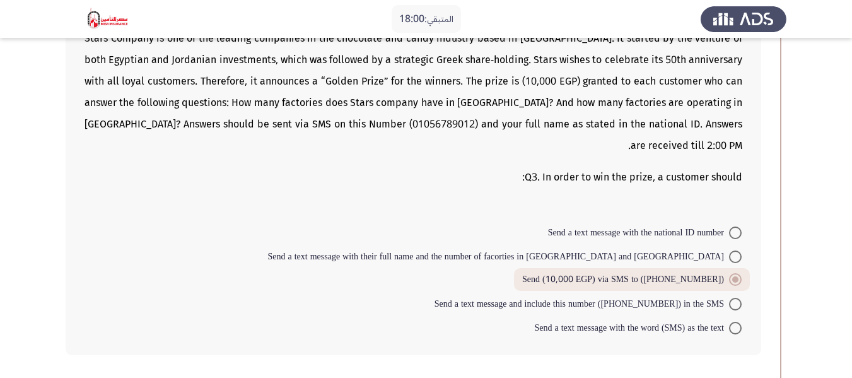
scroll to position [126, 0]
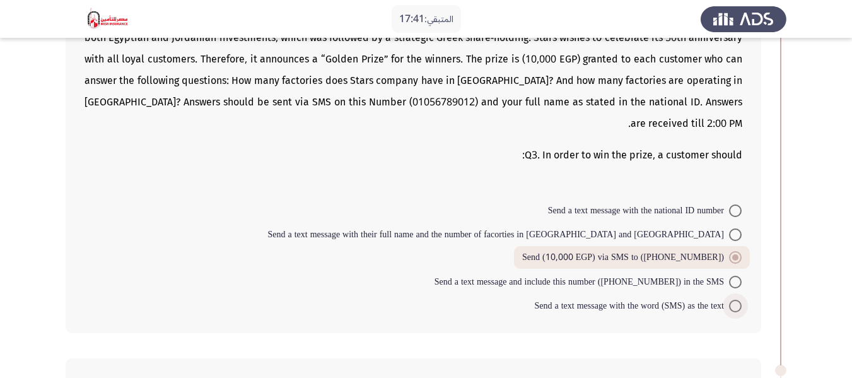
click at [585, 298] on span "Send a text message with the word (SMS) as the text" at bounding box center [631, 305] width 195 height 15
click at [729, 300] on input "Send a text message with the word (SMS) as the text" at bounding box center [735, 306] width 13 height 13
radio input "true"
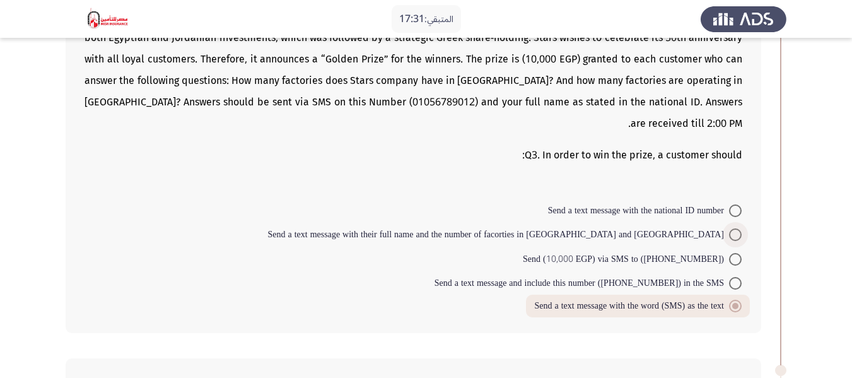
click at [480, 227] on span "Send a text message with their full name and the number of facorties in [GEOGRA…" at bounding box center [499, 234] width 462 height 15
click at [729, 228] on input "Send a text message with their full name and the number of facorties in [GEOGRA…" at bounding box center [735, 234] width 13 height 13
radio input "true"
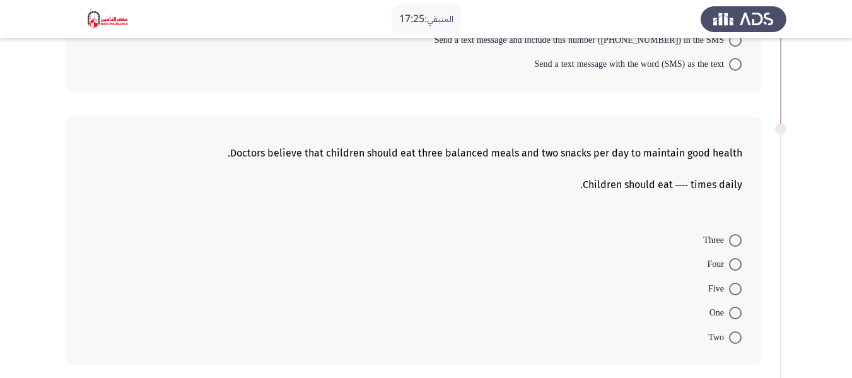
scroll to position [379, 0]
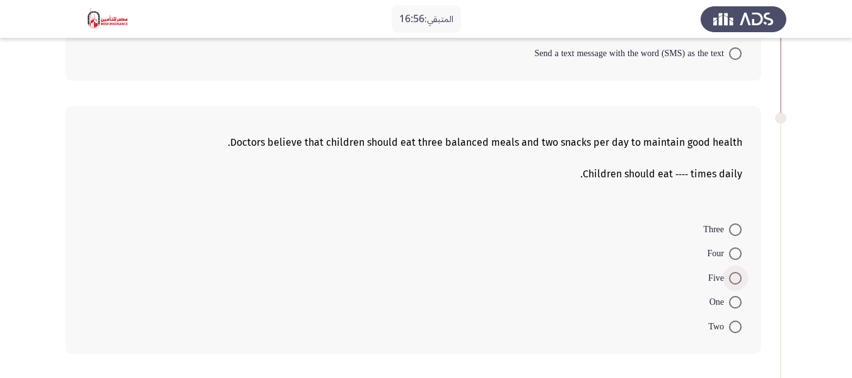
click at [738, 272] on span at bounding box center [735, 278] width 13 height 13
click at [738, 272] on input "Five" at bounding box center [735, 278] width 13 height 13
radio input "true"
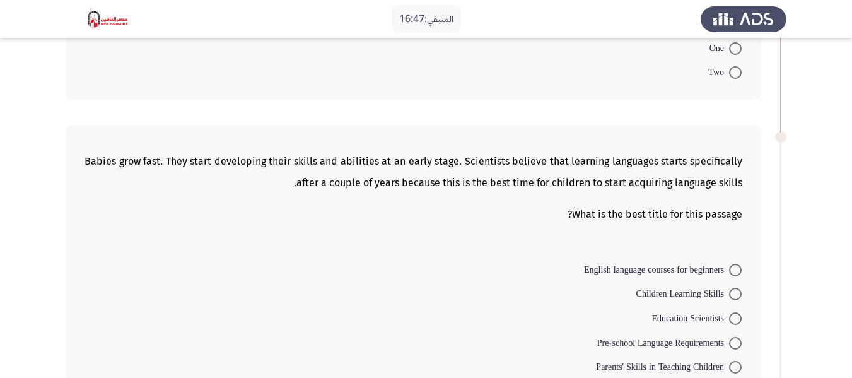
scroll to position [694, 0]
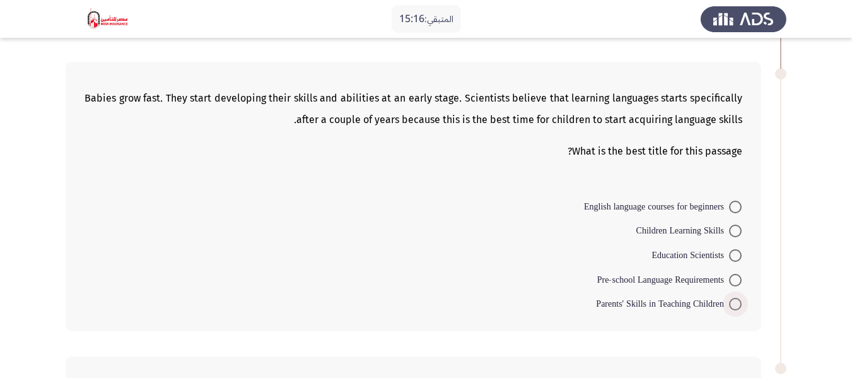
click at [652, 297] on span "Parents' Skills in Teaching Children" at bounding box center [662, 304] width 133 height 15
click at [729, 298] on input "Parents' Skills in Teaching Children" at bounding box center [735, 304] width 13 height 13
radio input "true"
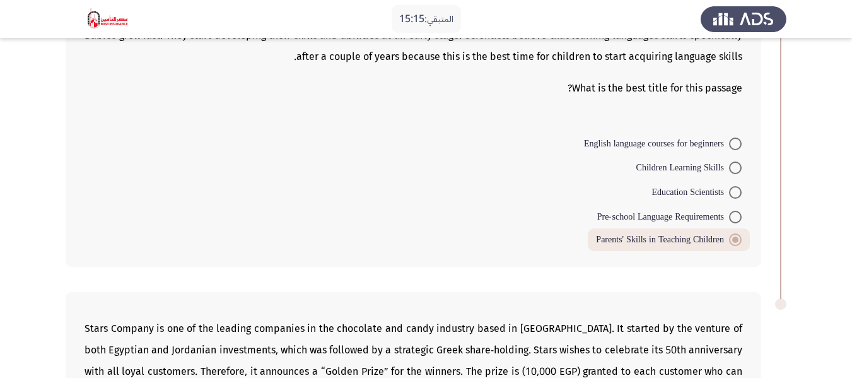
click at [734, 211] on span at bounding box center [735, 217] width 13 height 13
click at [734, 211] on input "Pre-school Language Requirements" at bounding box center [735, 217] width 13 height 13
radio input "true"
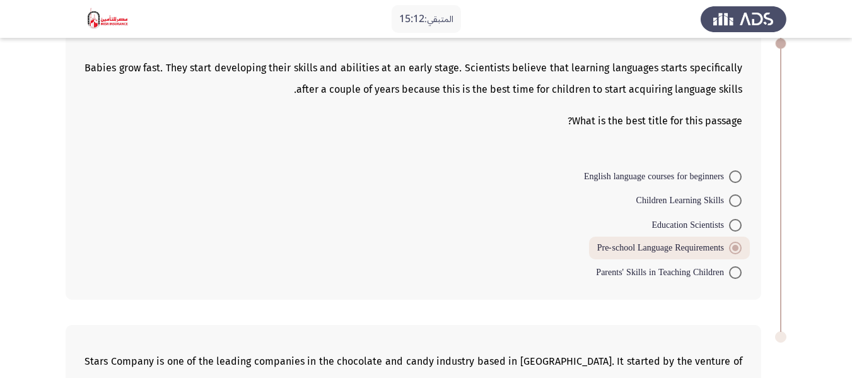
scroll to position [694, 0]
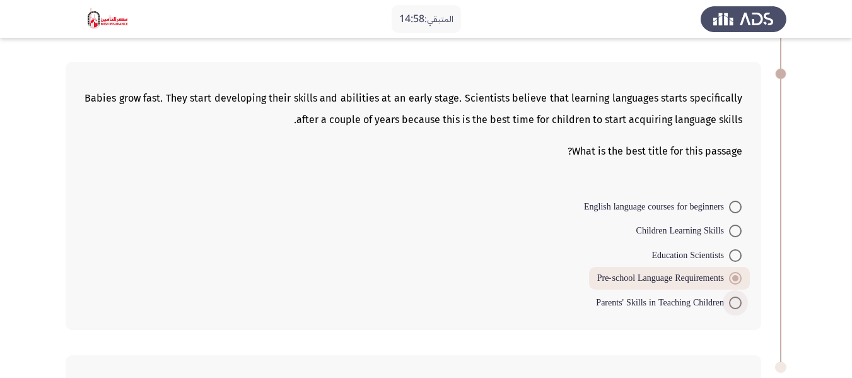
click at [663, 295] on span "Parents' Skills in Teaching Children" at bounding box center [662, 302] width 133 height 15
click at [729, 297] on input "Parents' Skills in Teaching Children" at bounding box center [735, 303] width 13 height 13
radio input "true"
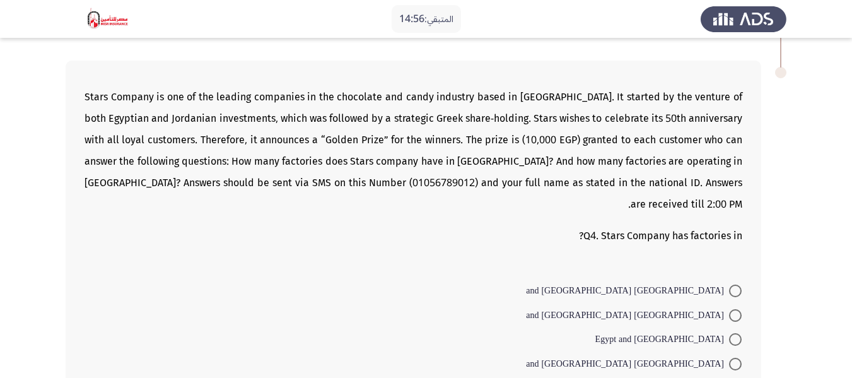
scroll to position [1010, 0]
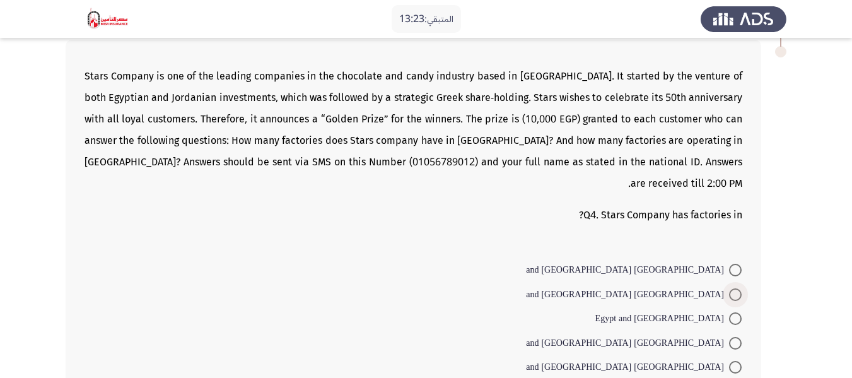
click at [732, 288] on span at bounding box center [735, 294] width 13 height 13
click at [732, 288] on input "[GEOGRAPHIC_DATA] and [GEOGRAPHIC_DATA]" at bounding box center [735, 294] width 13 height 13
radio input "true"
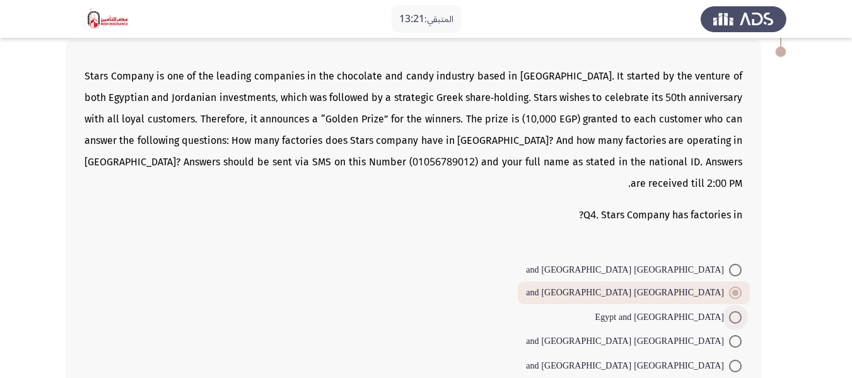
click at [727, 310] on span "Egypt and [GEOGRAPHIC_DATA]" at bounding box center [663, 317] width 134 height 15
click at [729, 311] on input "Egypt and [GEOGRAPHIC_DATA]" at bounding box center [735, 317] width 13 height 13
radio input "true"
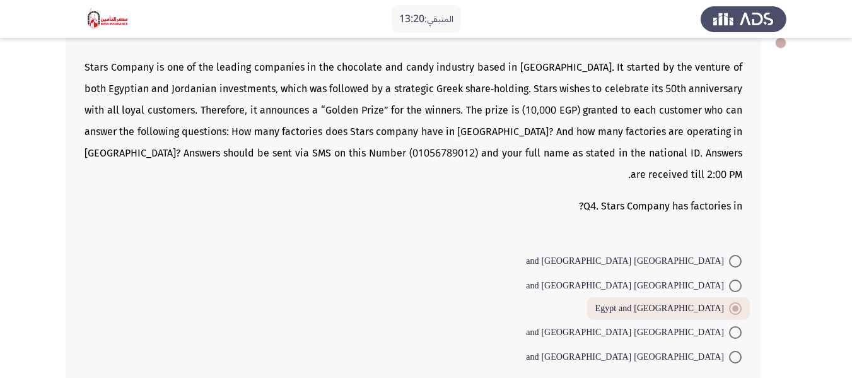
scroll to position [1045, 0]
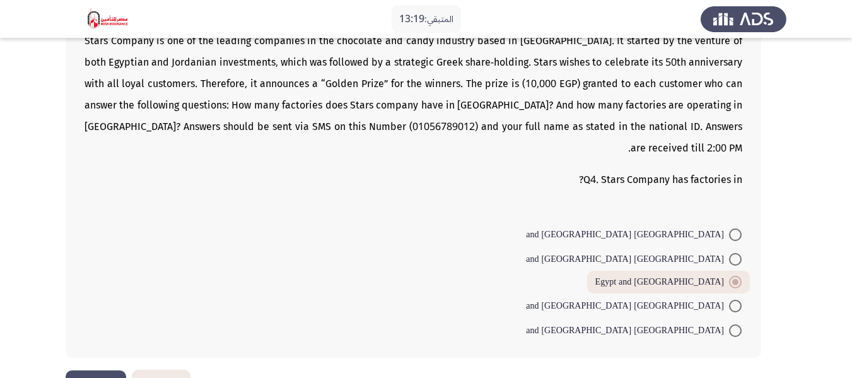
click at [87, 370] on button "التالي" at bounding box center [96, 384] width 61 height 28
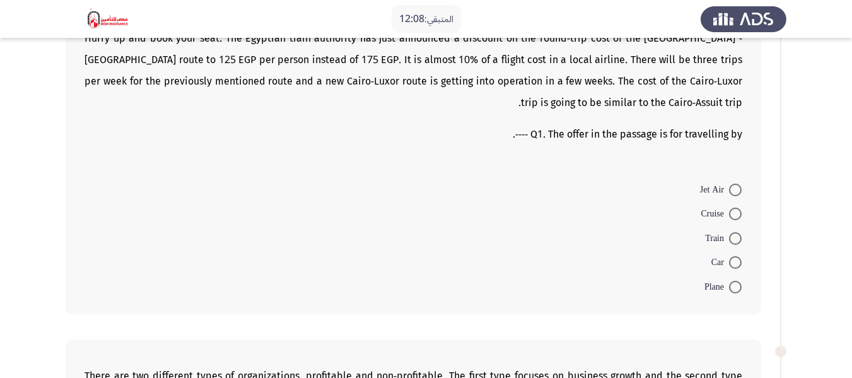
scroll to position [126, 0]
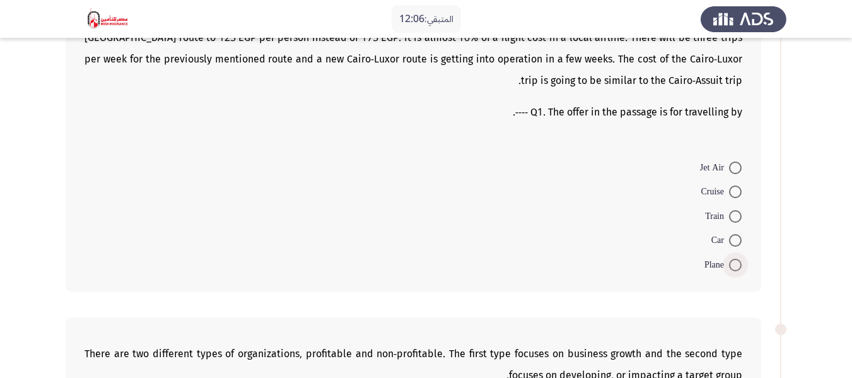
click at [733, 264] on span at bounding box center [735, 265] width 13 height 13
click at [733, 264] on input "Plane" at bounding box center [735, 265] width 13 height 13
radio input "true"
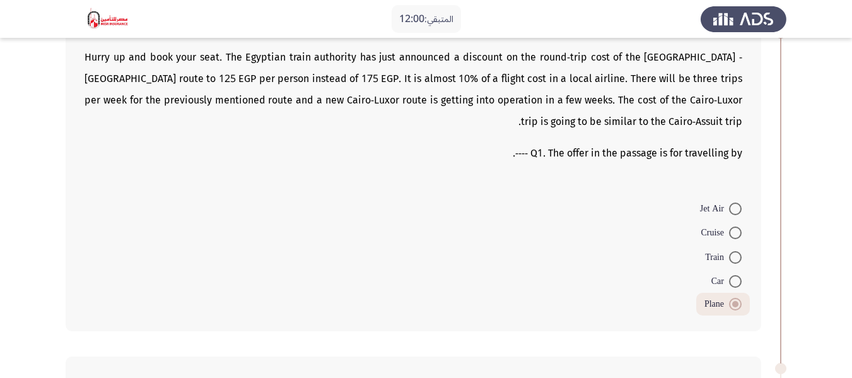
scroll to position [63, 0]
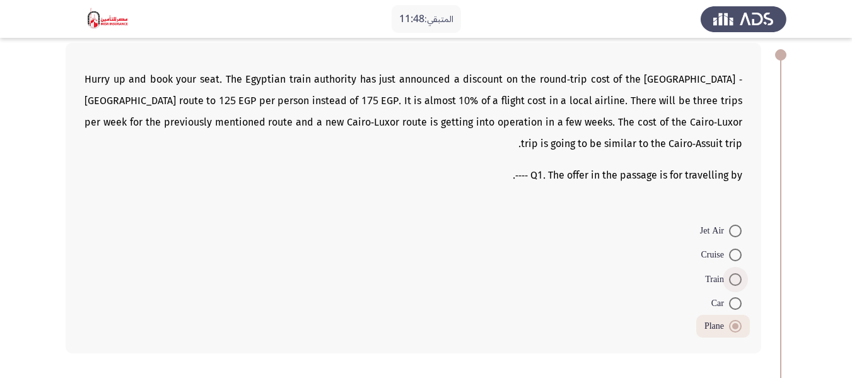
click at [733, 280] on span at bounding box center [735, 279] width 13 height 13
click at [733, 280] on input "Train" at bounding box center [735, 279] width 13 height 13
radio input "true"
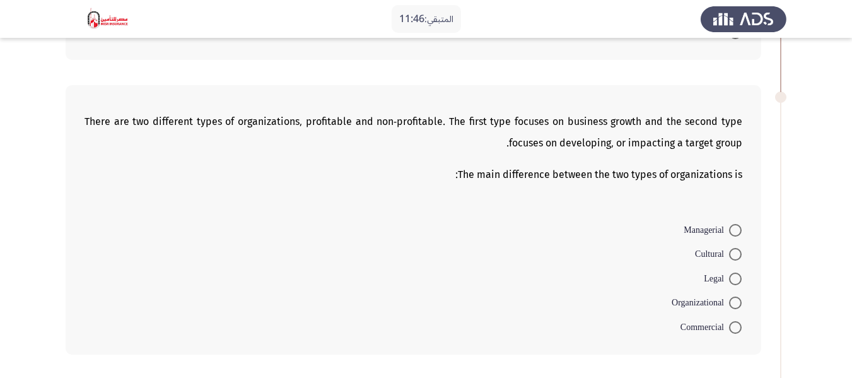
scroll to position [379, 0]
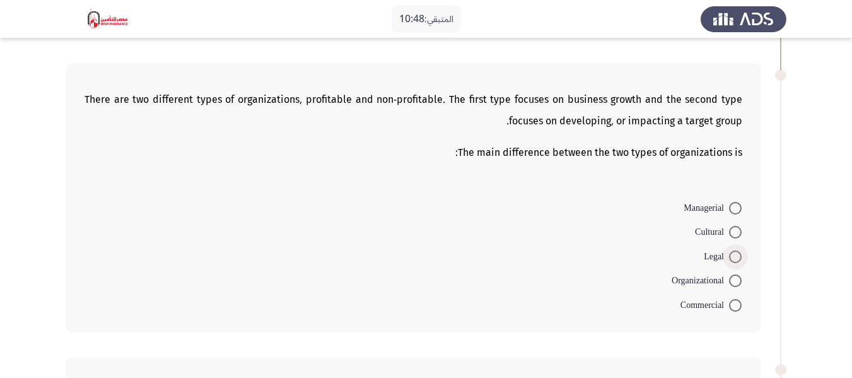
click at [736, 257] on span at bounding box center [735, 257] width 13 height 13
click at [736, 257] on input "Legal" at bounding box center [735, 257] width 13 height 13
radio input "true"
click at [733, 228] on span at bounding box center [735, 232] width 13 height 13
click at [733, 228] on input "Cultural" at bounding box center [735, 232] width 13 height 13
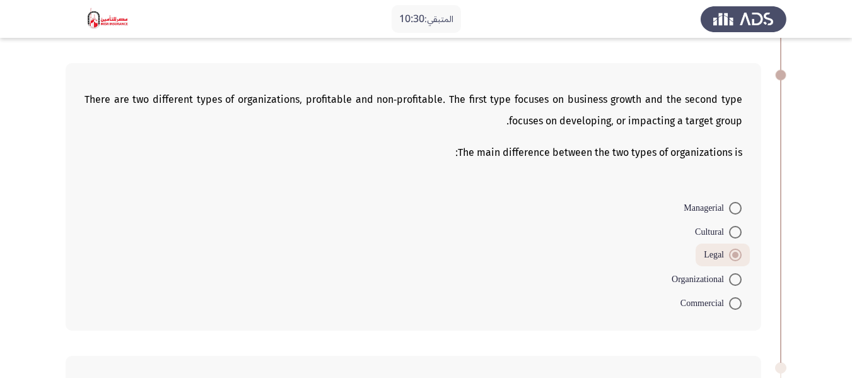
radio input "true"
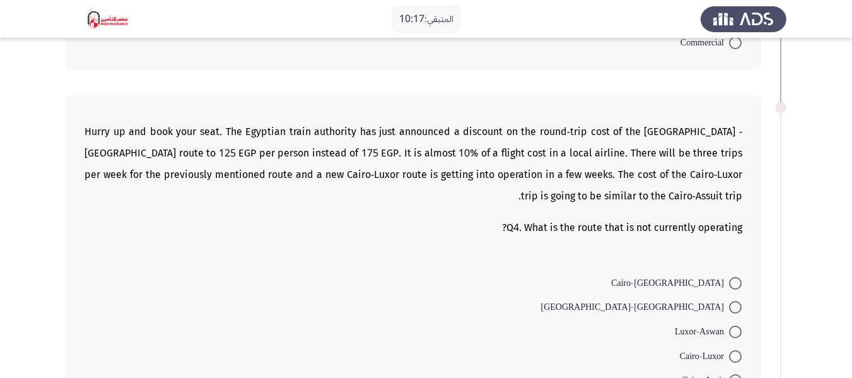
scroll to position [694, 0]
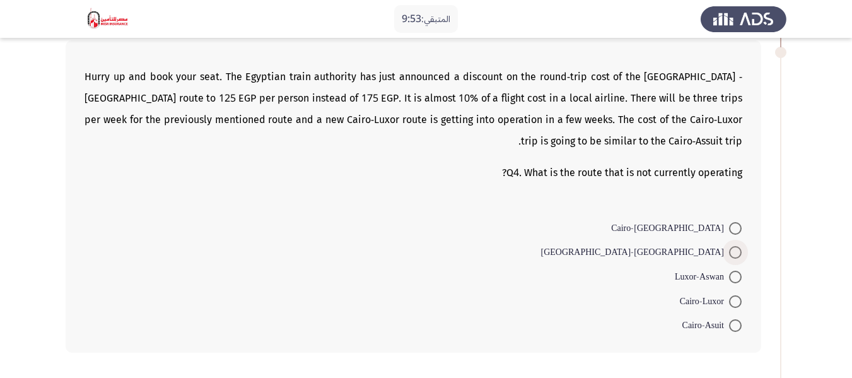
click at [729, 252] on span "[GEOGRAPHIC_DATA]-[GEOGRAPHIC_DATA]" at bounding box center [635, 252] width 189 height 15
click at [729, 252] on input "[GEOGRAPHIC_DATA]-[GEOGRAPHIC_DATA]" at bounding box center [735, 252] width 13 height 13
radio input "true"
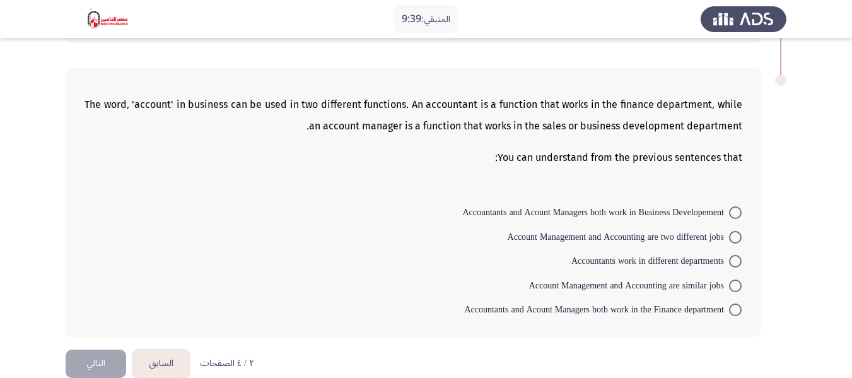
scroll to position [1025, 0]
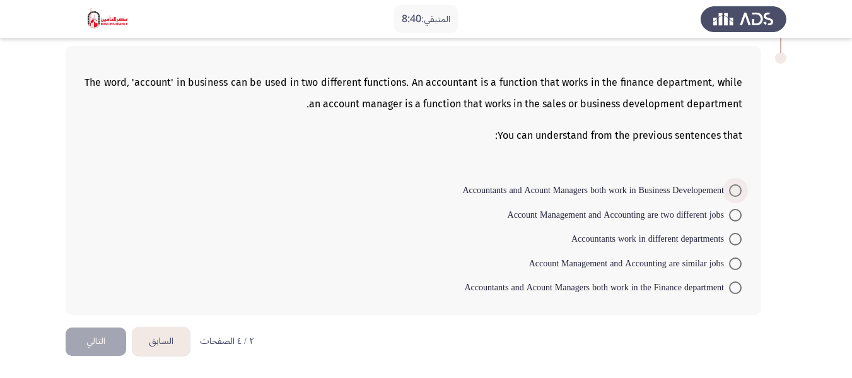
click at [738, 189] on span at bounding box center [735, 190] width 13 height 13
click at [738, 189] on input "Accountants and Acount Managers both work in Business Developement" at bounding box center [735, 190] width 13 height 13
radio input "true"
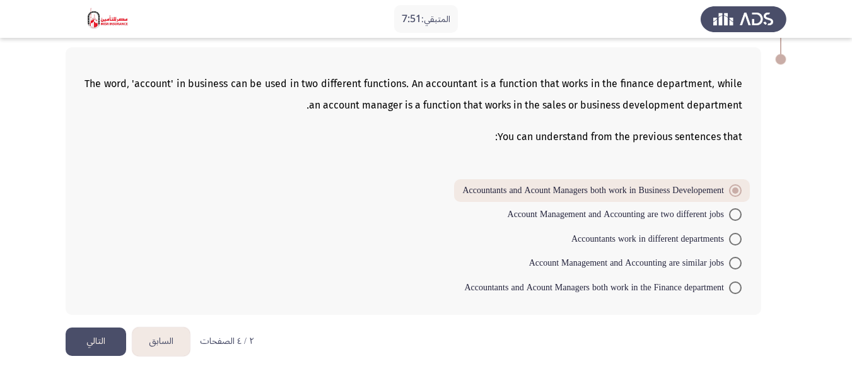
click at [97, 350] on button "التالي" at bounding box center [96, 341] width 61 height 28
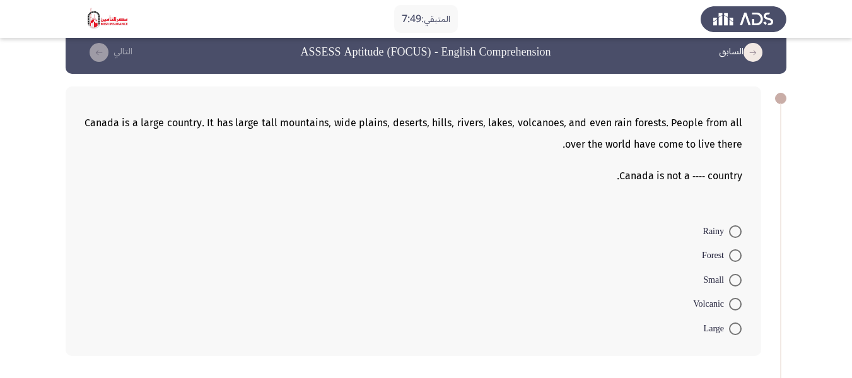
scroll to position [0, 0]
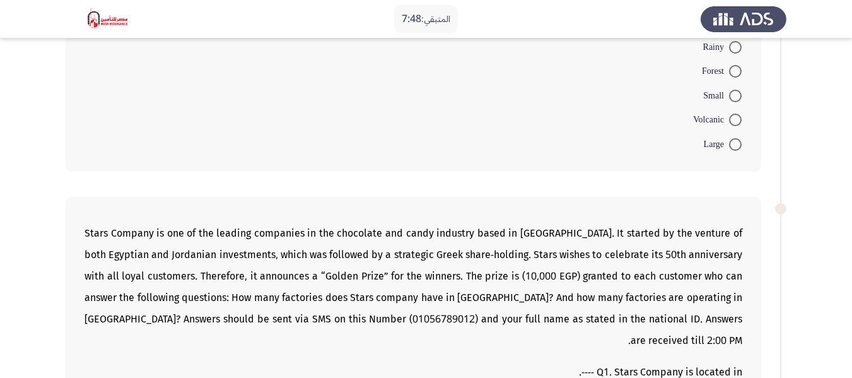
drag, startPoint x: 604, startPoint y: 230, endPoint x: 596, endPoint y: 235, distance: 9.6
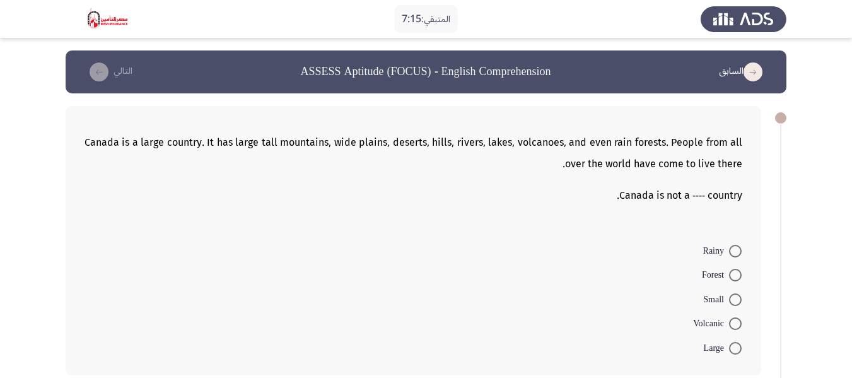
click at [736, 299] on span at bounding box center [735, 299] width 13 height 13
click at [736, 299] on input "Small" at bounding box center [735, 299] width 13 height 13
radio input "true"
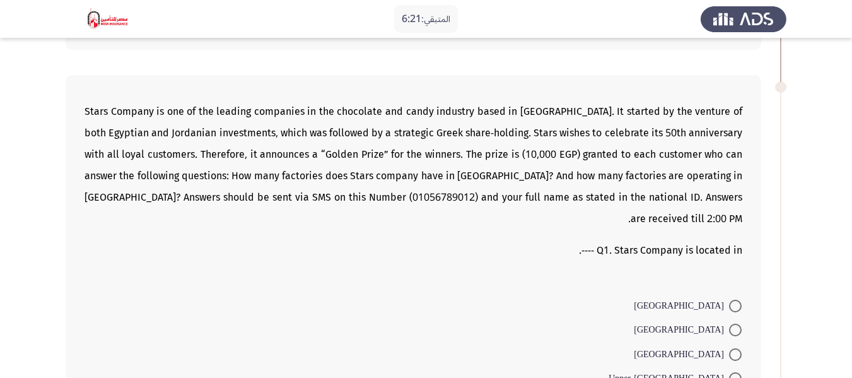
scroll to position [379, 0]
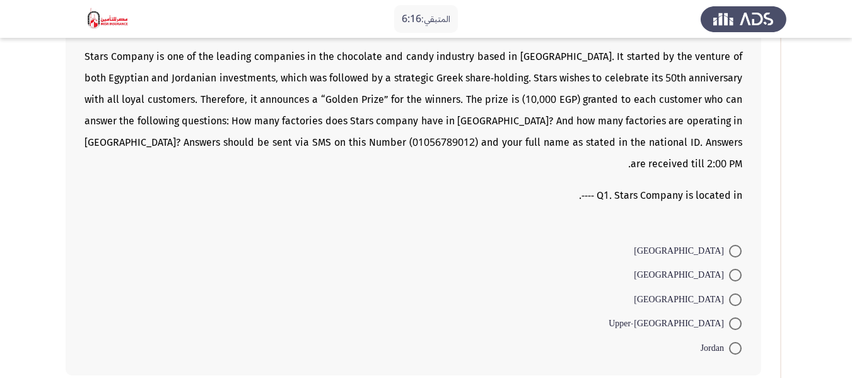
click at [738, 317] on span at bounding box center [735, 323] width 13 height 13
click at [738, 317] on input "Upper-[GEOGRAPHIC_DATA]" at bounding box center [735, 323] width 13 height 13
radio input "true"
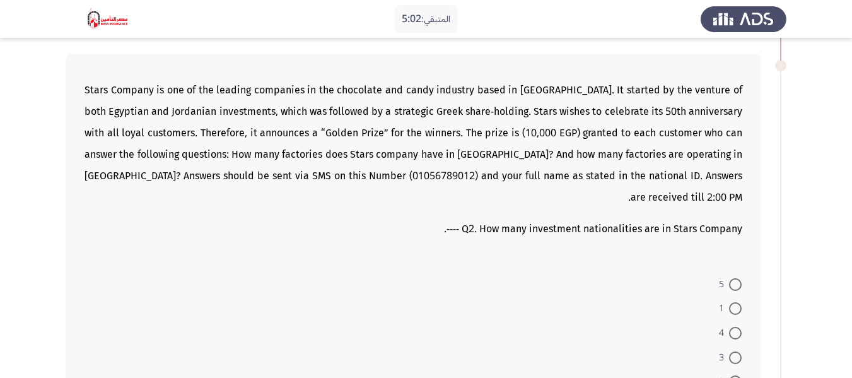
scroll to position [694, 0]
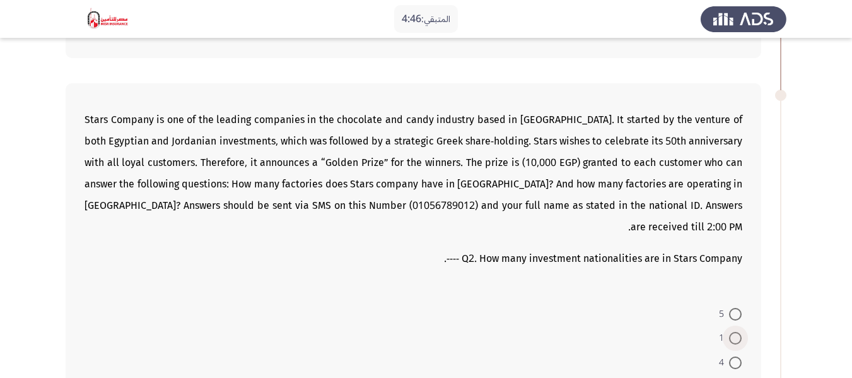
click at [734, 332] on span at bounding box center [735, 338] width 13 height 13
click at [734, 332] on input "1" at bounding box center [735, 338] width 13 height 13
radio input "true"
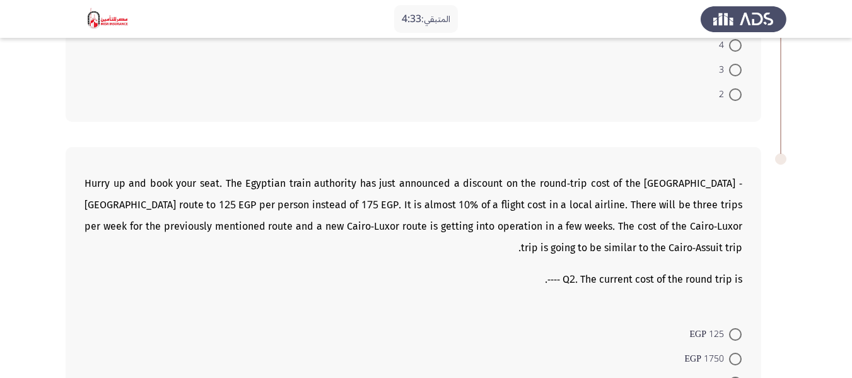
scroll to position [1073, 0]
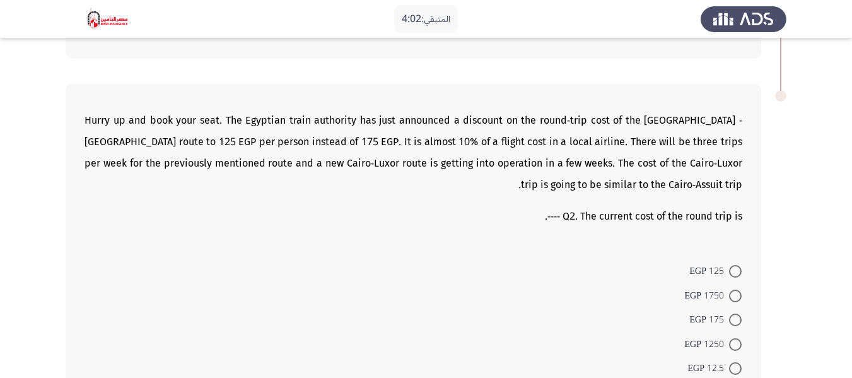
click at [736, 314] on span at bounding box center [735, 320] width 13 height 13
click at [736, 314] on input "175 EGP" at bounding box center [735, 320] width 13 height 13
radio input "true"
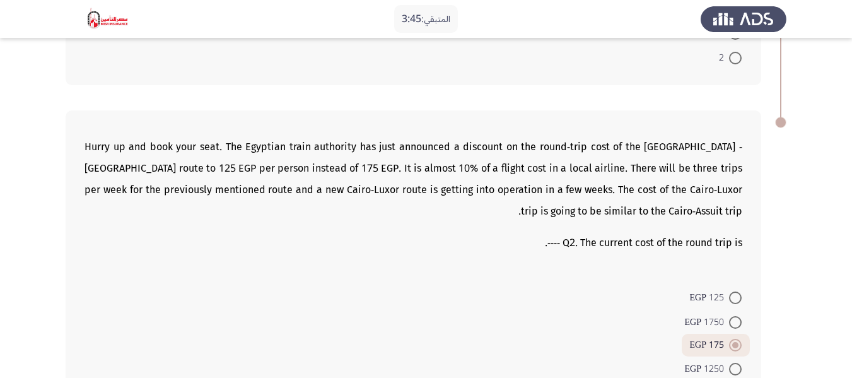
scroll to position [1109, 0]
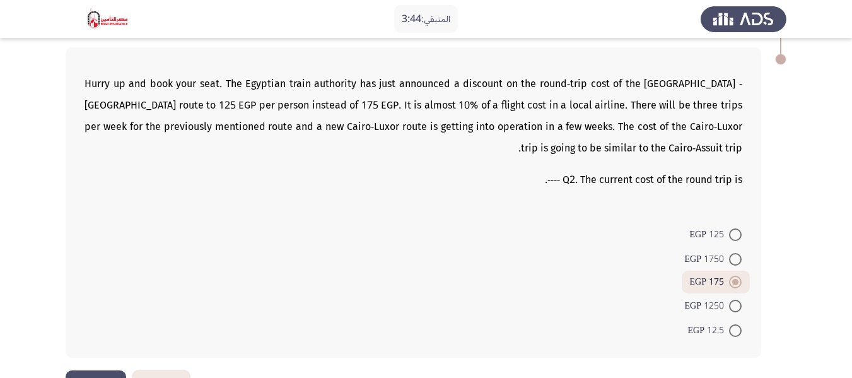
click at [710, 227] on span "125 EGP" at bounding box center [709, 234] width 39 height 15
click at [729, 228] on input "125 EGP" at bounding box center [735, 234] width 13 height 13
radio input "true"
click at [83, 370] on button "التالي" at bounding box center [96, 384] width 61 height 28
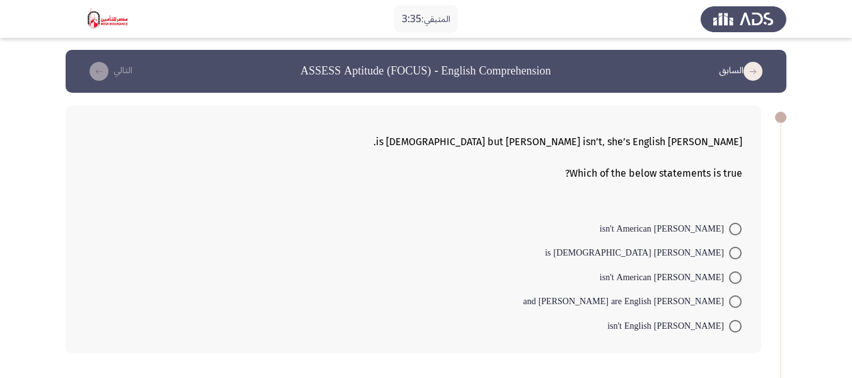
scroll to position [0, 0]
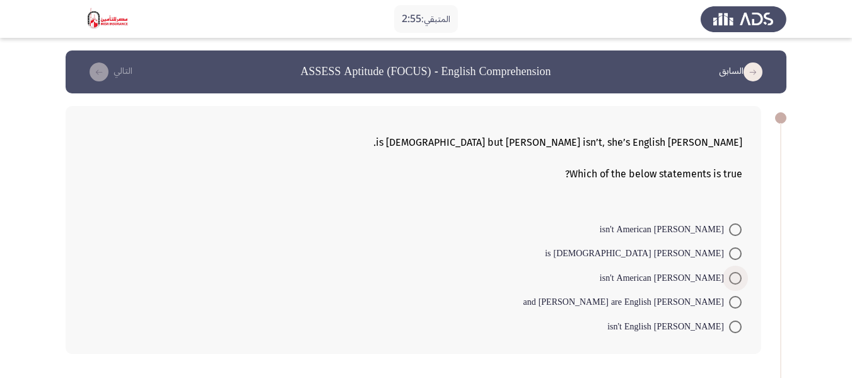
click at [732, 276] on span at bounding box center [735, 278] width 13 height 13
click at [732, 276] on input "[PERSON_NAME] isn't American" at bounding box center [735, 278] width 13 height 13
radio input "true"
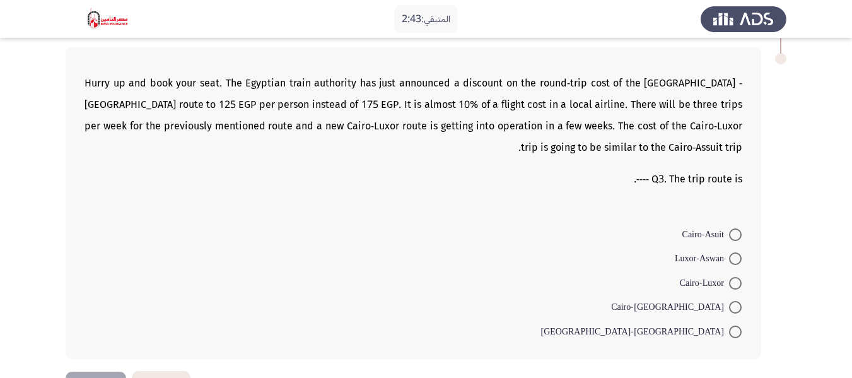
scroll to position [312, 0]
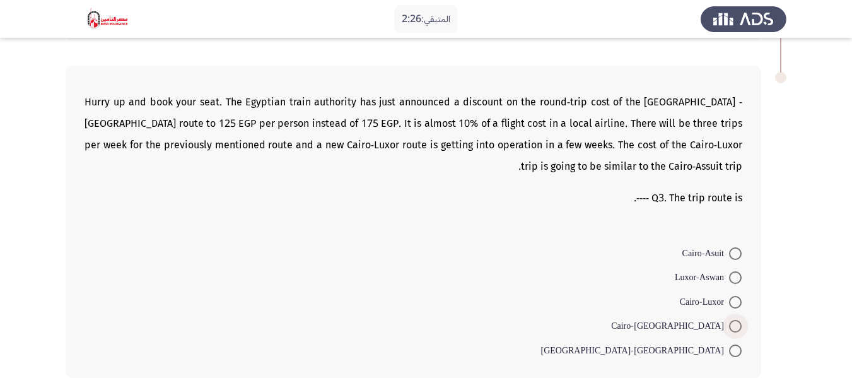
click at [736, 324] on span at bounding box center [735, 326] width 13 height 13
click at [736, 324] on input "Cairo-[GEOGRAPHIC_DATA]" at bounding box center [735, 326] width 13 height 13
radio input "true"
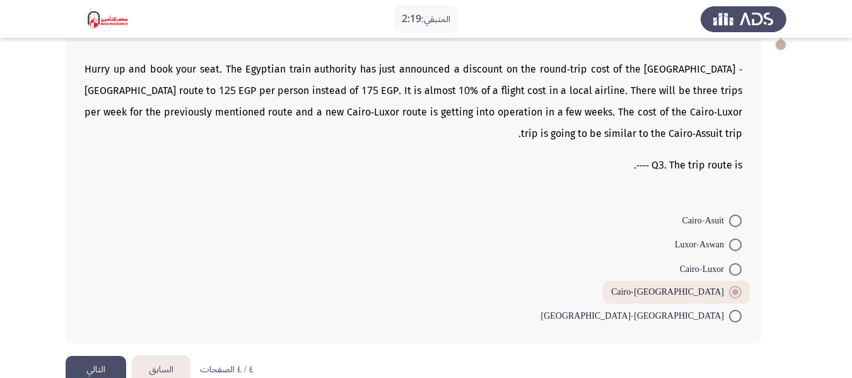
scroll to position [373, 0]
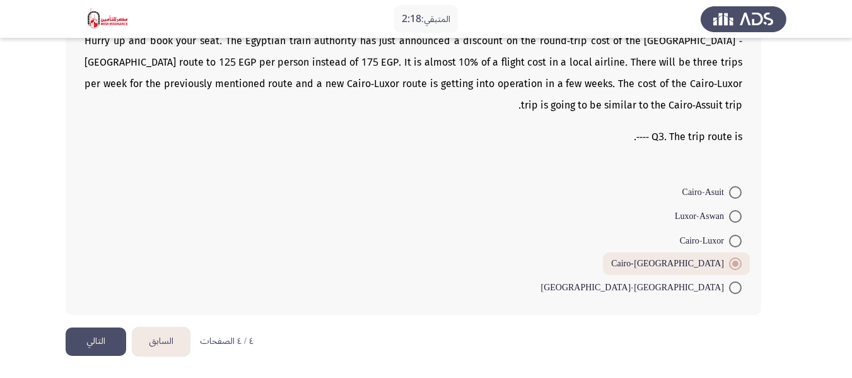
click at [116, 351] on button "التالي" at bounding box center [96, 341] width 61 height 28
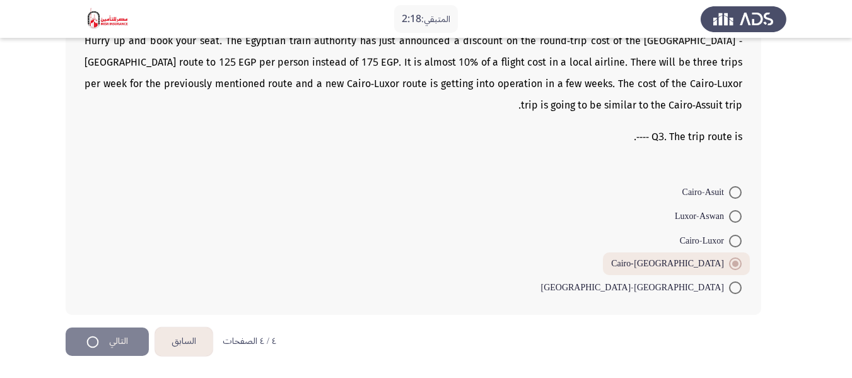
scroll to position [0, 0]
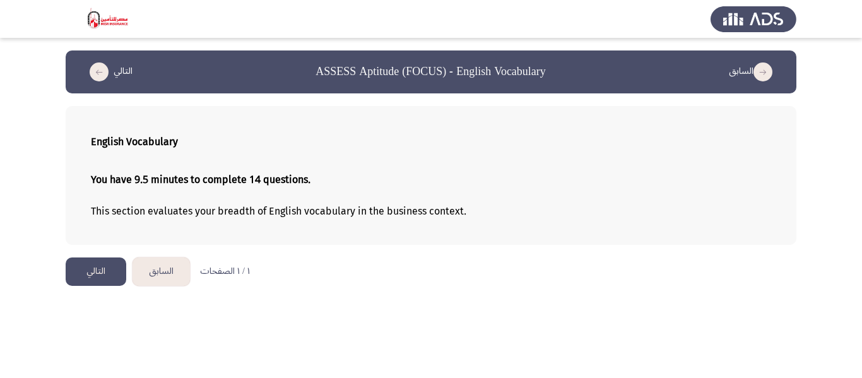
click at [97, 273] on button "التالي" at bounding box center [96, 271] width 61 height 28
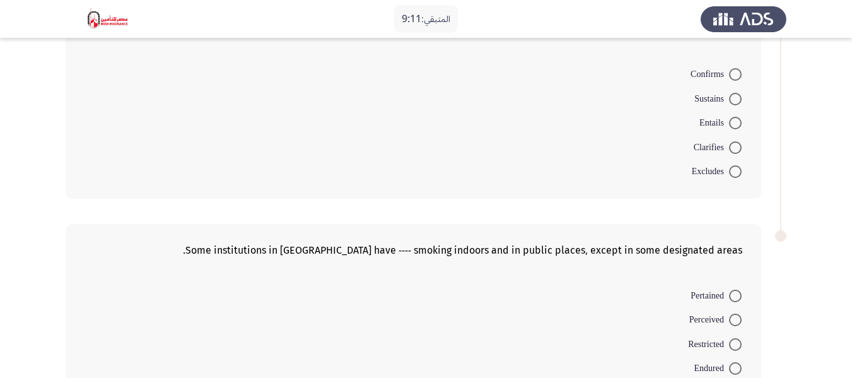
scroll to position [673, 0]
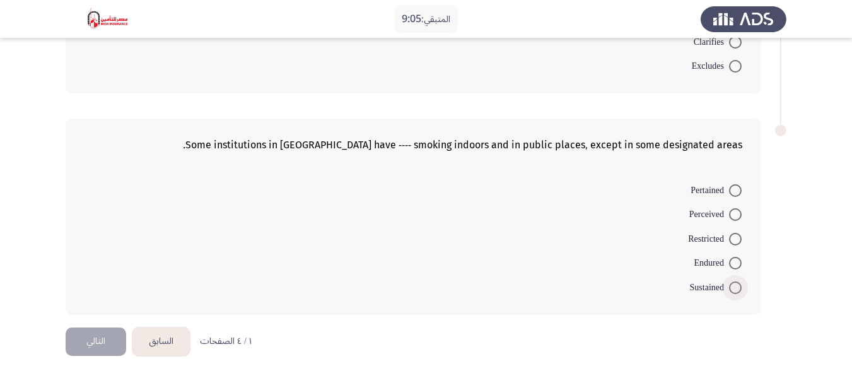
click at [730, 288] on span at bounding box center [735, 287] width 13 height 13
click at [730, 288] on input "Sustained" at bounding box center [735, 287] width 13 height 13
radio input "true"
click at [733, 215] on span at bounding box center [735, 216] width 13 height 13
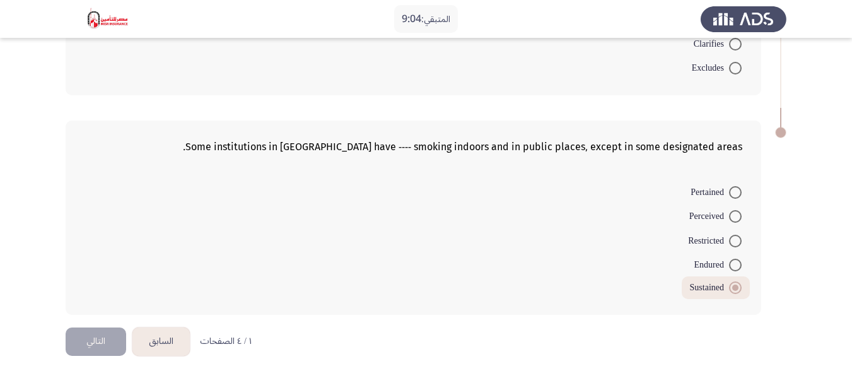
click at [733, 215] on input "Perceived" at bounding box center [735, 216] width 13 height 13
radio input "true"
click at [734, 239] on span at bounding box center [735, 239] width 13 height 13
click at [734, 239] on input "Restricted" at bounding box center [735, 239] width 13 height 13
radio input "true"
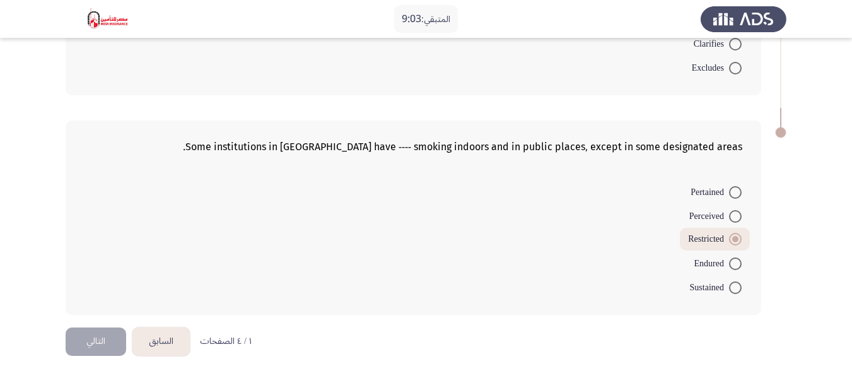
click at [738, 283] on span at bounding box center [735, 287] width 13 height 13
click at [738, 283] on input "Sustained" at bounding box center [735, 287] width 13 height 13
radio input "true"
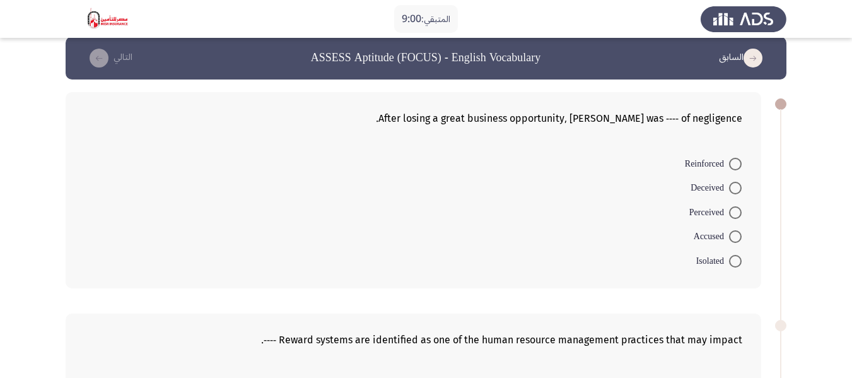
scroll to position [0, 0]
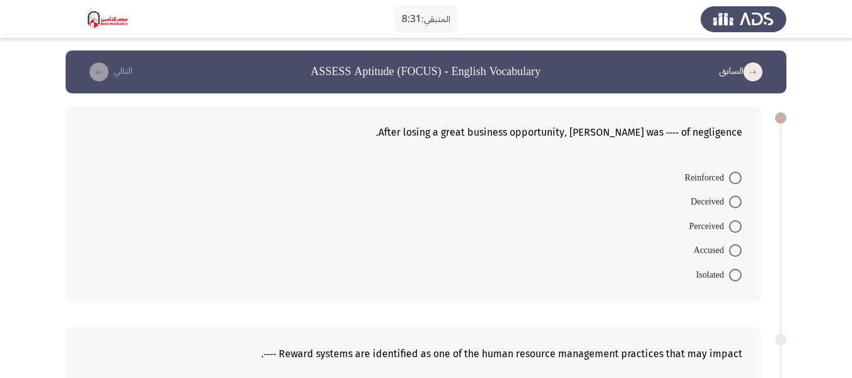
click at [734, 249] on span at bounding box center [735, 250] width 13 height 13
click at [734, 249] on input "Accused" at bounding box center [735, 250] width 13 height 13
radio input "true"
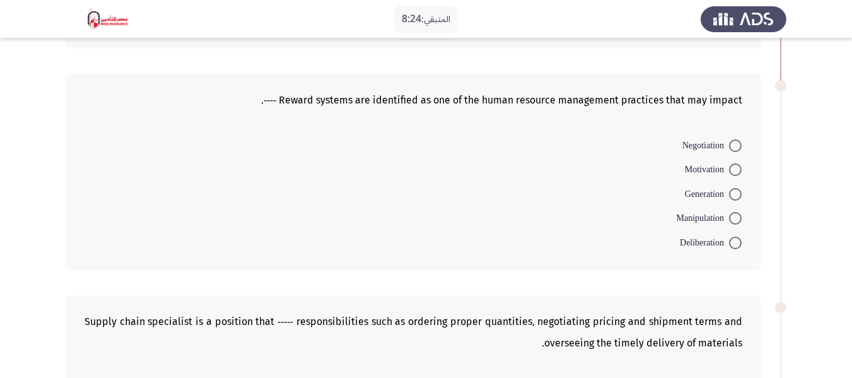
scroll to position [252, 0]
click at [738, 172] on span at bounding box center [735, 169] width 13 height 13
click at [738, 172] on input "Motivation" at bounding box center [735, 169] width 13 height 13
radio input "true"
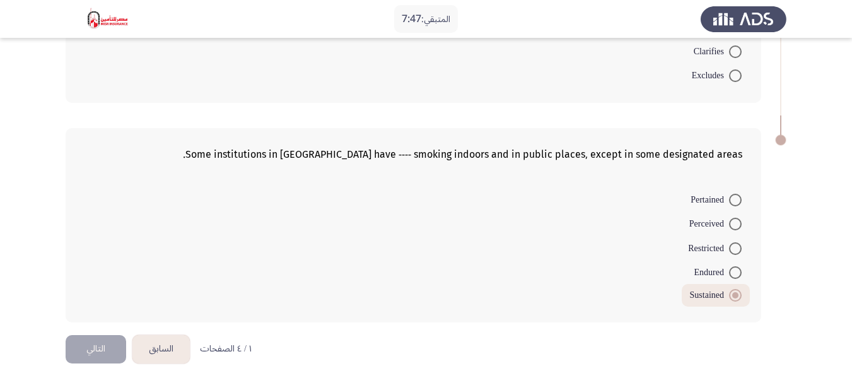
scroll to position [668, 0]
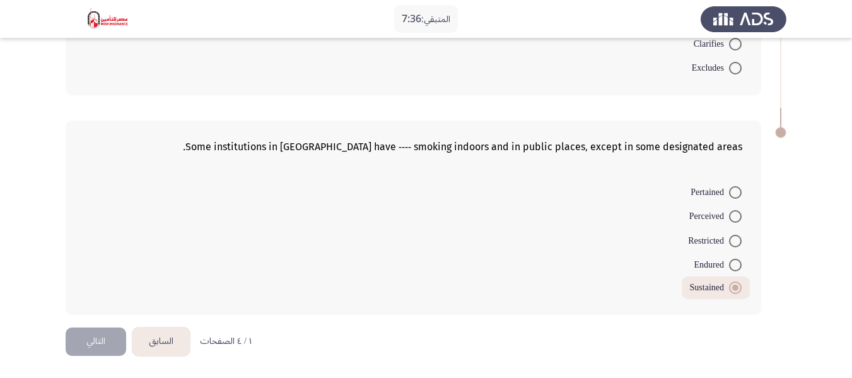
click at [738, 239] on span at bounding box center [735, 241] width 13 height 13
click at [738, 239] on input "Restricted" at bounding box center [735, 241] width 13 height 13
radio input "true"
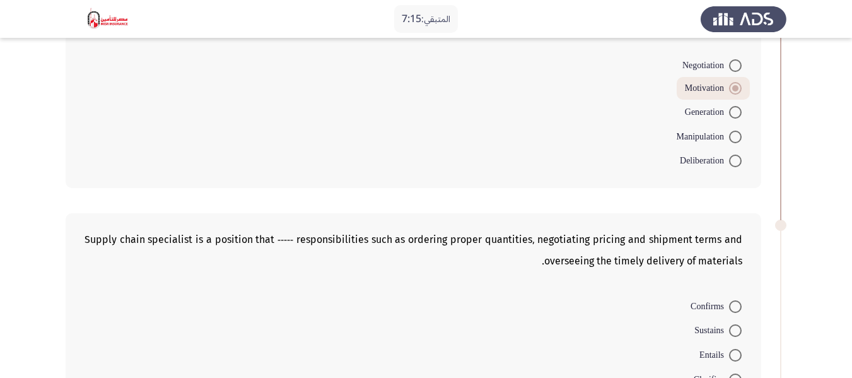
scroll to position [379, 0]
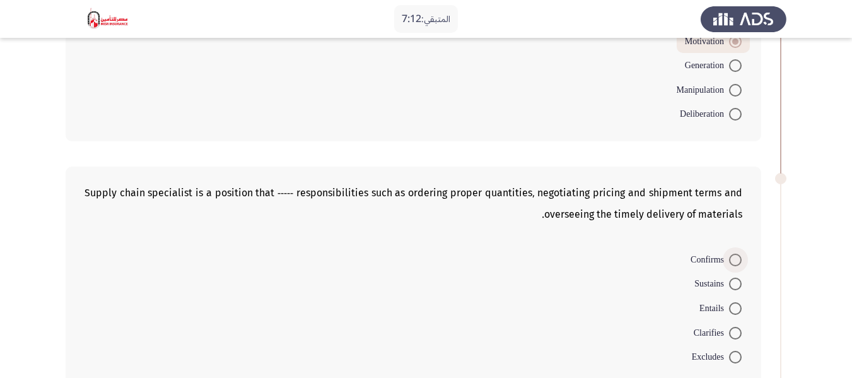
click at [732, 263] on span at bounding box center [735, 260] width 13 height 13
click at [732, 263] on input "Confirms" at bounding box center [735, 260] width 13 height 13
radio input "true"
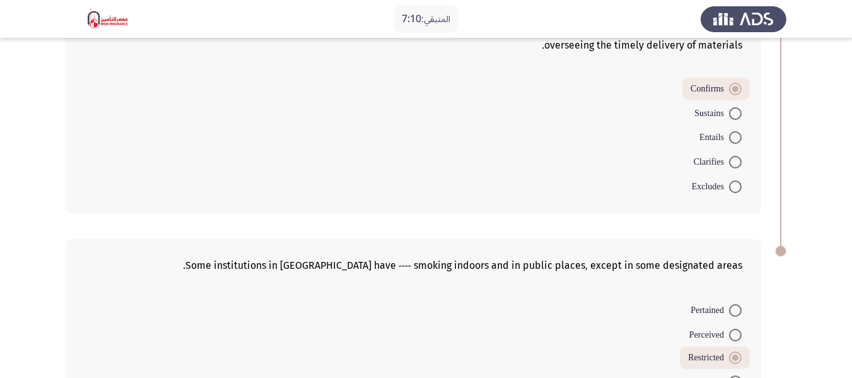
scroll to position [666, 0]
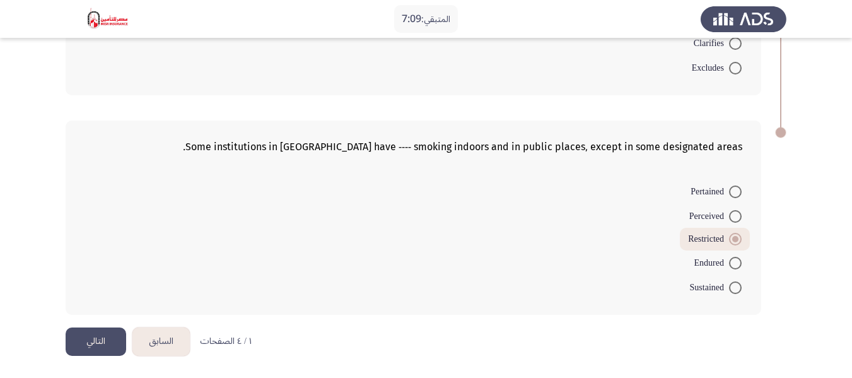
click at [87, 351] on button "التالي" at bounding box center [96, 341] width 61 height 28
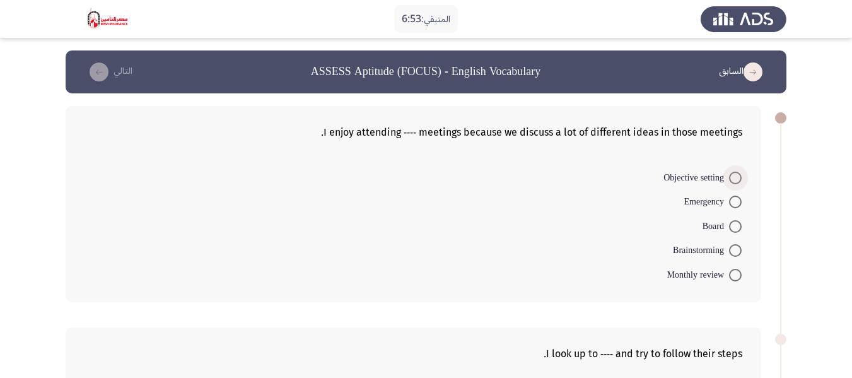
click at [734, 177] on span at bounding box center [735, 178] width 13 height 13
click at [734, 177] on input "Objective setting" at bounding box center [735, 178] width 13 height 13
radio input "true"
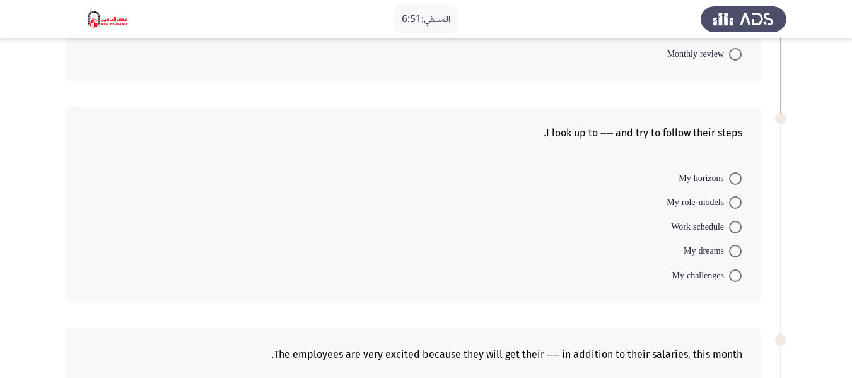
scroll to position [189, 0]
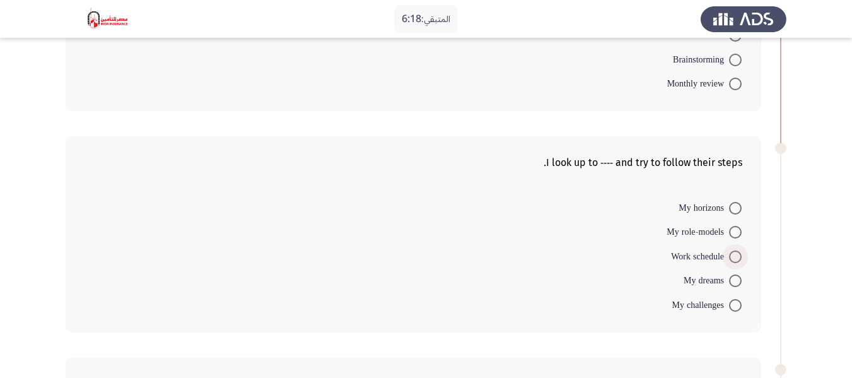
click at [738, 259] on span at bounding box center [735, 257] width 13 height 13
click at [738, 259] on input "Work schedule" at bounding box center [735, 257] width 13 height 13
radio input "true"
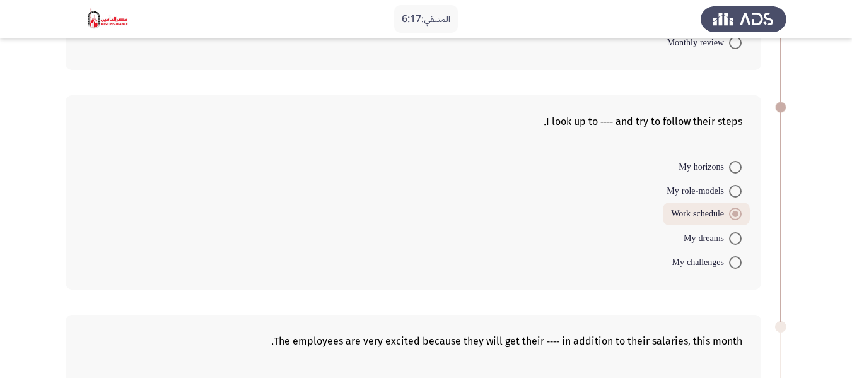
scroll to position [252, 0]
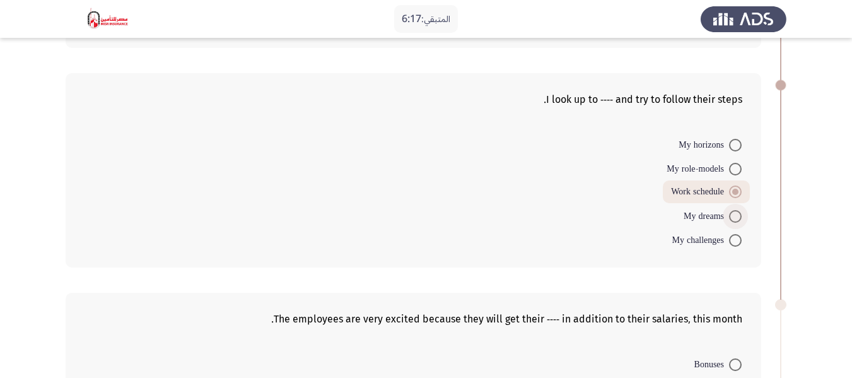
click at [733, 214] on span at bounding box center [735, 216] width 13 height 13
click at [733, 214] on input "My dreams" at bounding box center [735, 216] width 13 height 13
radio input "true"
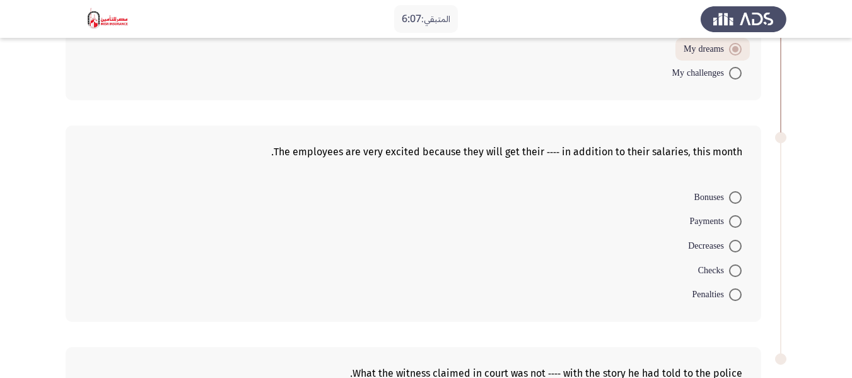
scroll to position [442, 0]
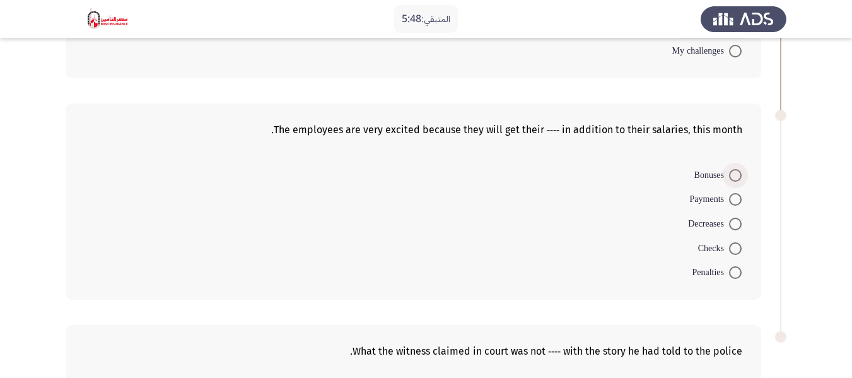
click at [729, 173] on span "Bonuses" at bounding box center [712, 175] width 35 height 15
click at [729, 173] on input "Bonuses" at bounding box center [735, 175] width 13 height 13
radio input "true"
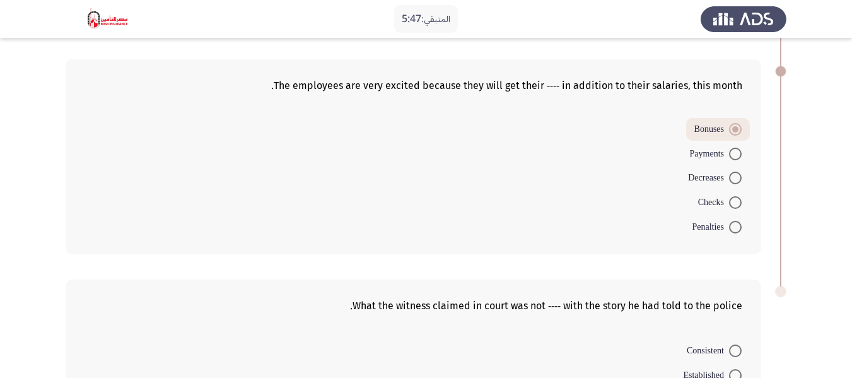
scroll to position [646, 0]
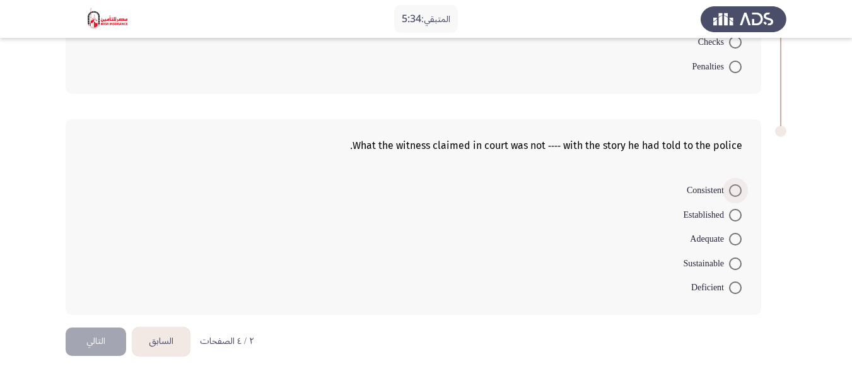
click at [732, 188] on span at bounding box center [735, 190] width 13 height 13
click at [732, 188] on input "Consistent" at bounding box center [735, 190] width 13 height 13
radio input "true"
click at [103, 346] on button "التالي" at bounding box center [96, 341] width 61 height 28
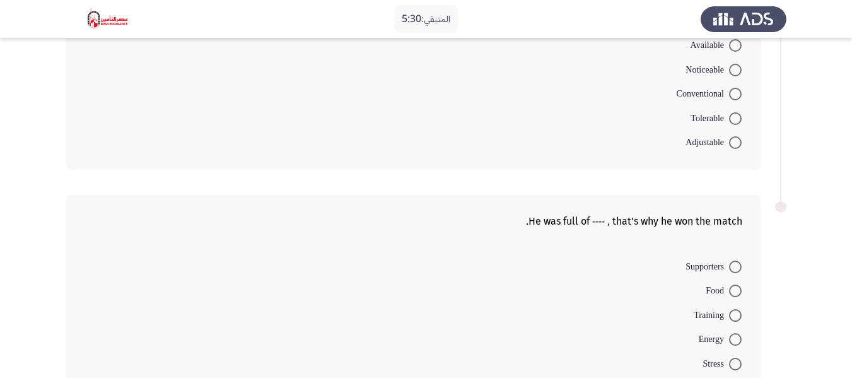
scroll to position [651, 0]
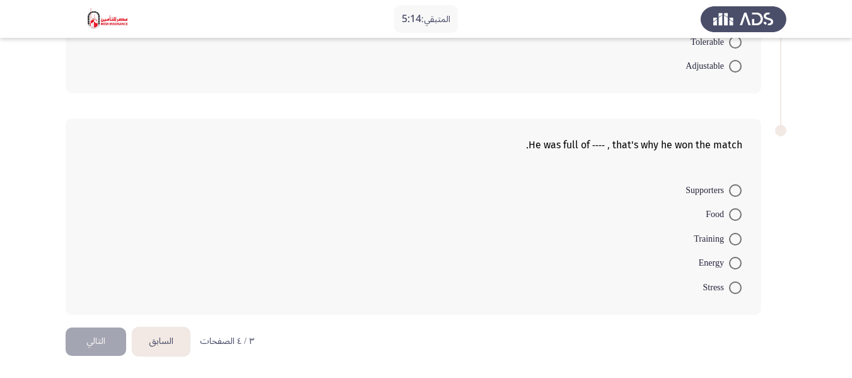
click at [738, 191] on span at bounding box center [735, 190] width 13 height 13
click at [738, 191] on input "Supporters" at bounding box center [735, 190] width 13 height 13
radio input "true"
click at [729, 241] on span at bounding box center [735, 239] width 13 height 13
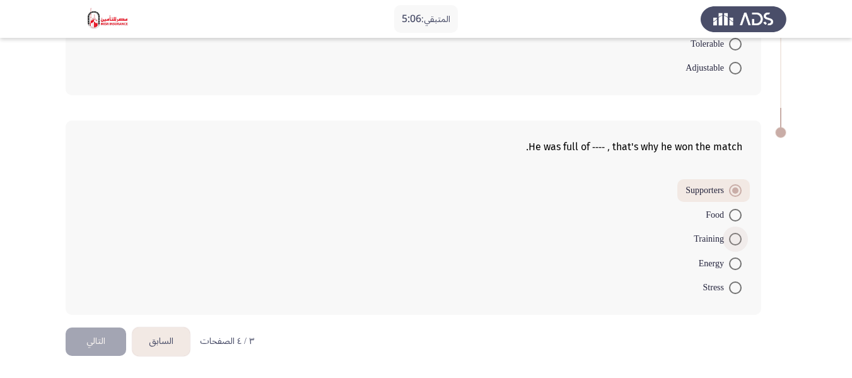
click at [729, 241] on input "Training" at bounding box center [735, 239] width 13 height 13
radio input "true"
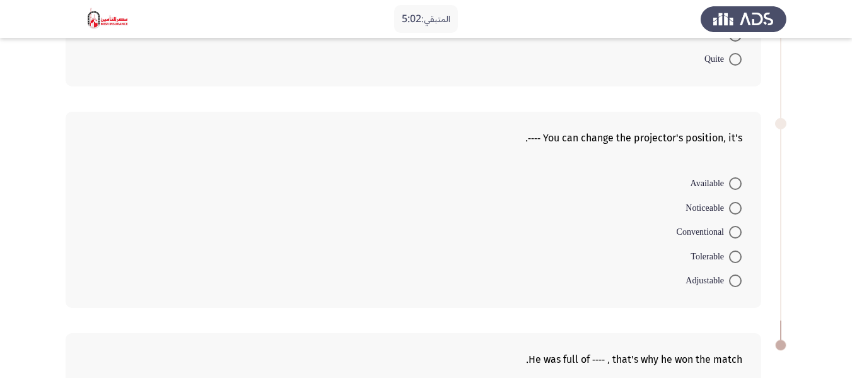
scroll to position [397, 0]
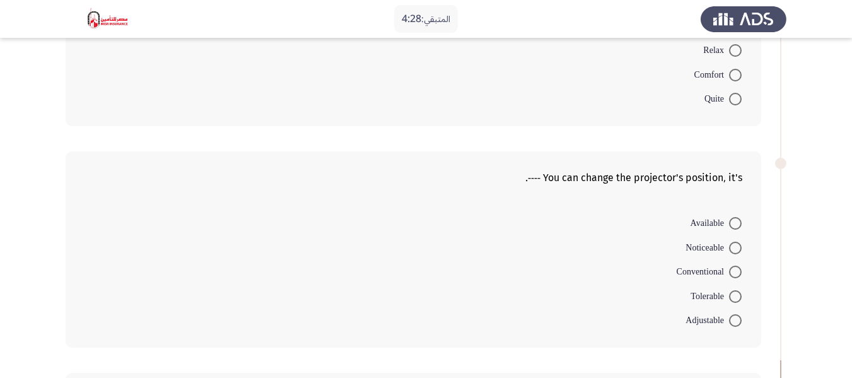
click at [730, 268] on span at bounding box center [735, 272] width 13 height 13
click at [730, 268] on input "Conventional" at bounding box center [735, 272] width 13 height 13
radio input "true"
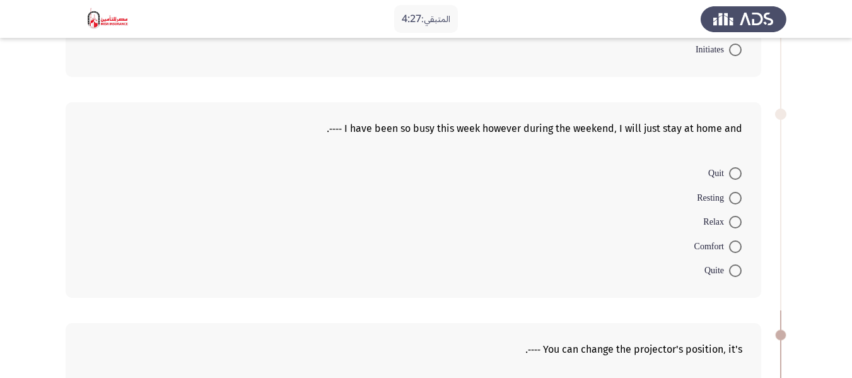
scroll to position [208, 0]
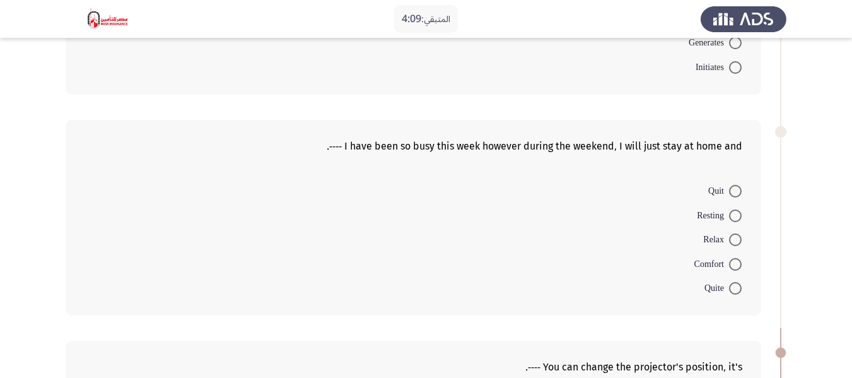
click at [730, 283] on span at bounding box center [735, 288] width 13 height 13
click at [730, 283] on input "Quite" at bounding box center [735, 288] width 13 height 13
radio input "true"
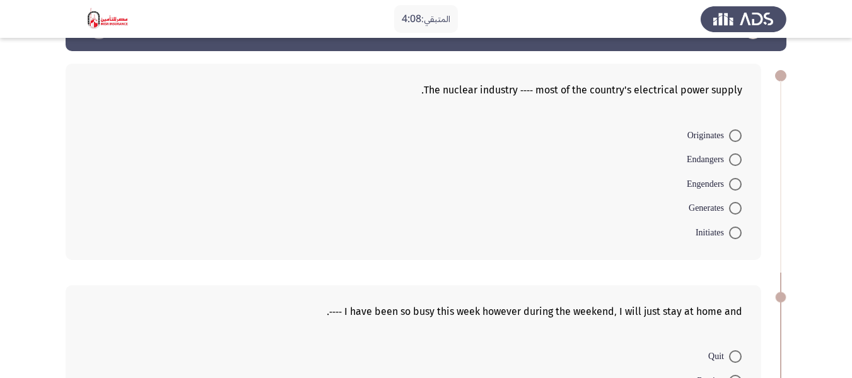
scroll to position [0, 0]
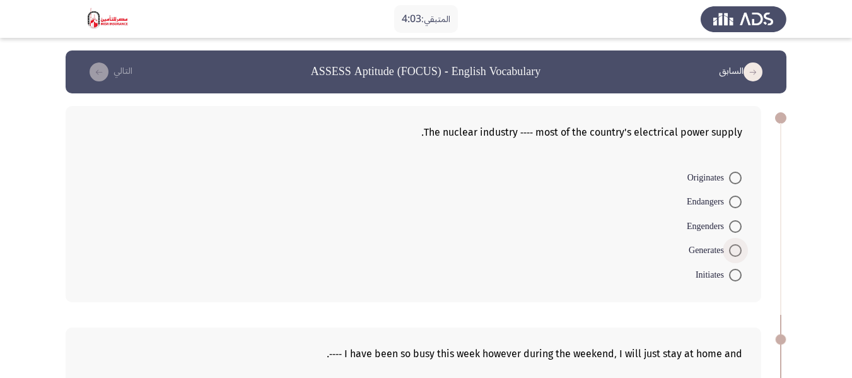
click at [730, 249] on span at bounding box center [735, 250] width 13 height 13
click at [730, 249] on input "Generates" at bounding box center [735, 250] width 13 height 13
radio input "true"
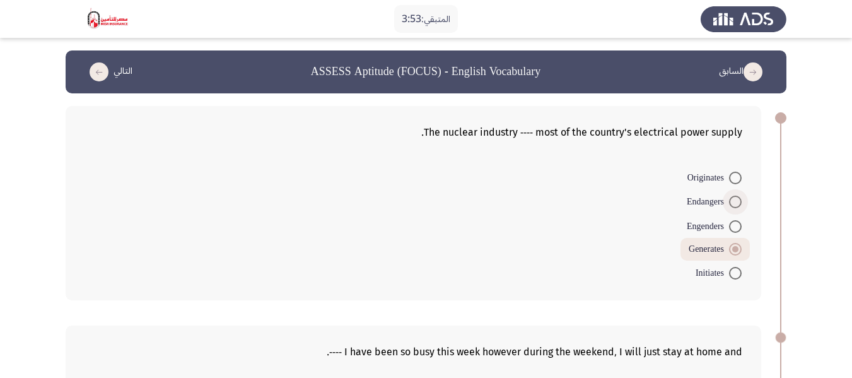
click at [739, 208] on span at bounding box center [735, 202] width 13 height 13
click at [739, 208] on input "Endangers" at bounding box center [735, 202] width 13 height 13
radio input "true"
click at [737, 224] on span at bounding box center [735, 224] width 13 height 13
click at [737, 224] on input "Engenders" at bounding box center [735, 224] width 13 height 13
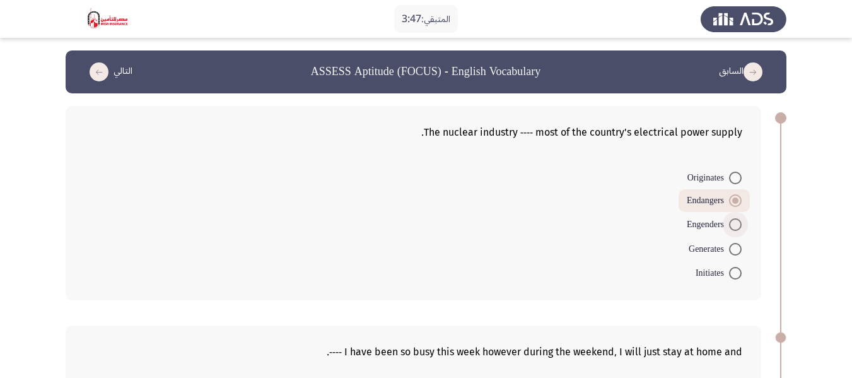
radio input "true"
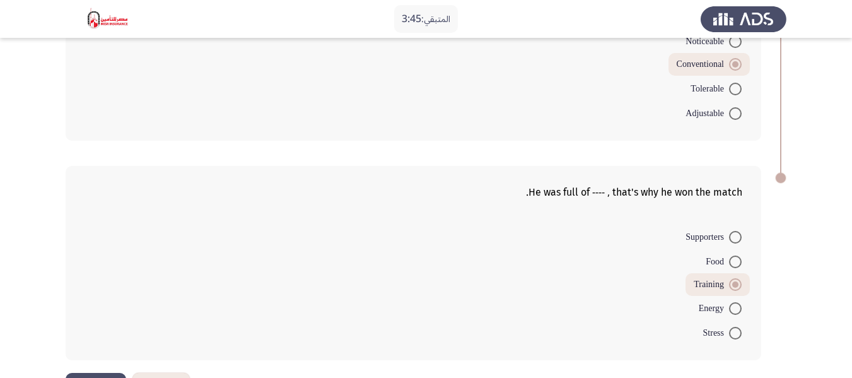
scroll to position [645, 0]
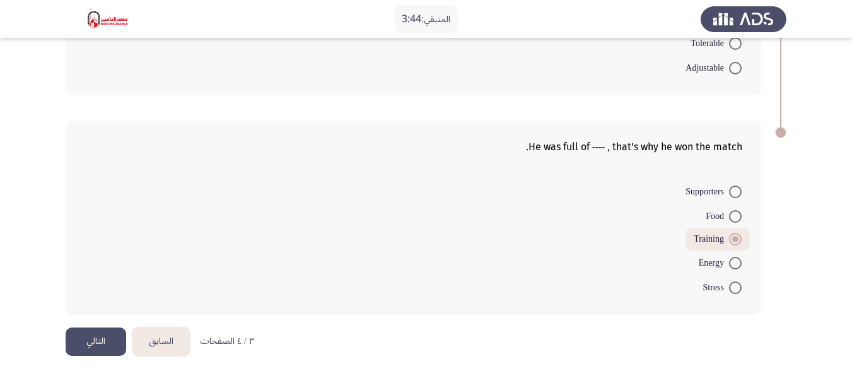
click at [91, 339] on button "التالي" at bounding box center [96, 341] width 61 height 28
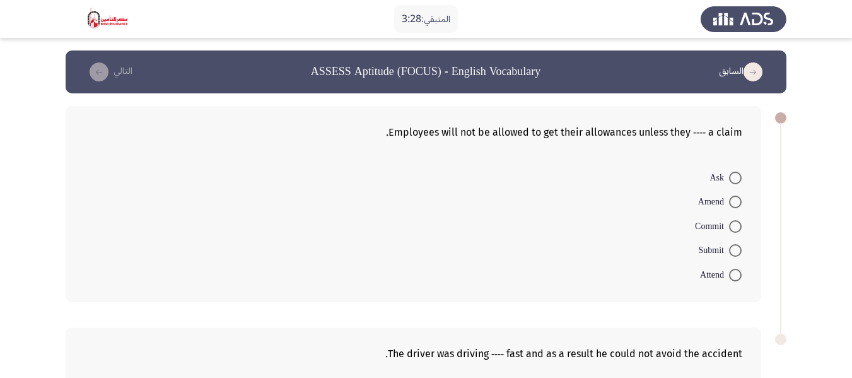
click at [733, 252] on span at bounding box center [735, 250] width 13 height 13
click at [733, 252] on input "Submit" at bounding box center [735, 250] width 13 height 13
radio input "true"
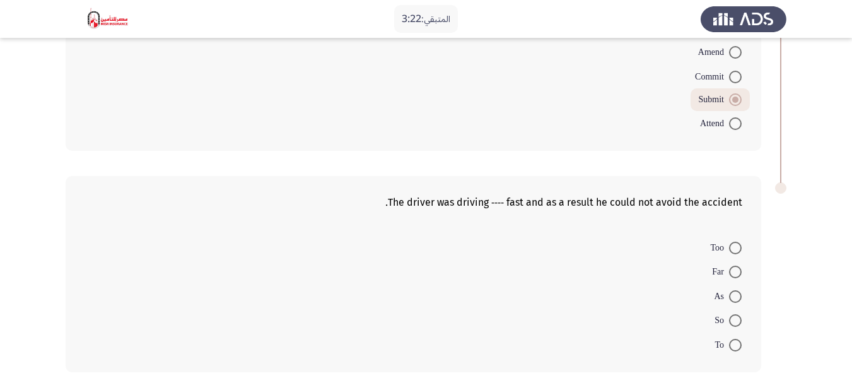
scroll to position [189, 0]
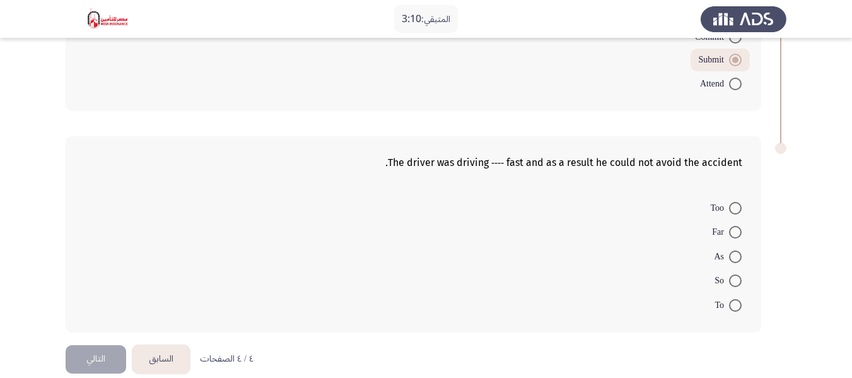
click at [737, 305] on span at bounding box center [735, 305] width 13 height 13
click at [737, 305] on input "To" at bounding box center [735, 305] width 13 height 13
radio input "true"
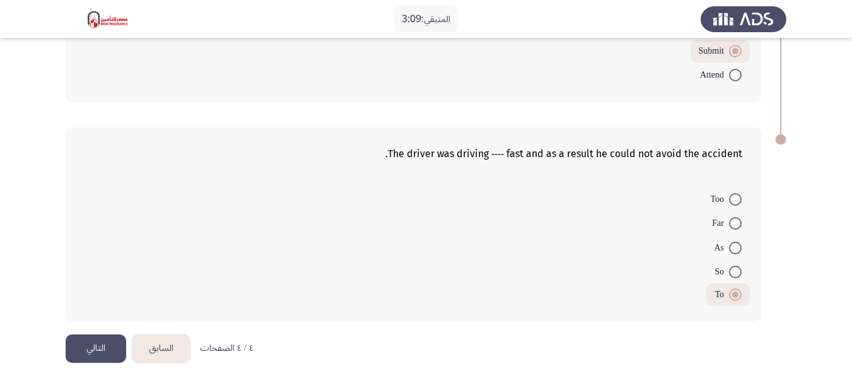
scroll to position [205, 0]
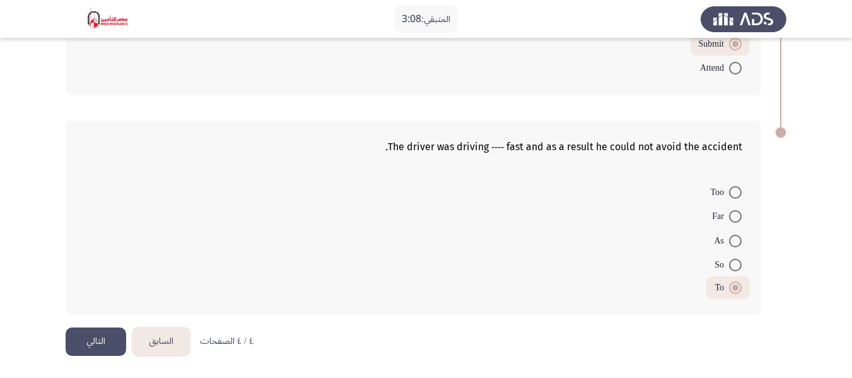
click at [92, 335] on button "التالي" at bounding box center [96, 341] width 61 height 28
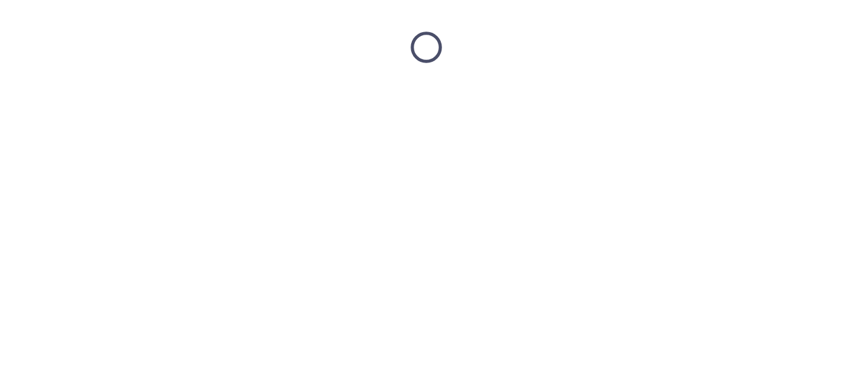
scroll to position [0, 0]
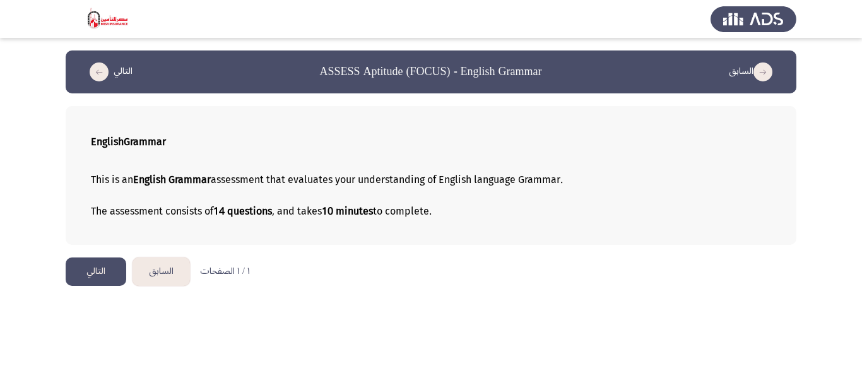
click at [98, 272] on button "التالي" at bounding box center [96, 271] width 61 height 28
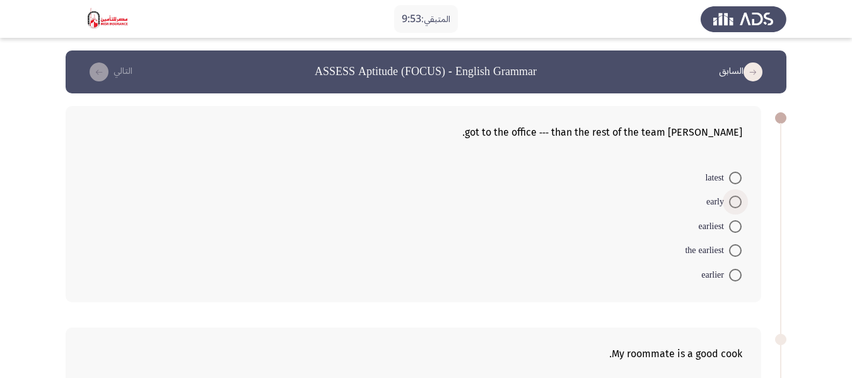
click at [719, 194] on span "early" at bounding box center [718, 201] width 23 height 15
click at [729, 196] on input "early" at bounding box center [735, 202] width 13 height 13
radio input "true"
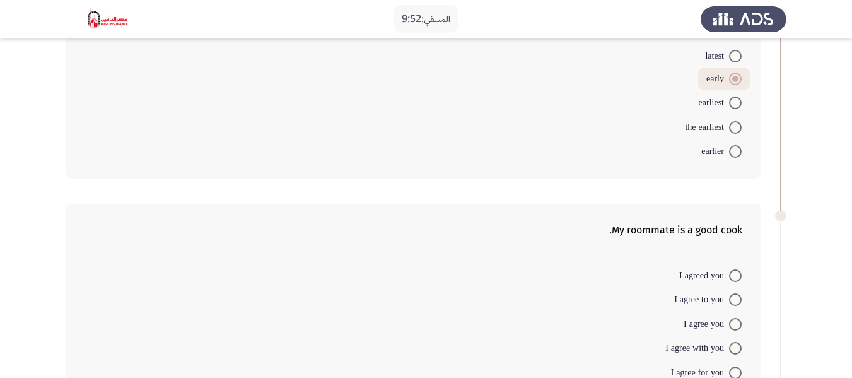
scroll to position [189, 0]
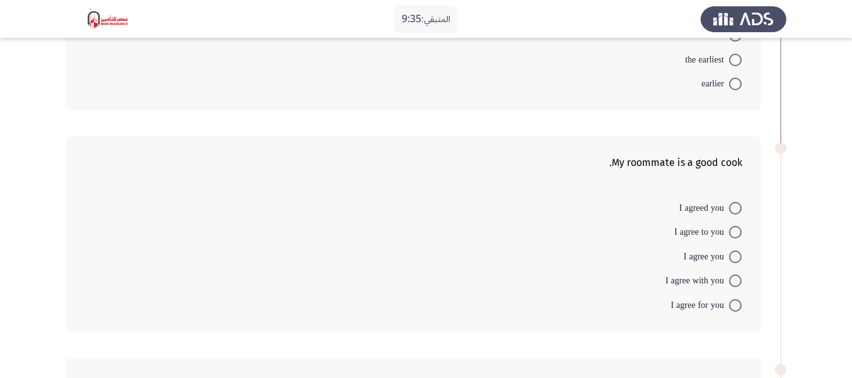
click at [734, 304] on span at bounding box center [735, 305] width 13 height 13
click at [734, 304] on input "I agree for you" at bounding box center [735, 305] width 13 height 13
radio input "true"
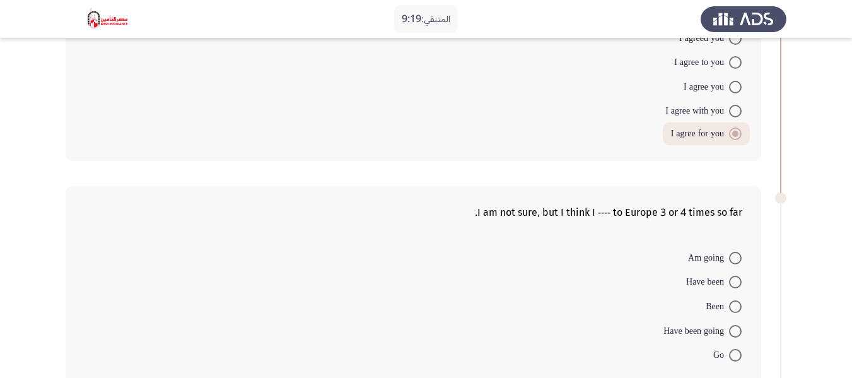
scroll to position [379, 0]
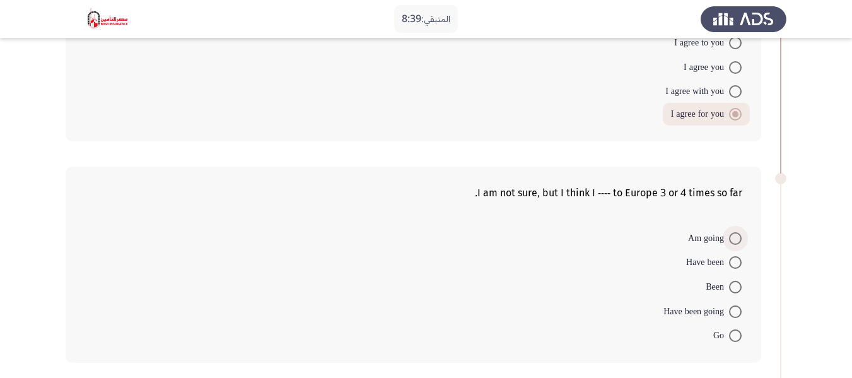
click at [731, 237] on span at bounding box center [735, 238] width 13 height 13
click at [731, 237] on input "Am going" at bounding box center [735, 238] width 13 height 13
radio input "true"
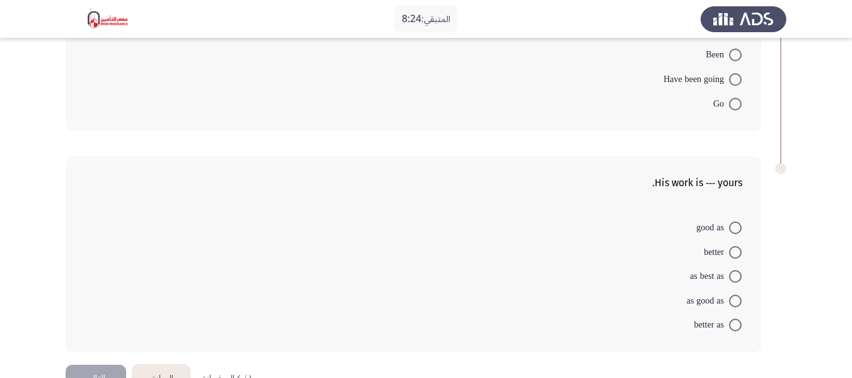
scroll to position [631, 0]
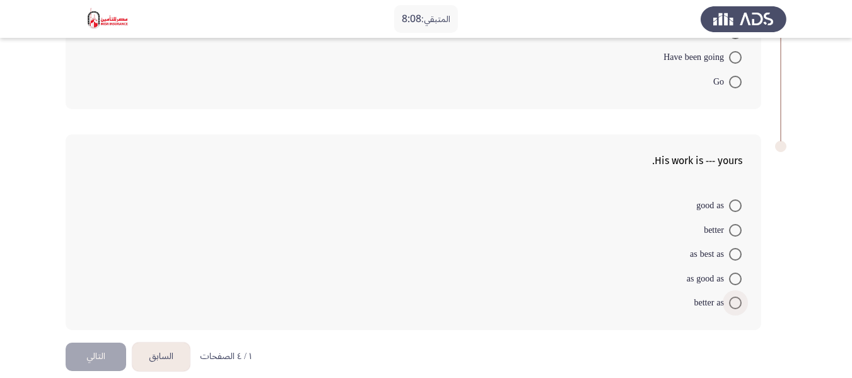
click at [733, 297] on span at bounding box center [735, 303] width 13 height 13
click at [733, 297] on input "better as" at bounding box center [735, 303] width 13 height 13
radio input "true"
click at [93, 355] on button "التالي" at bounding box center [96, 355] width 61 height 28
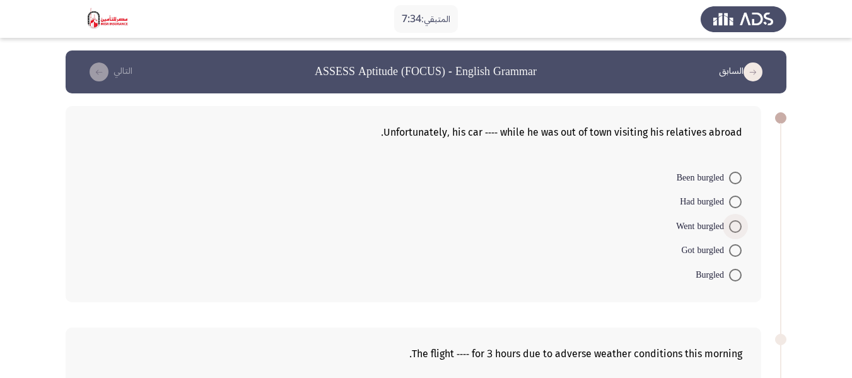
click at [738, 228] on span at bounding box center [735, 226] width 13 height 13
click at [738, 228] on input "Went burgled" at bounding box center [735, 226] width 13 height 13
radio input "true"
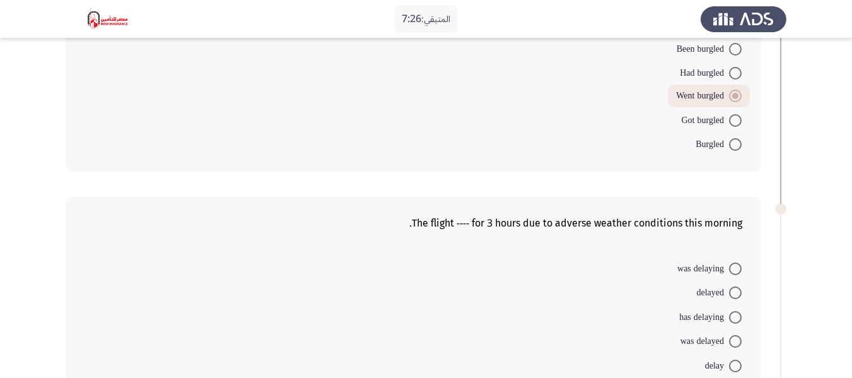
scroll to position [208, 0]
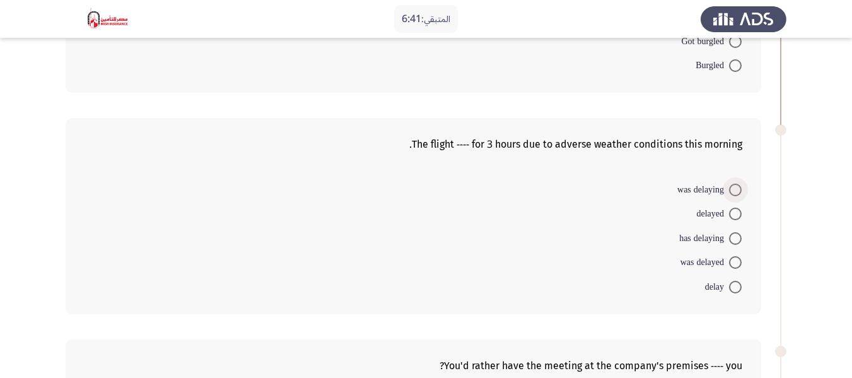
click at [737, 191] on span at bounding box center [735, 190] width 13 height 13
click at [737, 191] on input "was delaying" at bounding box center [735, 190] width 13 height 13
radio input "true"
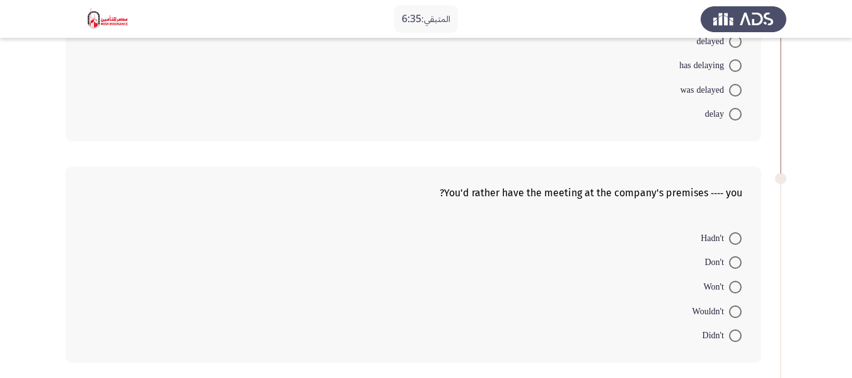
scroll to position [397, 0]
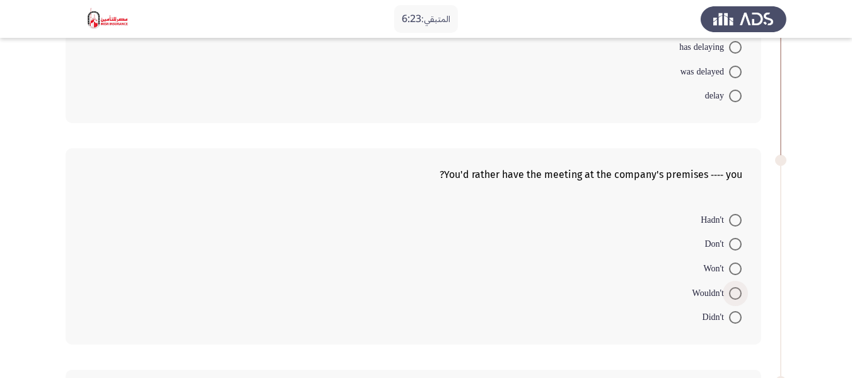
click at [733, 288] on span at bounding box center [735, 293] width 13 height 13
click at [733, 288] on input "Wouldn't" at bounding box center [735, 293] width 13 height 13
radio input "true"
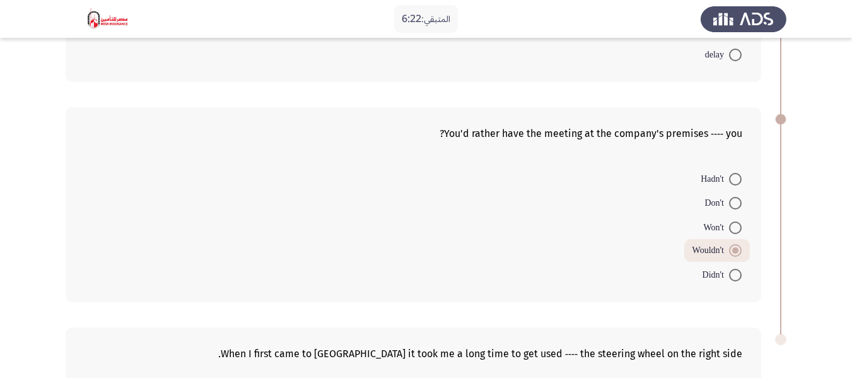
scroll to position [460, 0]
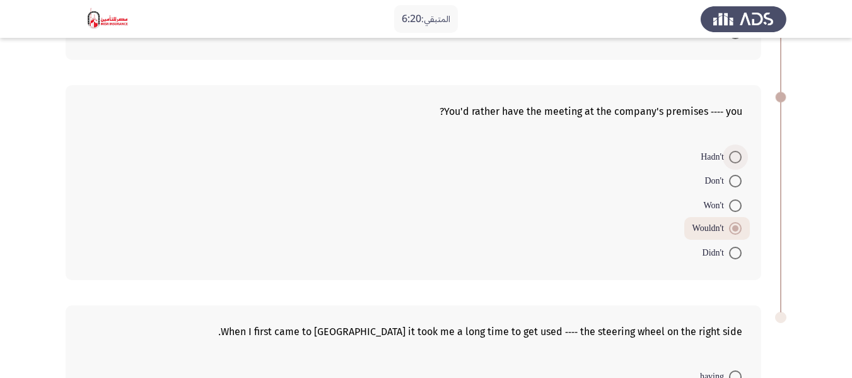
click at [741, 155] on span at bounding box center [735, 157] width 13 height 13
click at [741, 155] on input "Hadn't" at bounding box center [735, 157] width 13 height 13
radio input "true"
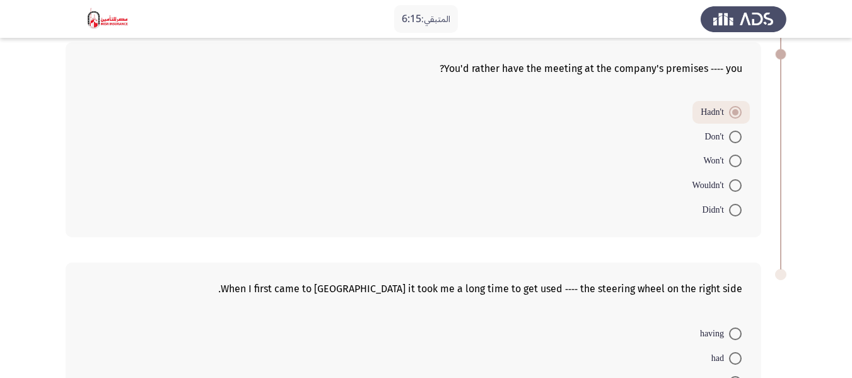
scroll to position [523, 0]
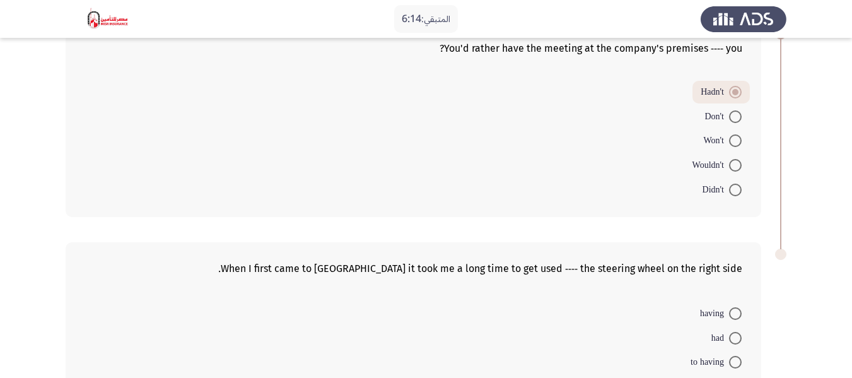
click at [728, 109] on span "Don't" at bounding box center [717, 116] width 25 height 15
click at [729, 110] on input "Don't" at bounding box center [735, 116] width 13 height 13
radio input "true"
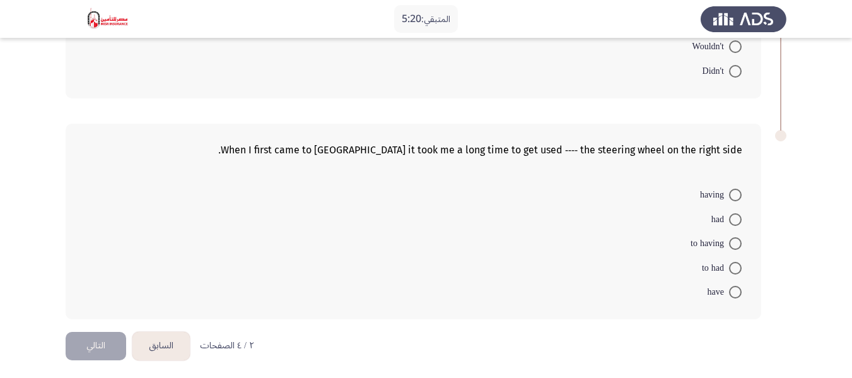
scroll to position [646, 0]
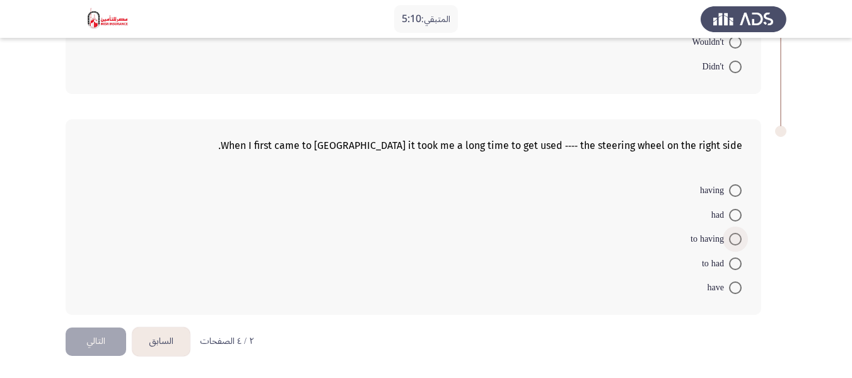
click at [721, 241] on span "to having" at bounding box center [710, 239] width 38 height 15
click at [729, 241] on input "to having" at bounding box center [735, 239] width 13 height 13
radio input "true"
click at [83, 341] on button "التالي" at bounding box center [96, 341] width 61 height 28
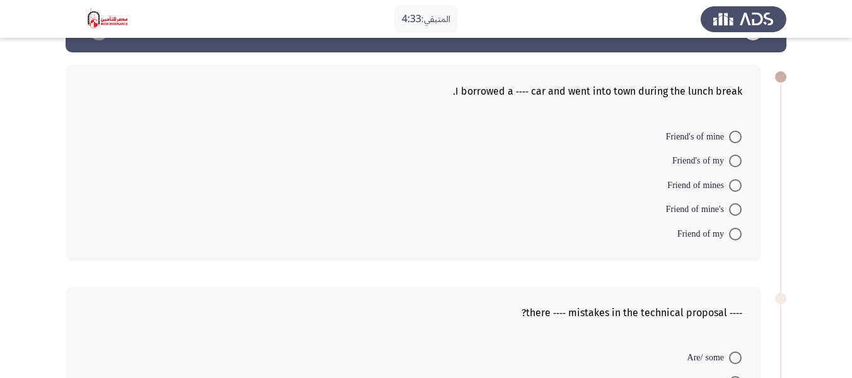
scroll to position [63, 0]
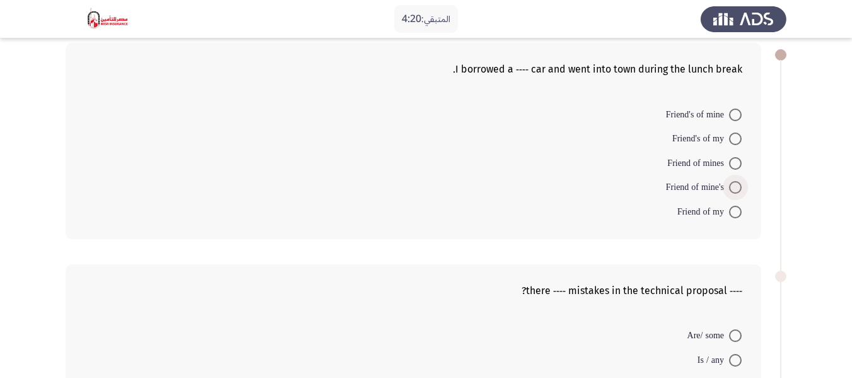
click at [734, 188] on span at bounding box center [735, 187] width 13 height 13
click at [734, 188] on input "Friend of mine's" at bounding box center [735, 187] width 13 height 13
radio input "true"
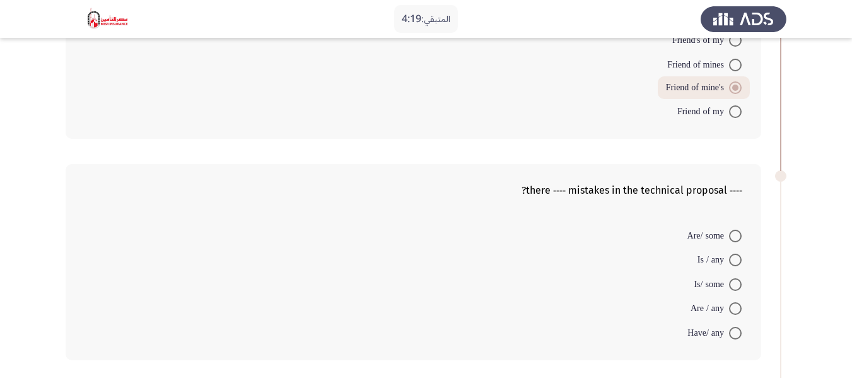
scroll to position [189, 0]
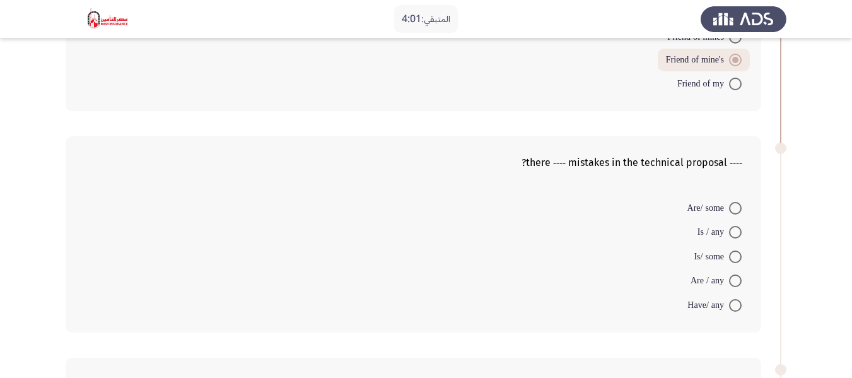
click at [715, 279] on span "Are / any" at bounding box center [710, 280] width 38 height 15
click at [729, 279] on input "Are / any" at bounding box center [735, 280] width 13 height 13
radio input "true"
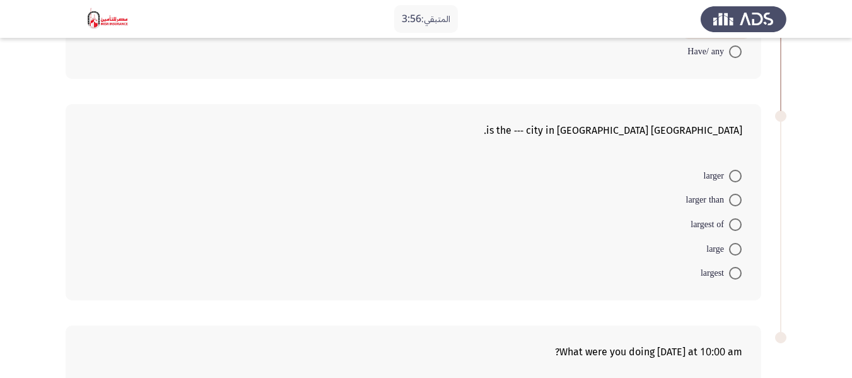
scroll to position [442, 0]
click at [732, 201] on span at bounding box center [735, 199] width 13 height 13
click at [732, 201] on input "larger than" at bounding box center [735, 199] width 13 height 13
radio input "true"
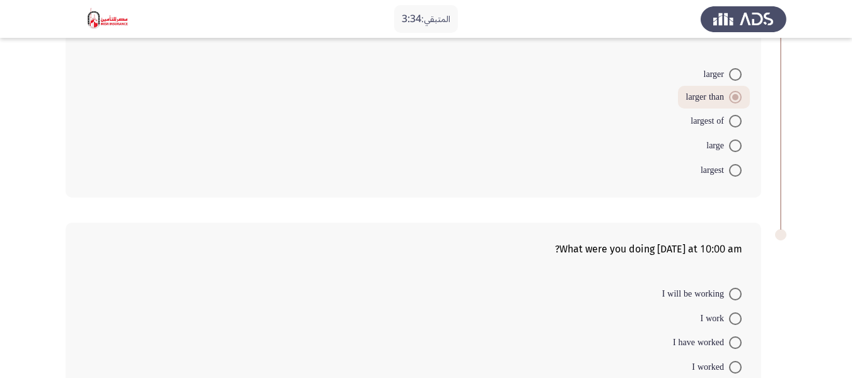
scroll to position [646, 0]
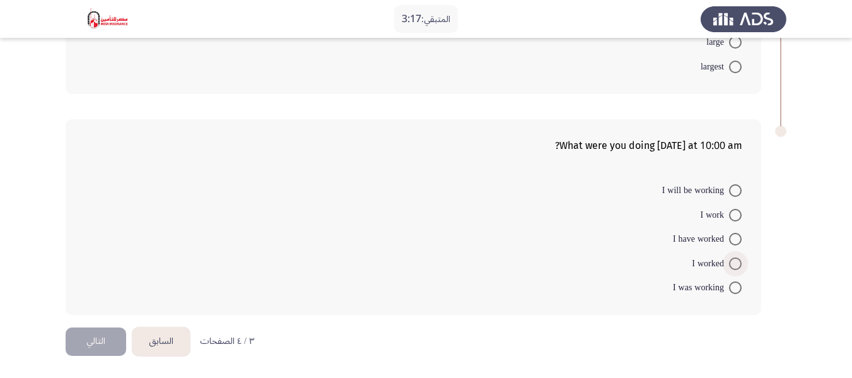
click at [736, 261] on span at bounding box center [735, 263] width 13 height 13
click at [736, 261] on input "I worked" at bounding box center [735, 263] width 13 height 13
radio input "true"
click at [91, 339] on button "التالي" at bounding box center [96, 341] width 61 height 28
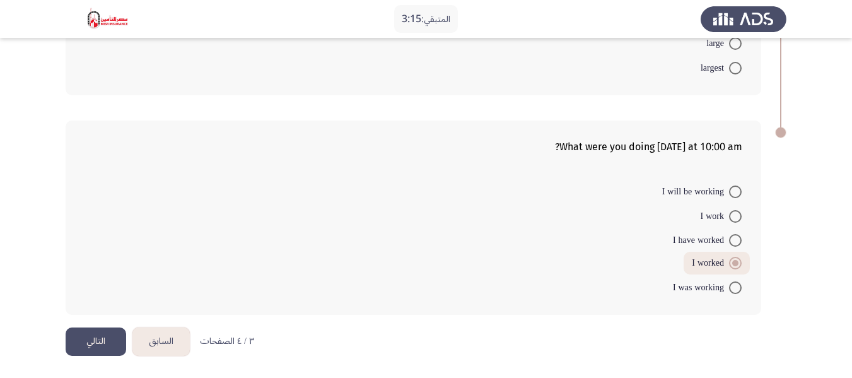
scroll to position [0, 0]
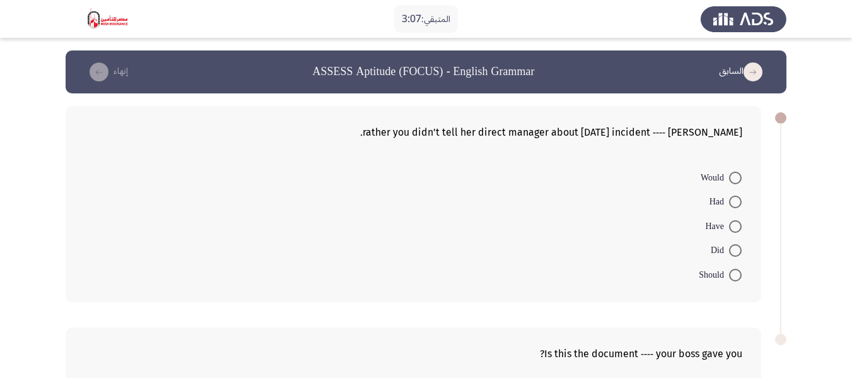
click at [726, 253] on span "Did" at bounding box center [720, 250] width 18 height 15
click at [729, 253] on input "Did" at bounding box center [735, 250] width 13 height 13
radio input "true"
click at [729, 272] on span at bounding box center [735, 273] width 13 height 13
click at [729, 272] on input "Should" at bounding box center [735, 273] width 13 height 13
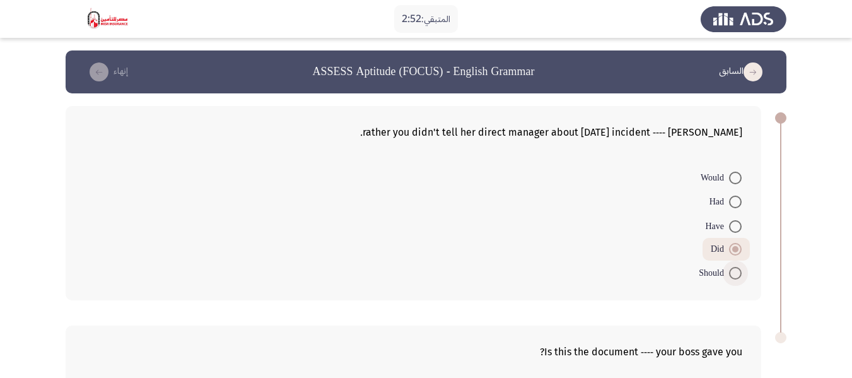
radio input "true"
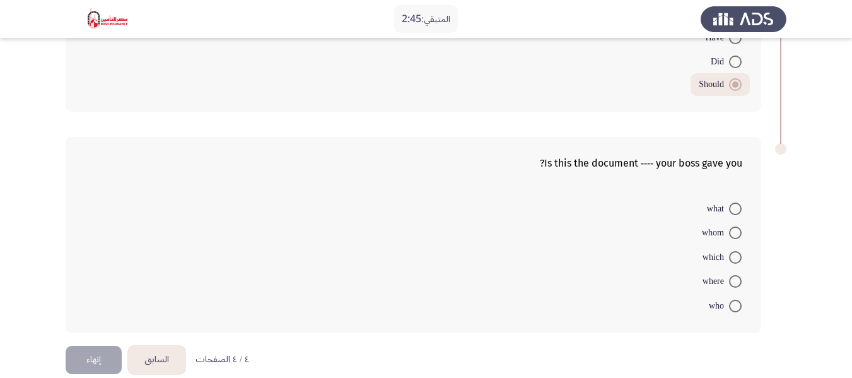
scroll to position [189, 0]
click at [734, 278] on span at bounding box center [735, 280] width 13 height 13
click at [734, 278] on input "where" at bounding box center [735, 280] width 13 height 13
radio input "true"
click at [89, 347] on button "إنهاء" at bounding box center [94, 357] width 56 height 28
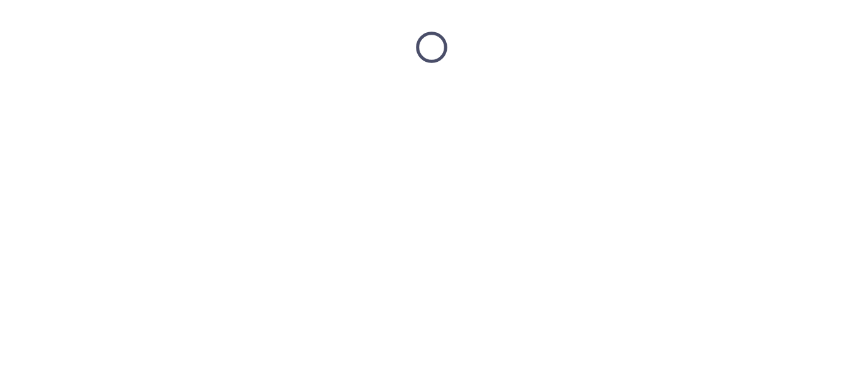
scroll to position [0, 0]
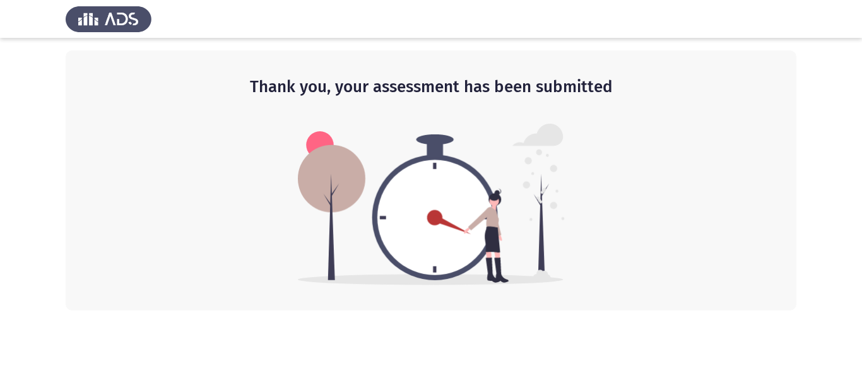
click at [851, 17] on div at bounding box center [431, 19] width 862 height 38
